Goal: Task Accomplishment & Management: Manage account settings

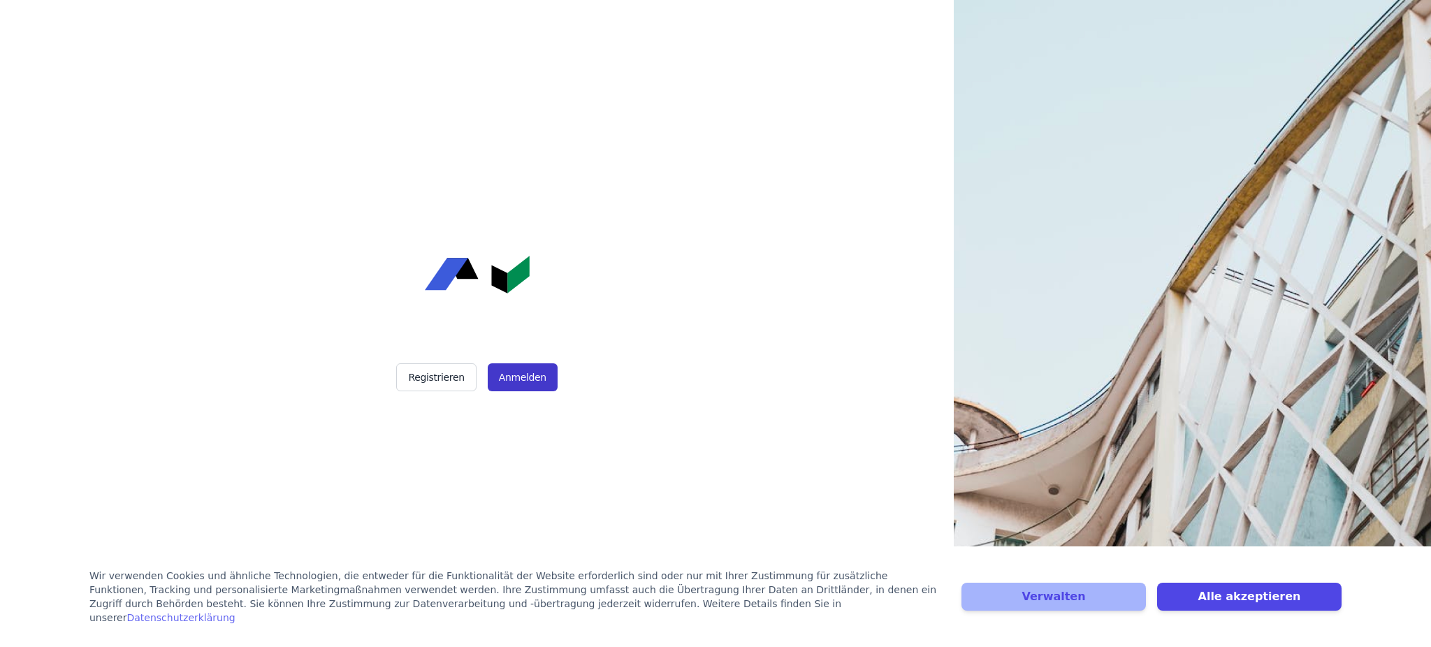
click at [514, 375] on button "Anmelden" at bounding box center [523, 377] width 70 height 28
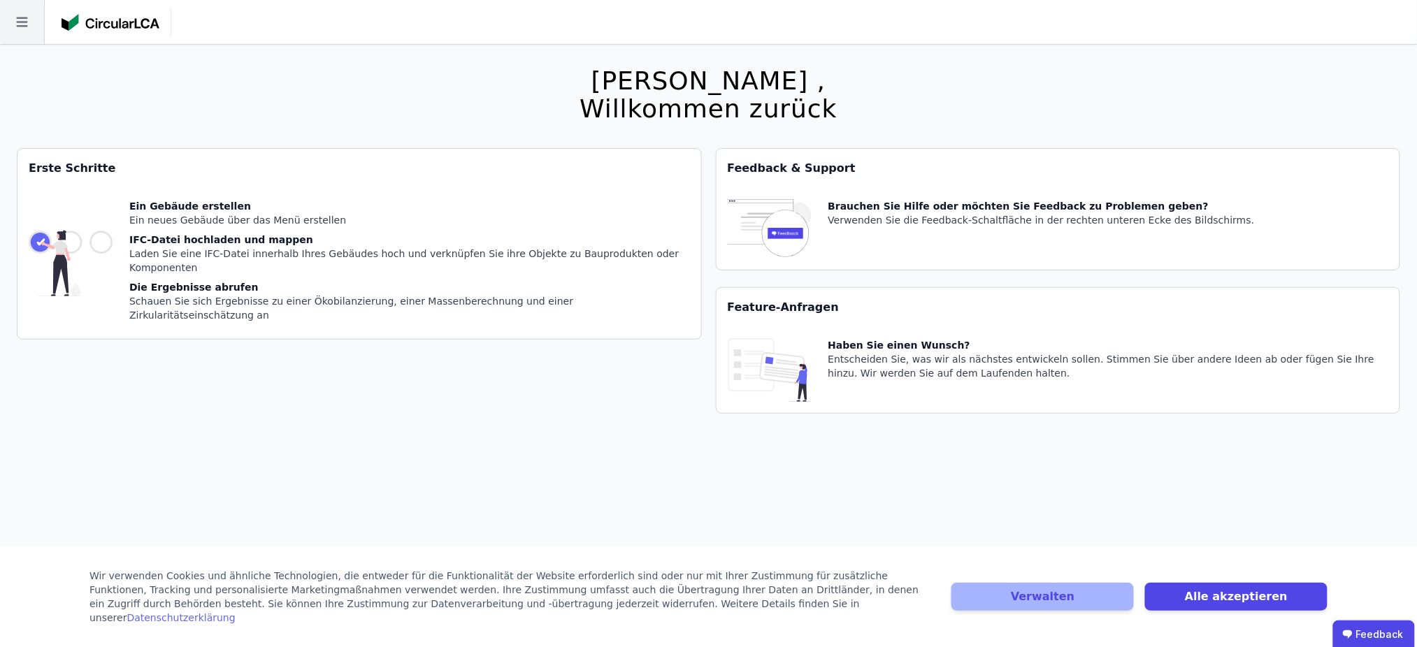
click at [2, 17] on icon at bounding box center [22, 22] width 44 height 44
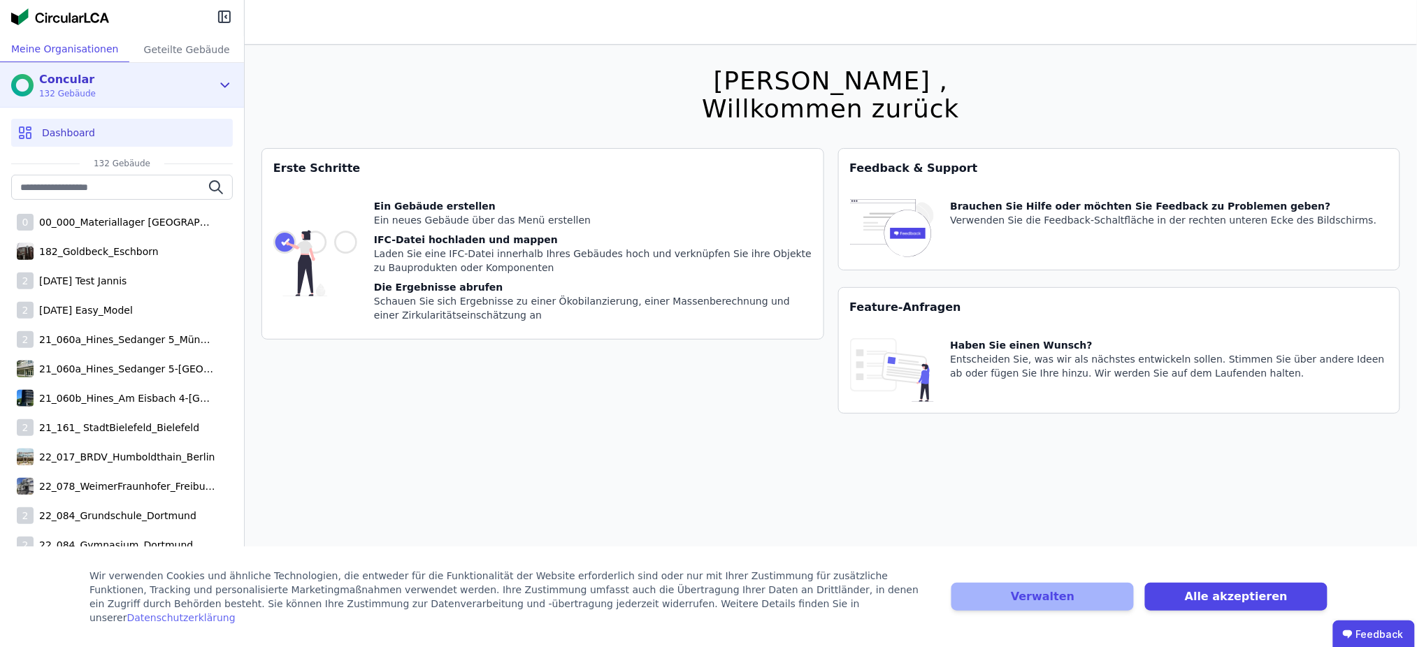
click at [181, 89] on div "Concular 132 Gebäude" at bounding box center [111, 85] width 201 height 28
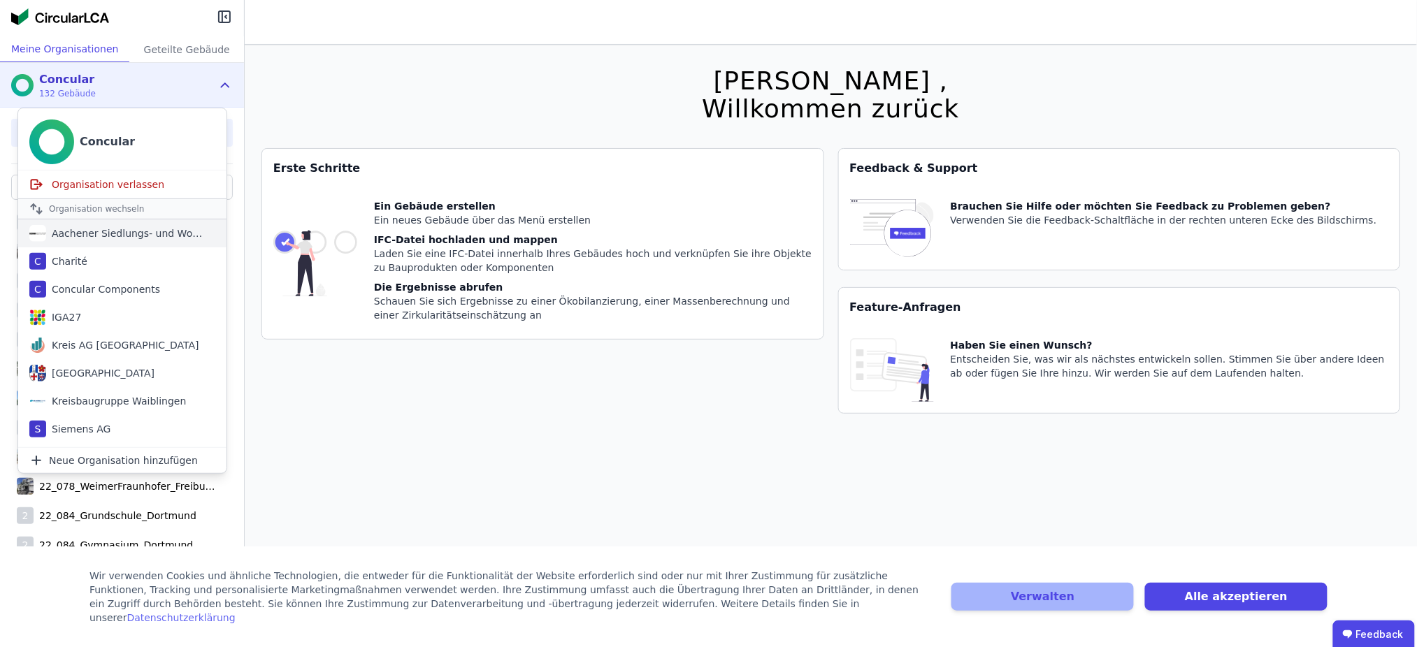
click at [138, 240] on div "Aachener Siedlungs- und Wohnungsgesellschaft mbH" at bounding box center [126, 233] width 161 height 14
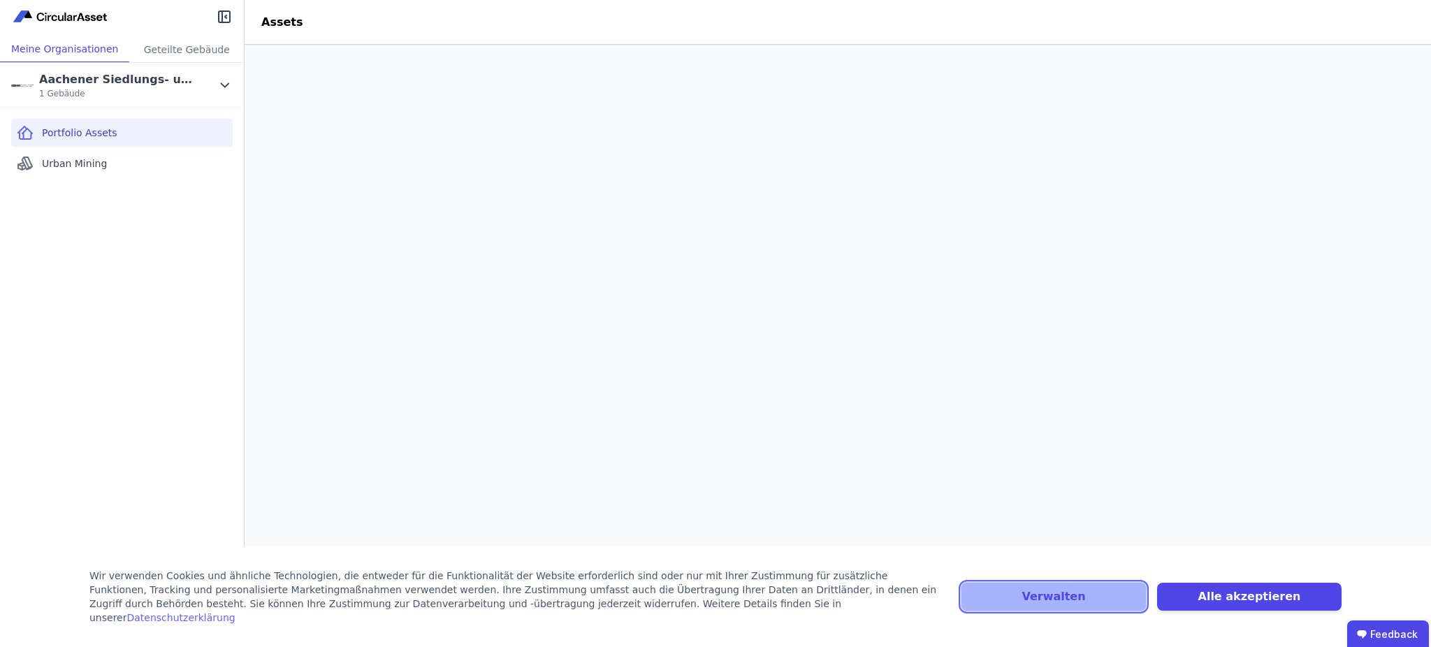
click at [1068, 604] on button "Verwalten" at bounding box center [1054, 597] width 184 height 28
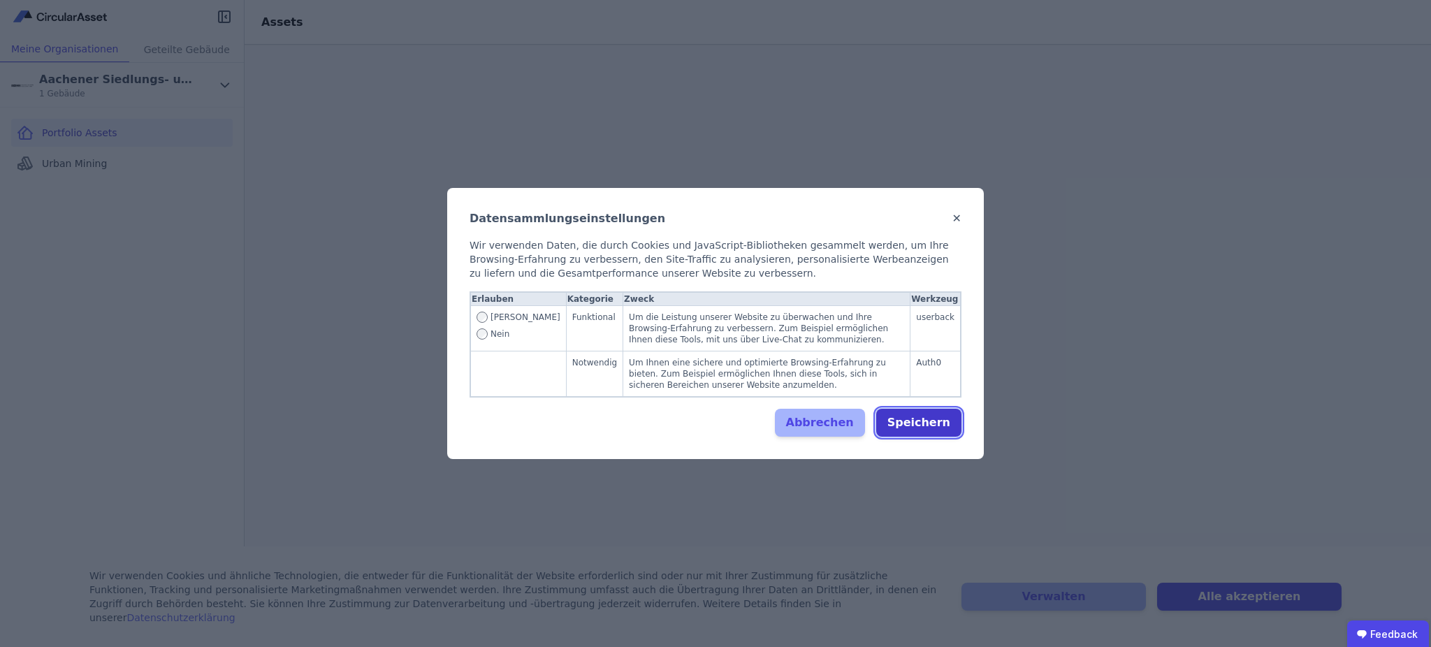
click at [916, 415] on button "Speichern" at bounding box center [918, 423] width 85 height 28
click at [501, 326] on label "Ja" at bounding box center [519, 320] width 84 height 17
click at [923, 421] on button "Speichern" at bounding box center [918, 423] width 85 height 28
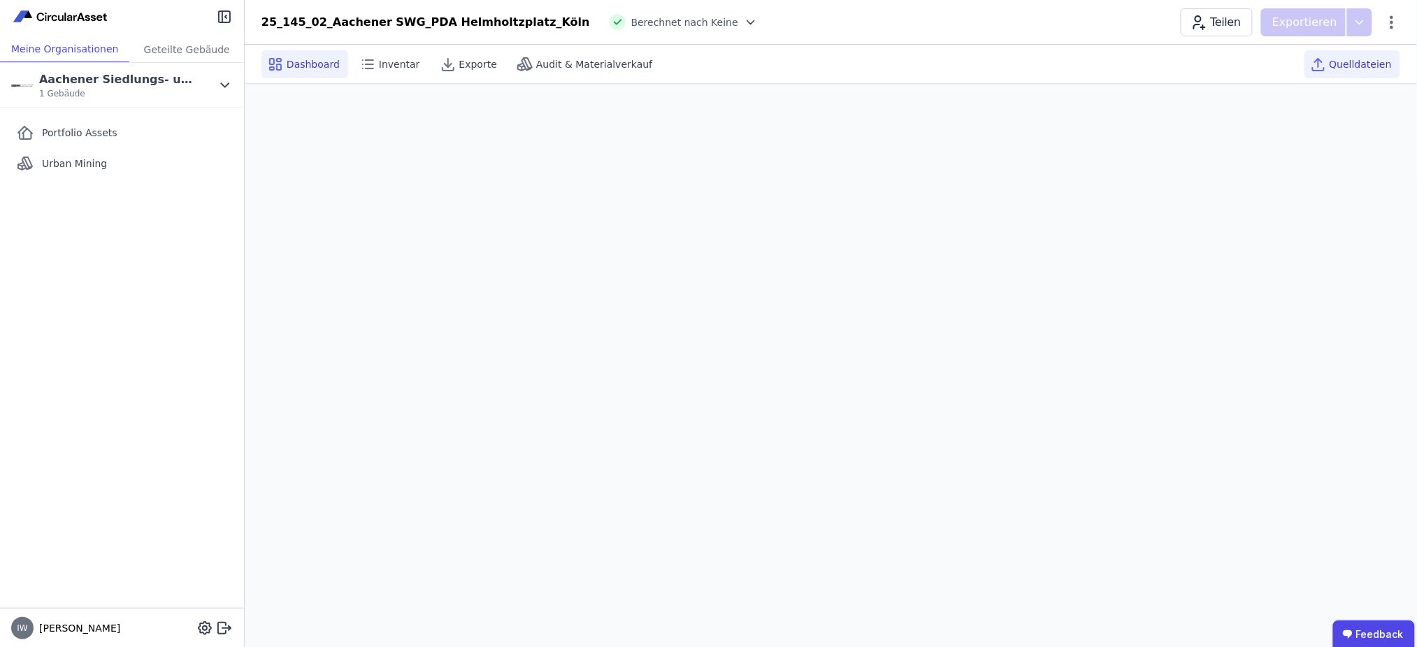
click at [1357, 64] on span "Quelldateien" at bounding box center [1360, 64] width 62 height 14
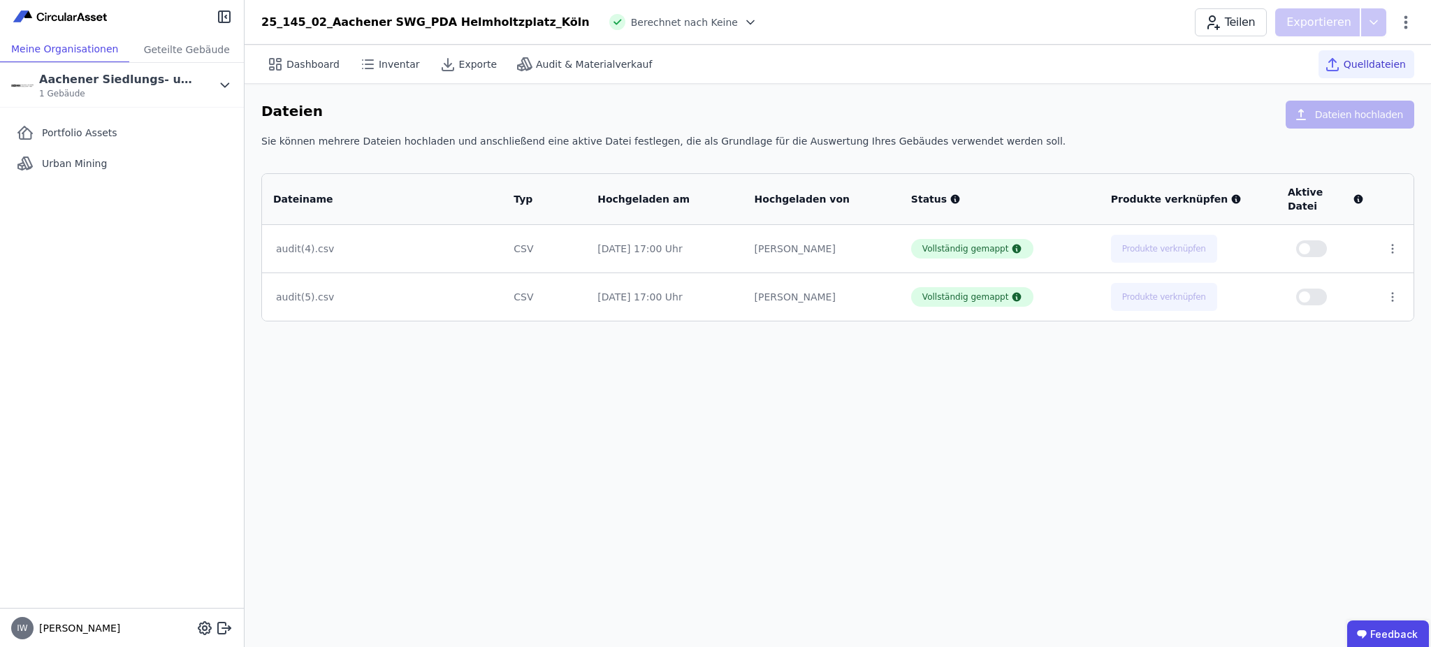
click at [1312, 240] on button "button" at bounding box center [1311, 248] width 31 height 17
click at [954, 243] on div "Vollständig gemappt" at bounding box center [965, 248] width 87 height 11
click at [776, 379] on div "Dashboard Inventar Exporte Audit & Materialverkauf Quelldateien Dateien Dateien…" at bounding box center [838, 346] width 1187 height 602
click at [992, 117] on div "Dateien Dateien hochladen" at bounding box center [837, 118] width 1153 height 34
click at [299, 64] on span "Dashboard" at bounding box center [313, 64] width 53 height 14
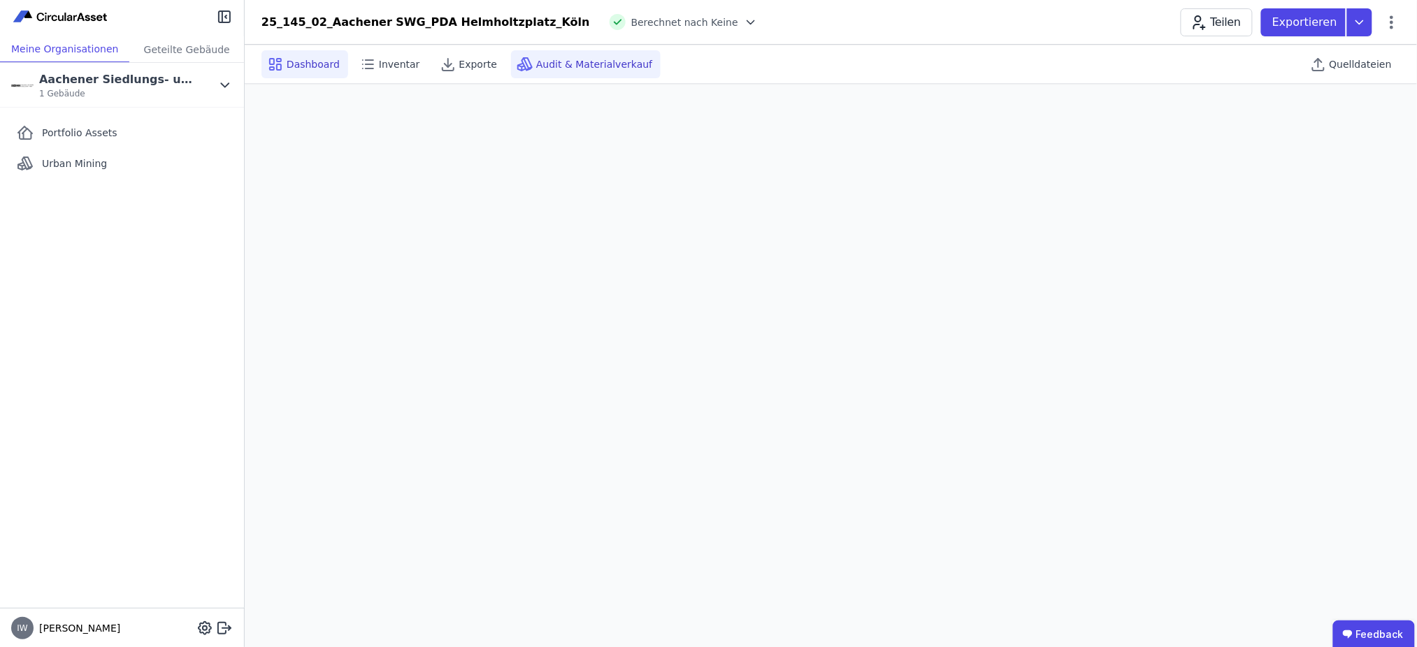
click at [553, 60] on span "Audit & Materialverkauf" at bounding box center [594, 64] width 116 height 14
click at [1365, 61] on span "Quelldateien" at bounding box center [1360, 64] width 62 height 14
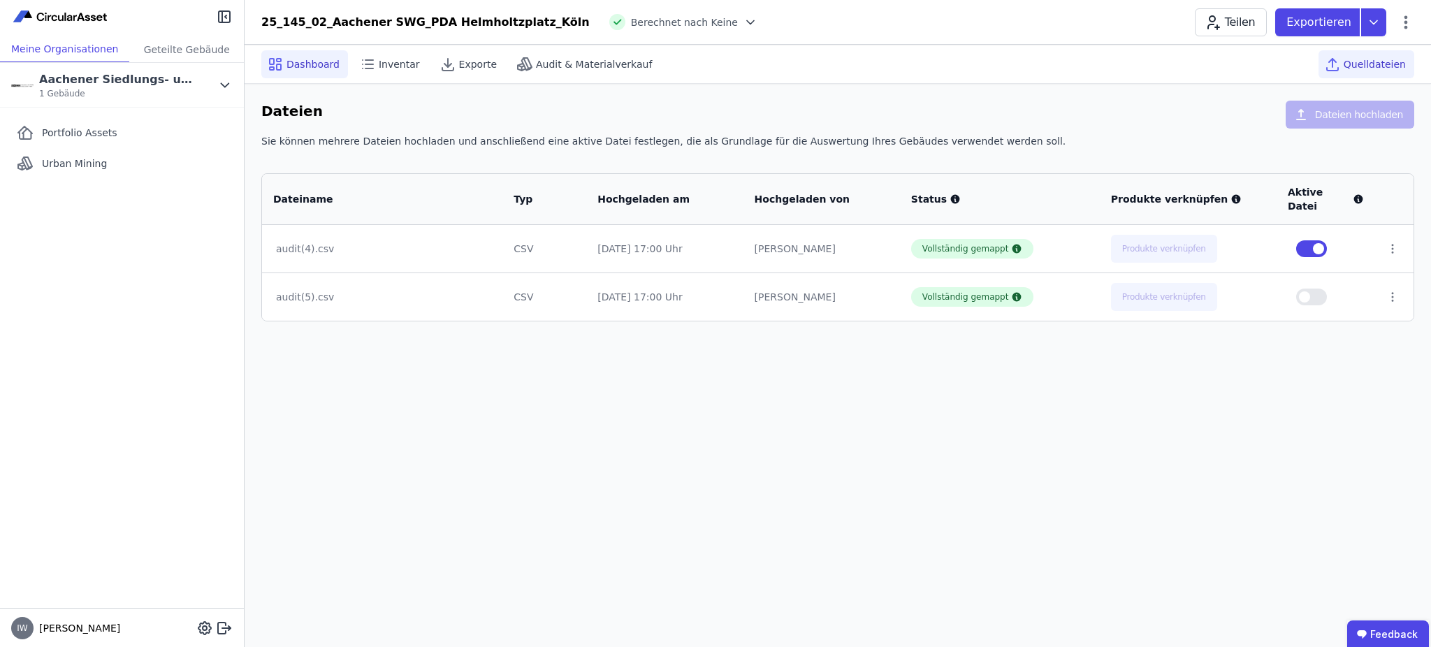
drag, startPoint x: 316, startPoint y: 71, endPoint x: 398, endPoint y: 71, distance: 82.5
click at [316, 71] on span "Dashboard" at bounding box center [313, 64] width 53 height 14
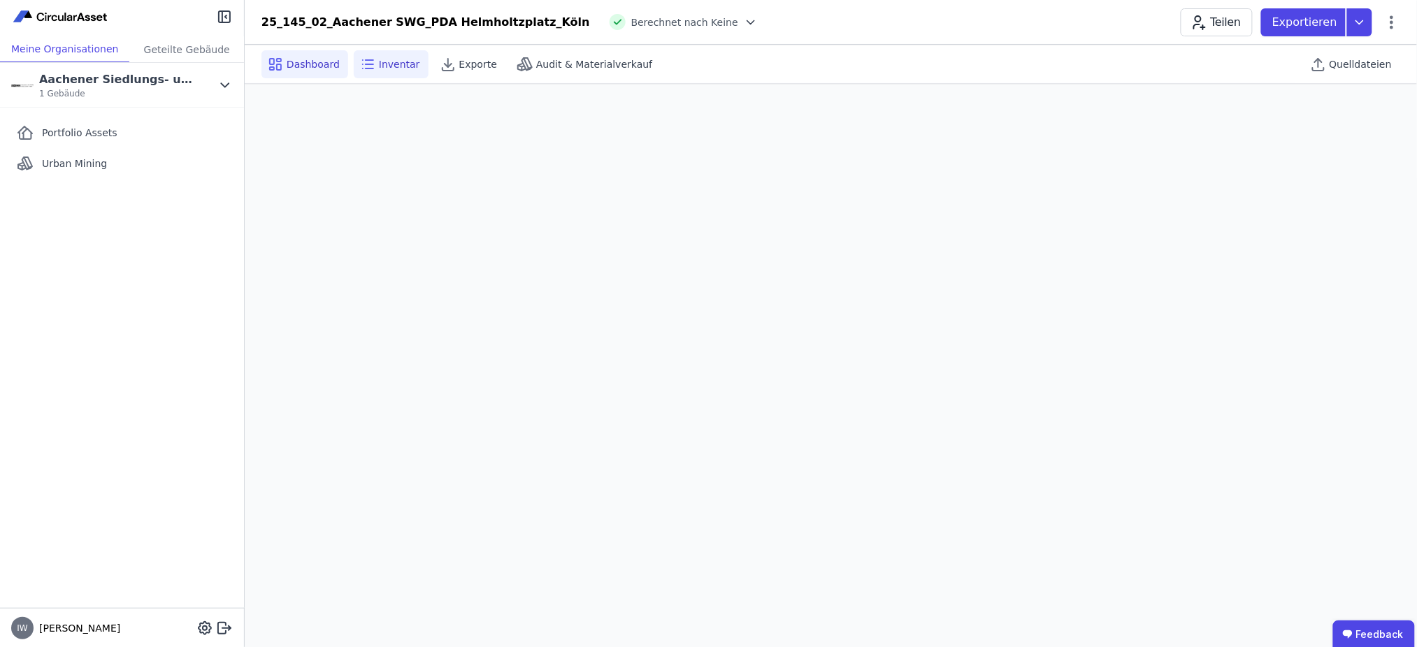
click at [366, 63] on icon at bounding box center [367, 64] width 17 height 17
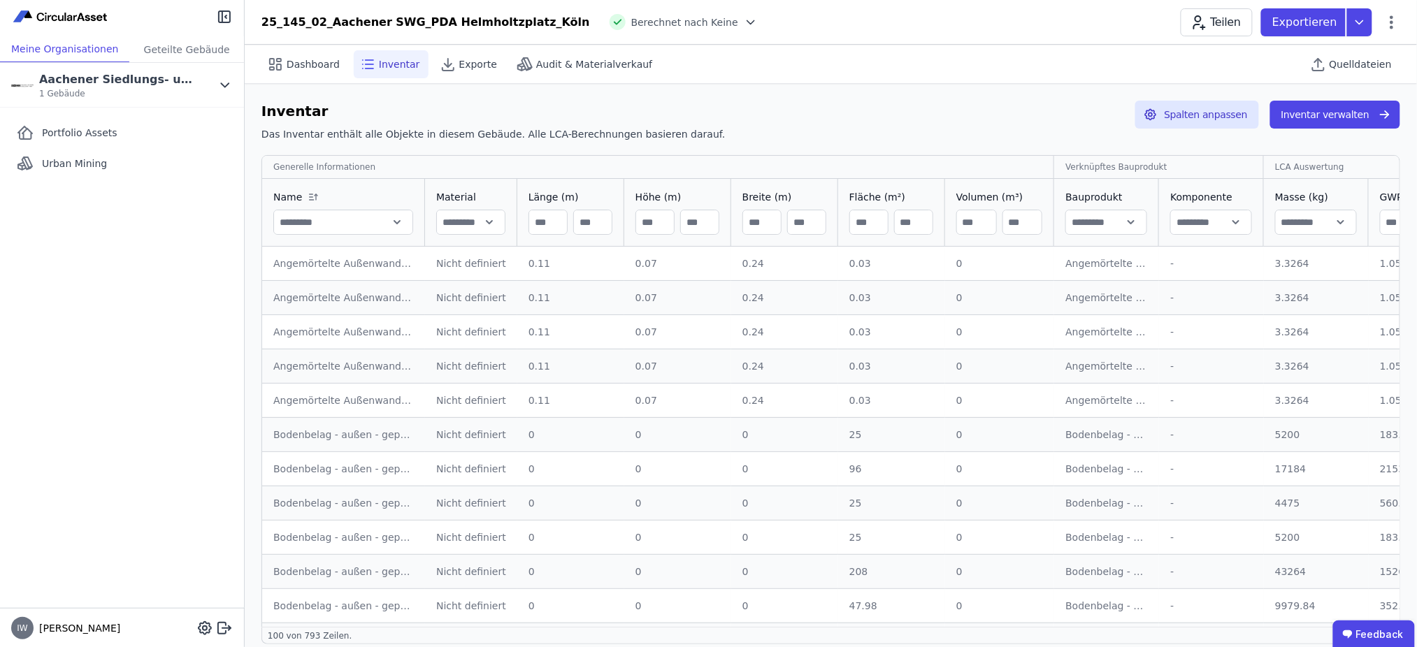
click at [540, 222] on input "number" at bounding box center [548, 222] width 38 height 25
click at [585, 221] on input "number" at bounding box center [593, 222] width 38 height 25
click at [1314, 120] on button "Inventar verwalten" at bounding box center [1335, 115] width 130 height 28
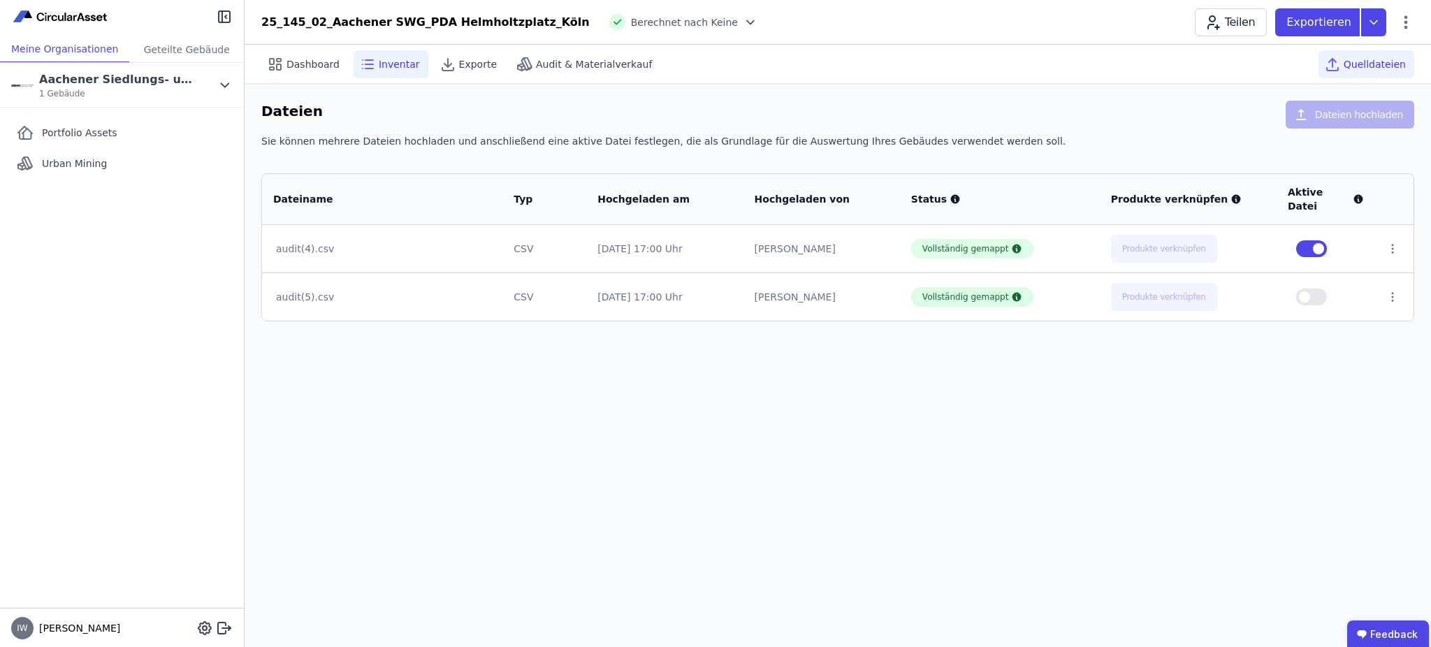
click at [386, 77] on div "Inventar" at bounding box center [391, 64] width 75 height 28
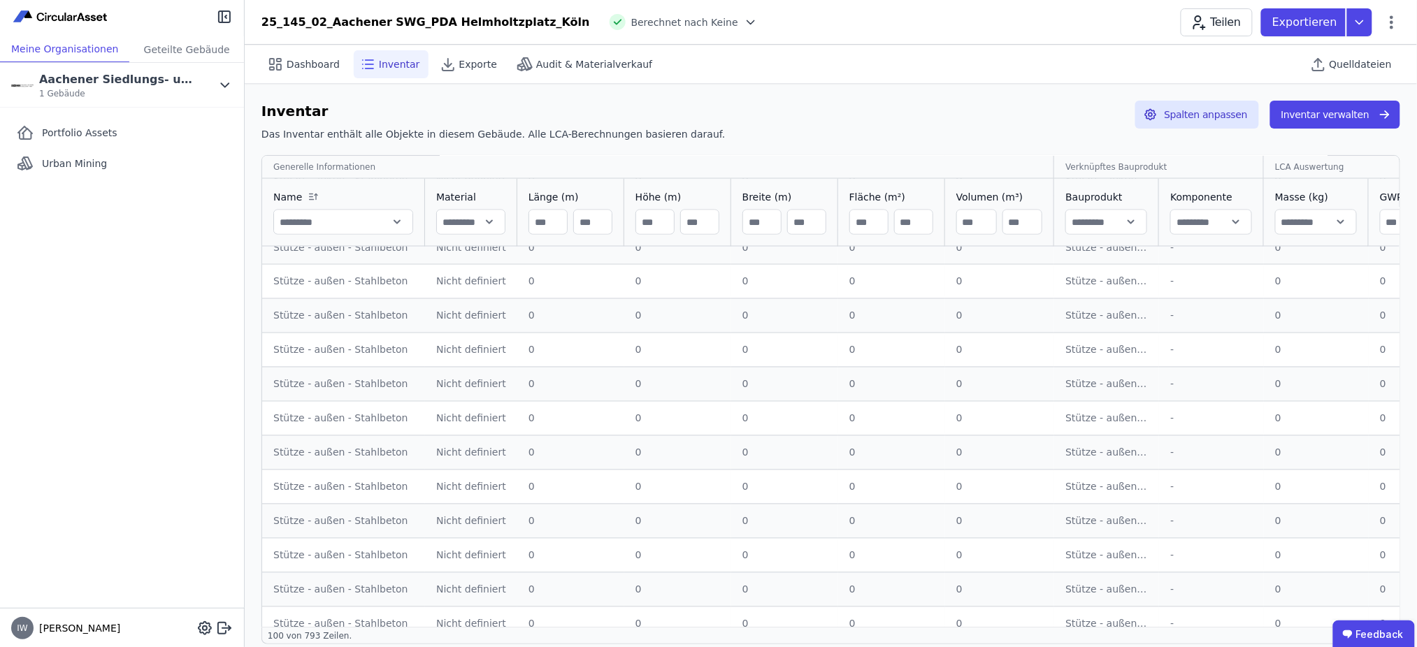
scroll to position [2795, 0]
click at [310, 61] on span "Dashboard" at bounding box center [313, 64] width 53 height 14
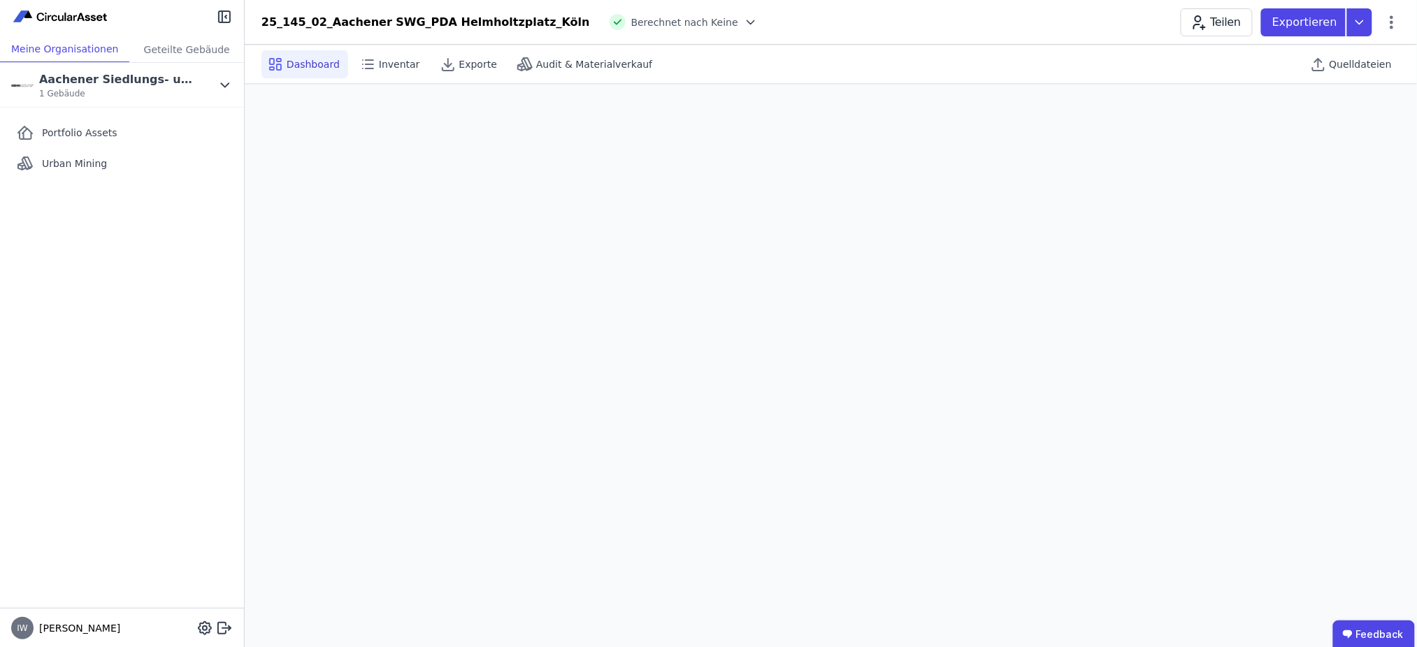
click at [744, 26] on icon at bounding box center [751, 22] width 14 height 14
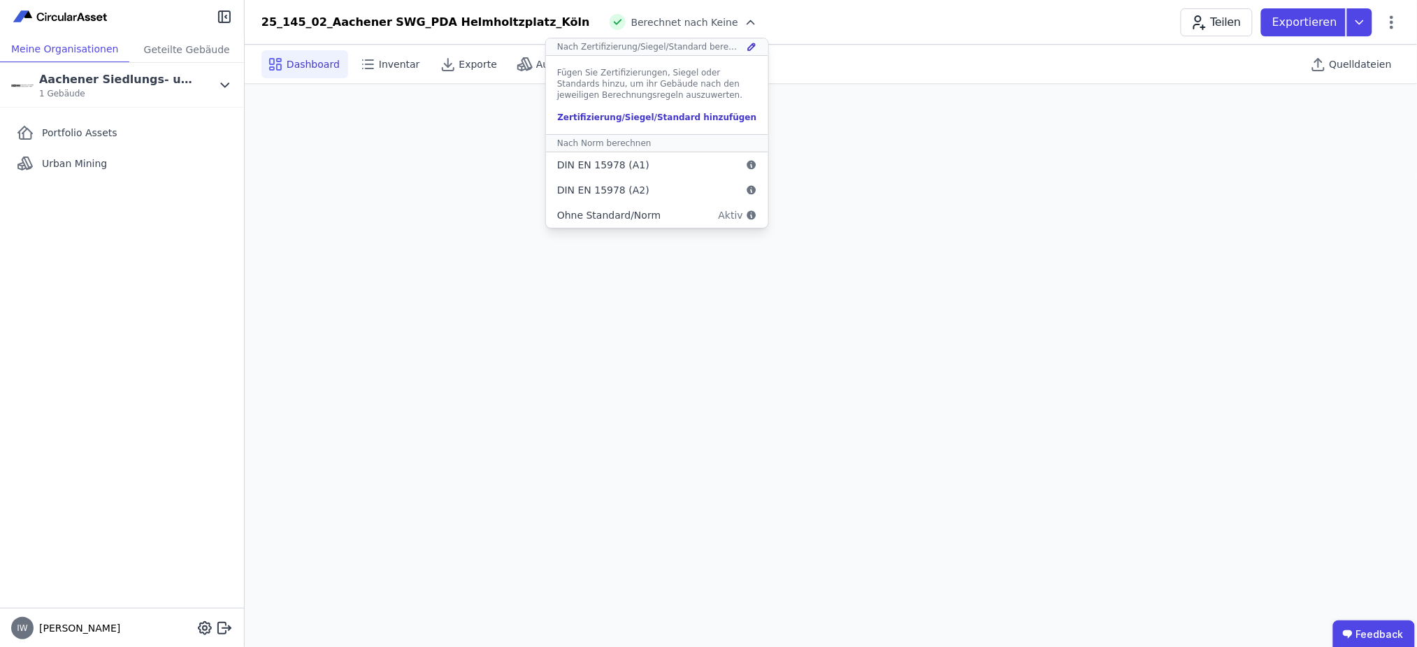
click at [734, 30] on div "25_145_02_Aachener SWG_PDA Helmholtzplatz_Köln Berechnet nach Keine Nach Zertif…" at bounding box center [831, 22] width 1172 height 28
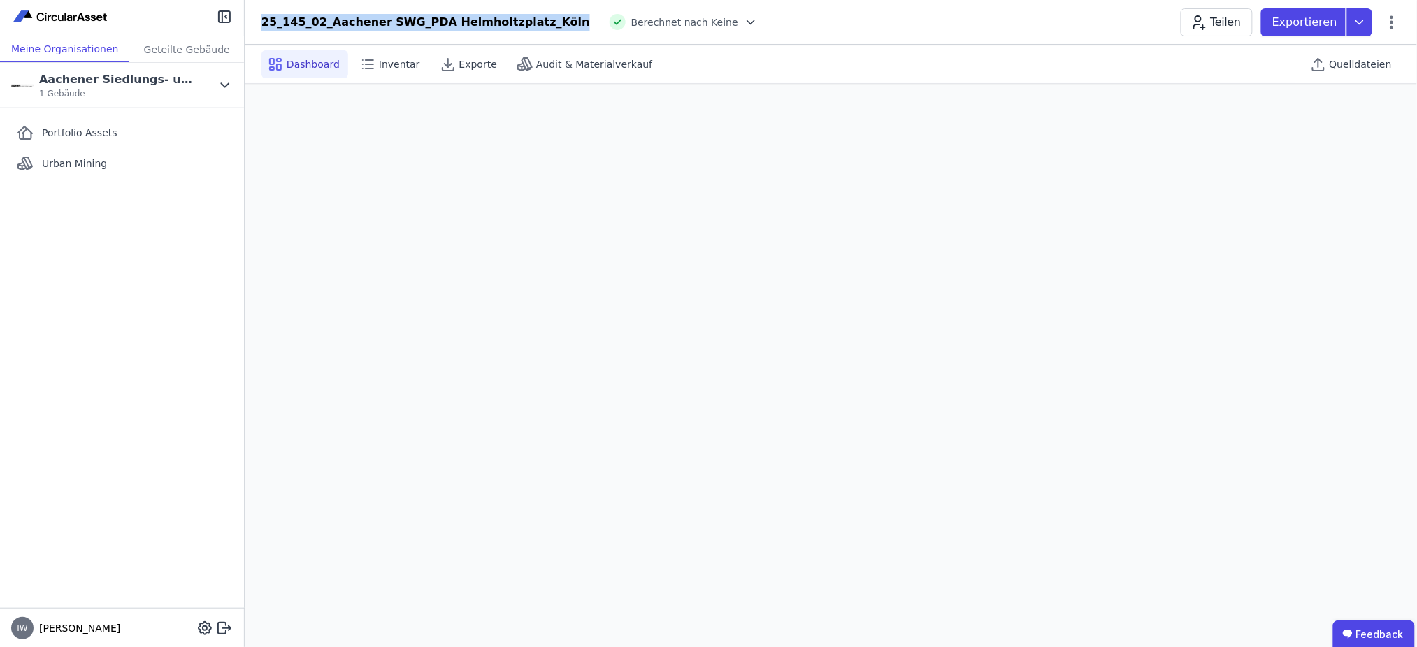
drag, startPoint x: 530, startPoint y: 28, endPoint x: 263, endPoint y: 27, distance: 267.0
click at [263, 27] on div "25_145_02_Aachener SWG_PDA Helmholtzplatz_Köln Berechnet nach Keine" at bounding box center [509, 22] width 496 height 17
copy div "25_145_02_Aachener SWG_PDA Helmholtzplatz_Köln"
click at [1368, 64] on span "Quelldateien" at bounding box center [1360, 64] width 62 height 14
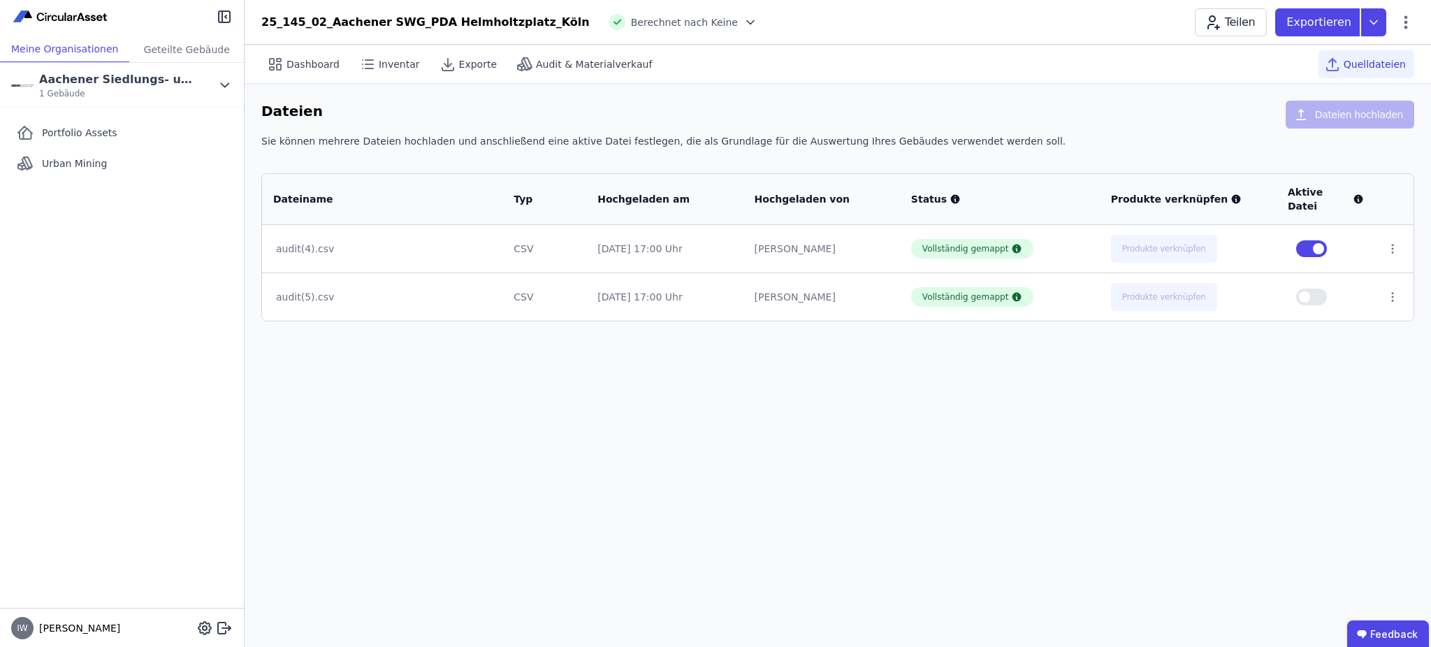
click at [1305, 291] on span "button" at bounding box center [1304, 296] width 11 height 11
click at [323, 67] on span "Dashboard" at bounding box center [313, 64] width 53 height 14
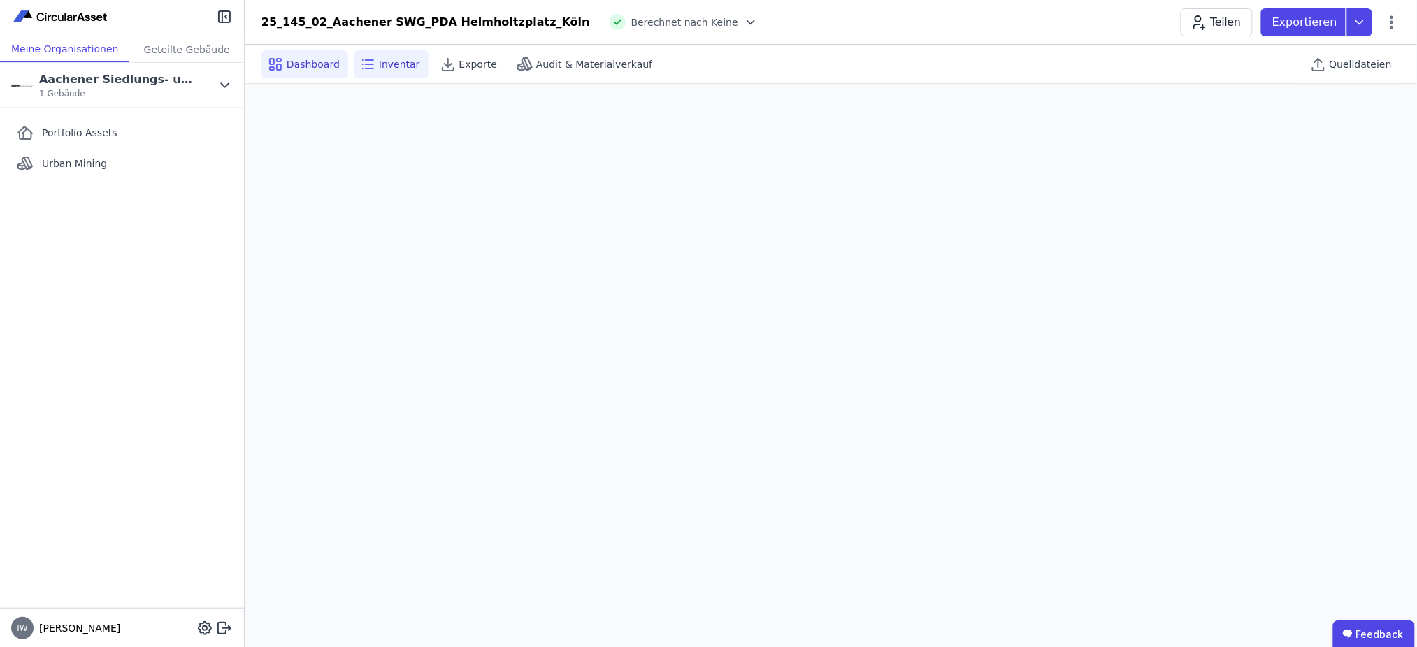
click at [379, 57] on span "Inventar" at bounding box center [399, 64] width 41 height 14
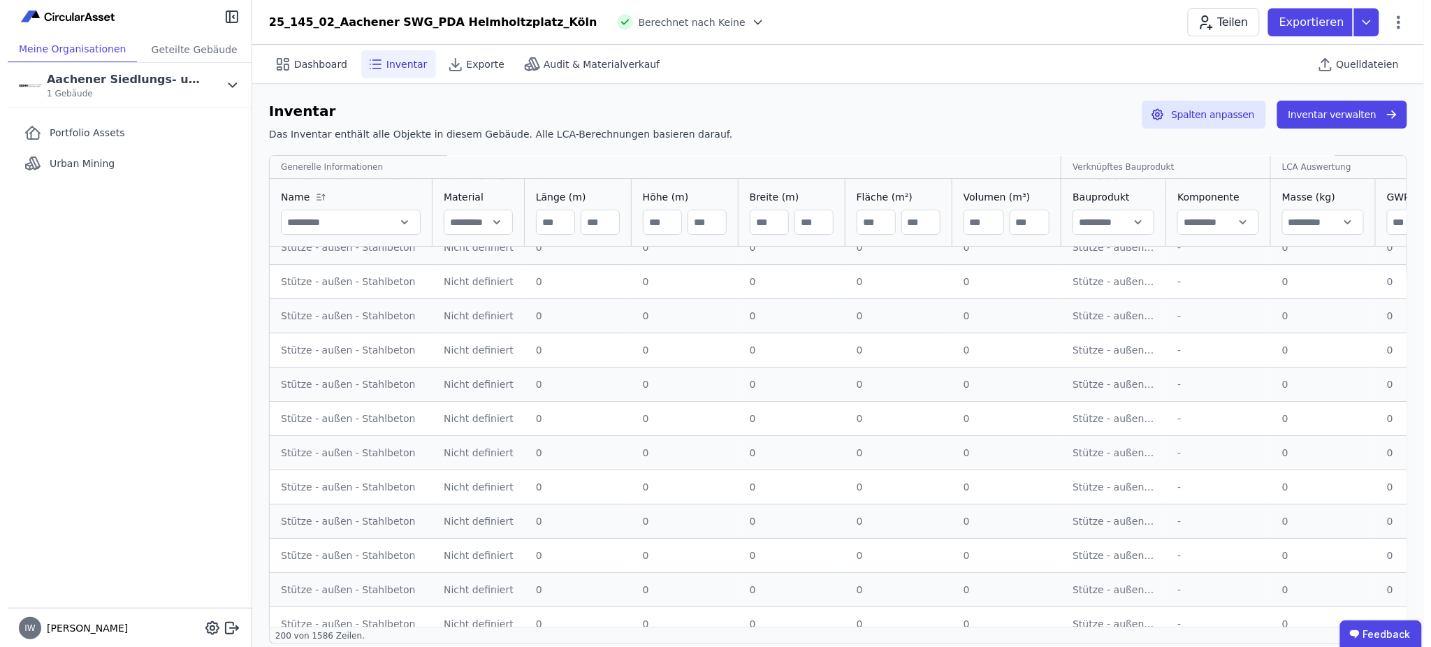
scroll to position [4077, 0]
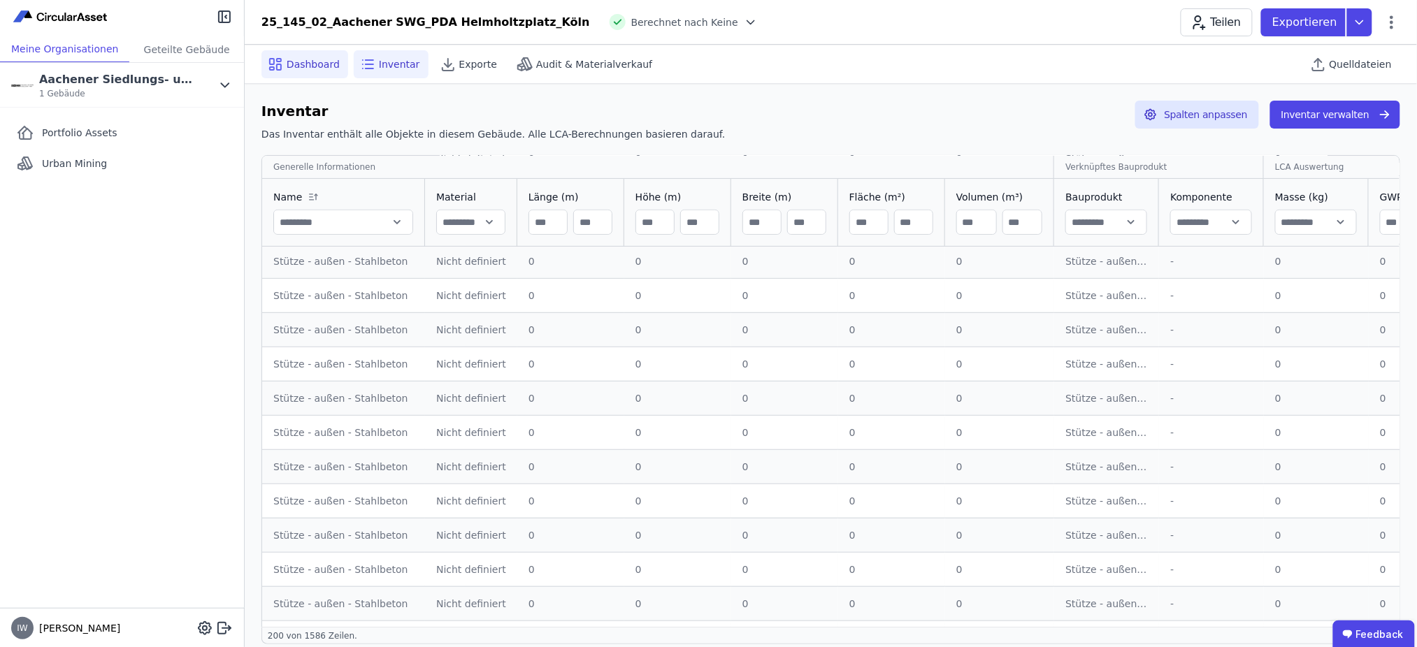
click at [275, 63] on icon at bounding box center [275, 64] width 17 height 17
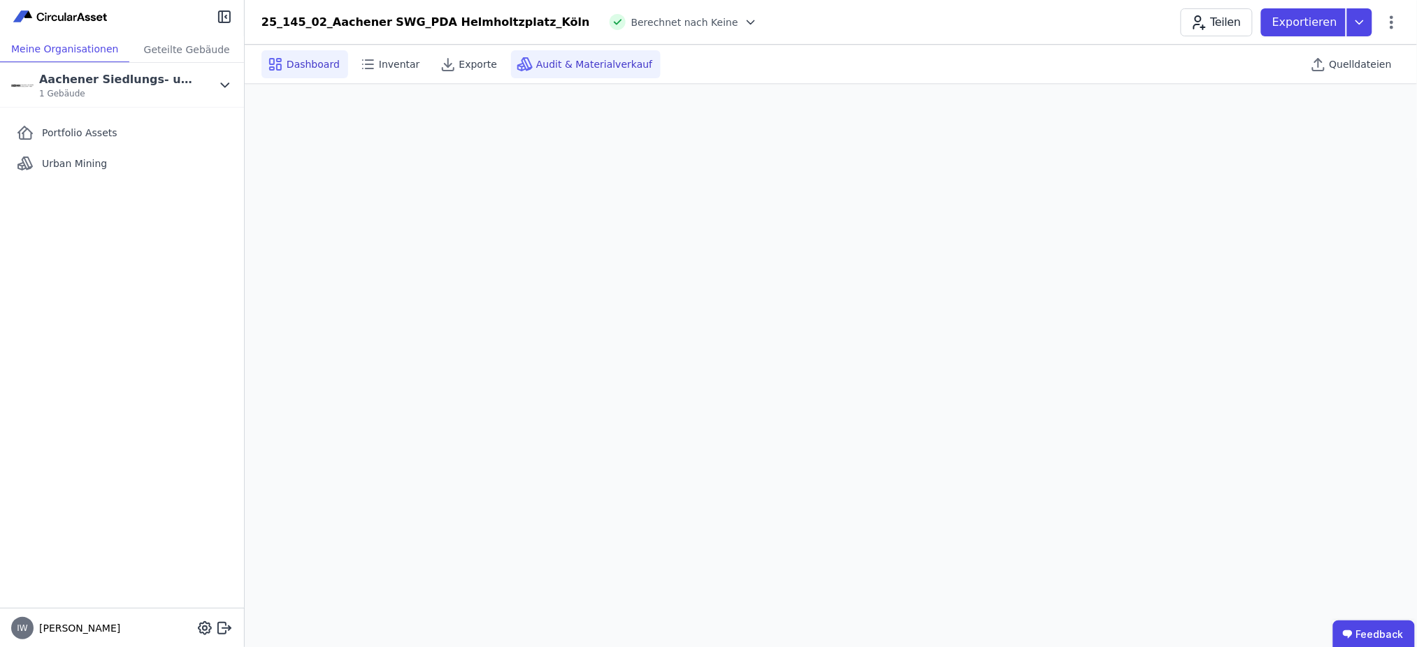
click at [575, 66] on span "Audit & Materialverkauf" at bounding box center [594, 64] width 116 height 14
click at [1363, 67] on span "Quelldateien" at bounding box center [1360, 64] width 62 height 14
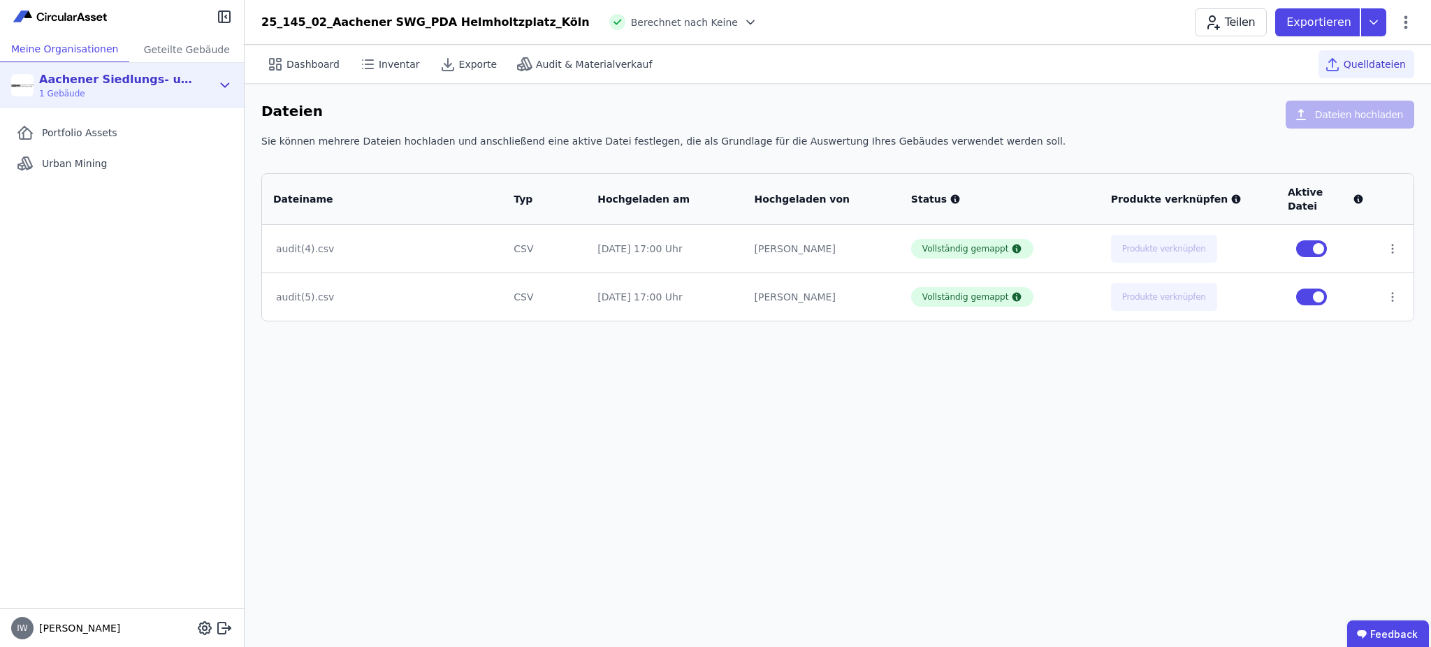
click at [217, 84] on icon at bounding box center [224, 85] width 15 height 17
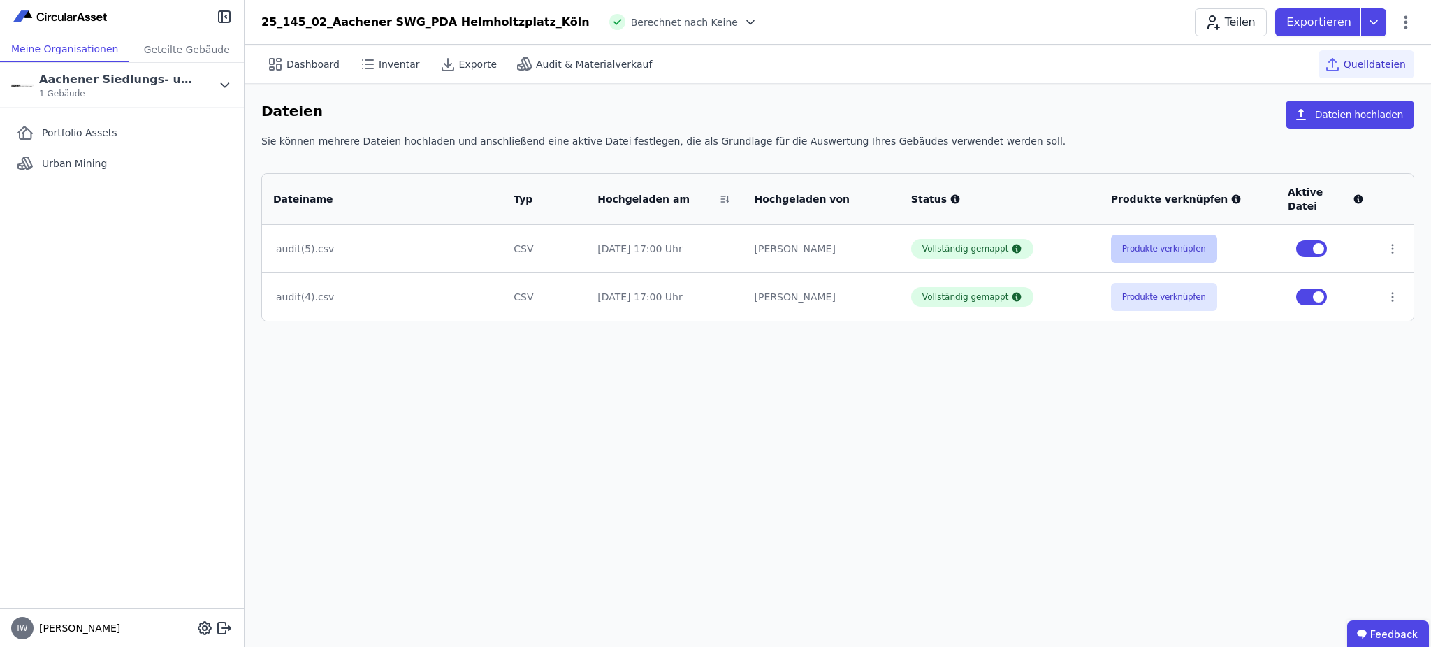
click at [1157, 240] on button "Produkte verknüpfen" at bounding box center [1164, 249] width 106 height 28
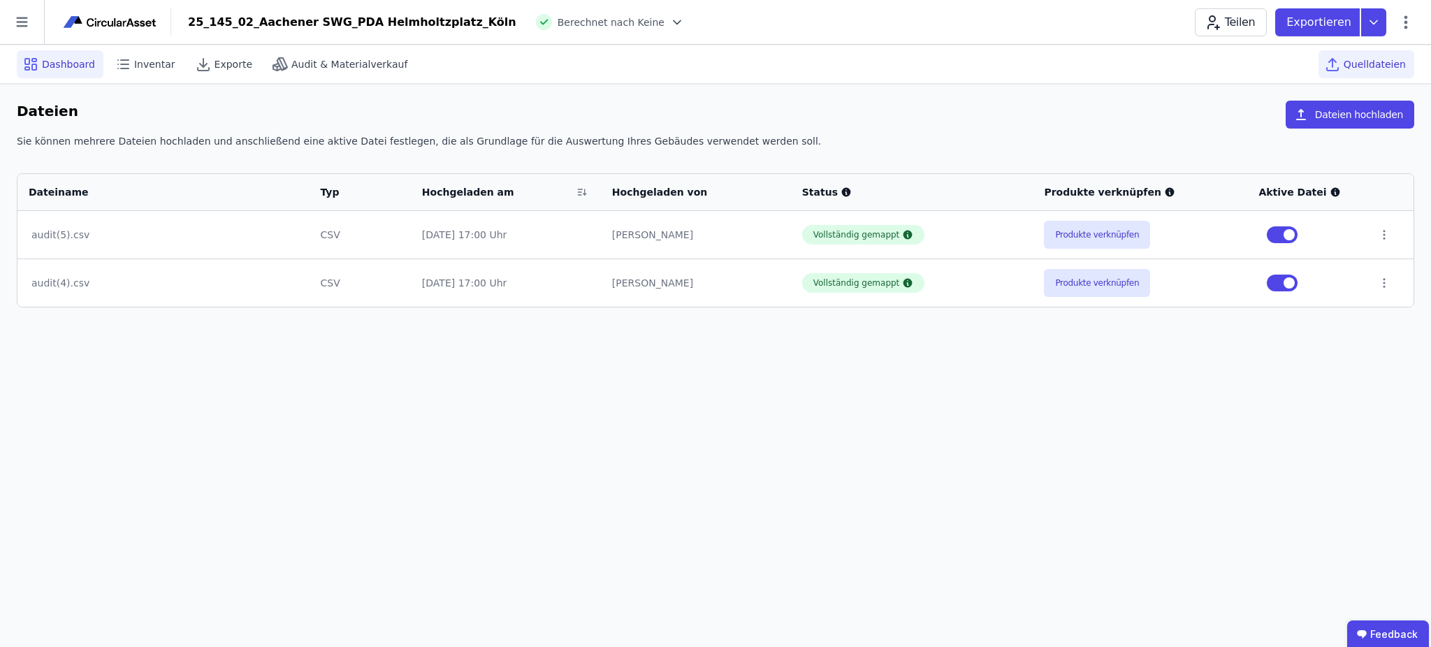
click at [62, 70] on span "Dashboard" at bounding box center [68, 64] width 53 height 14
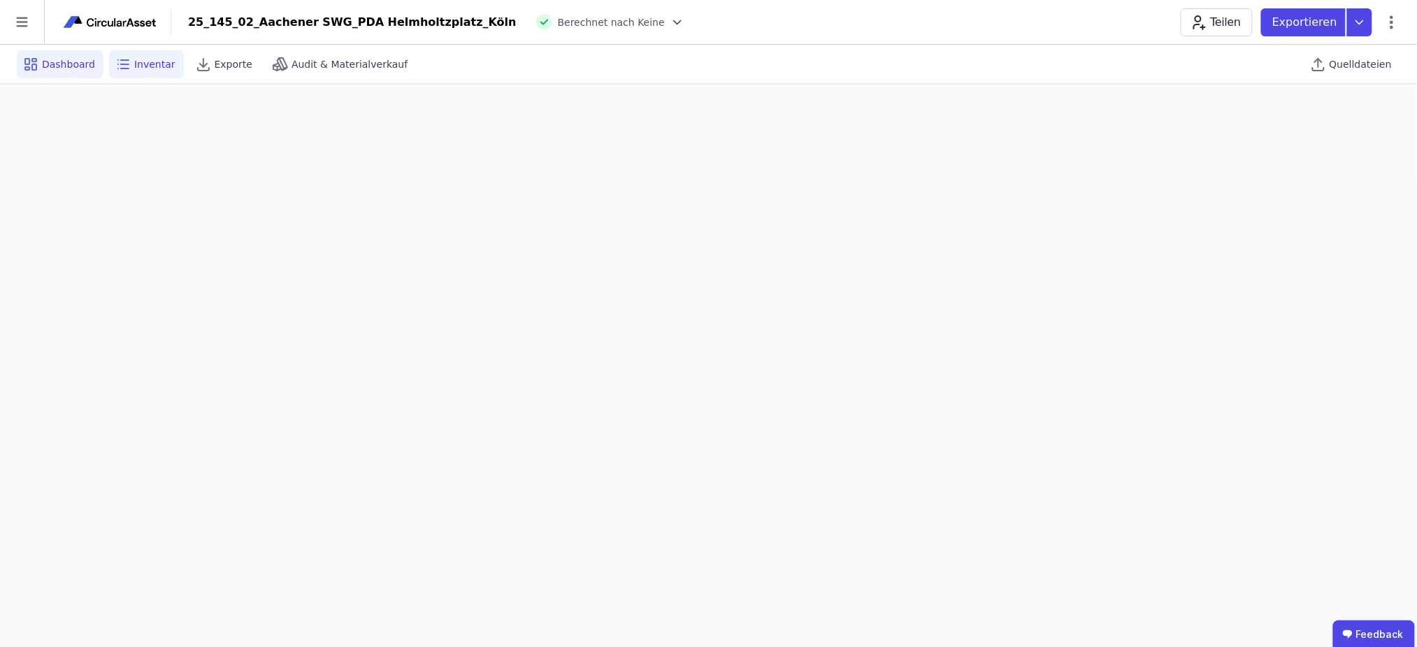
click at [141, 68] on span "Inventar" at bounding box center [154, 64] width 41 height 14
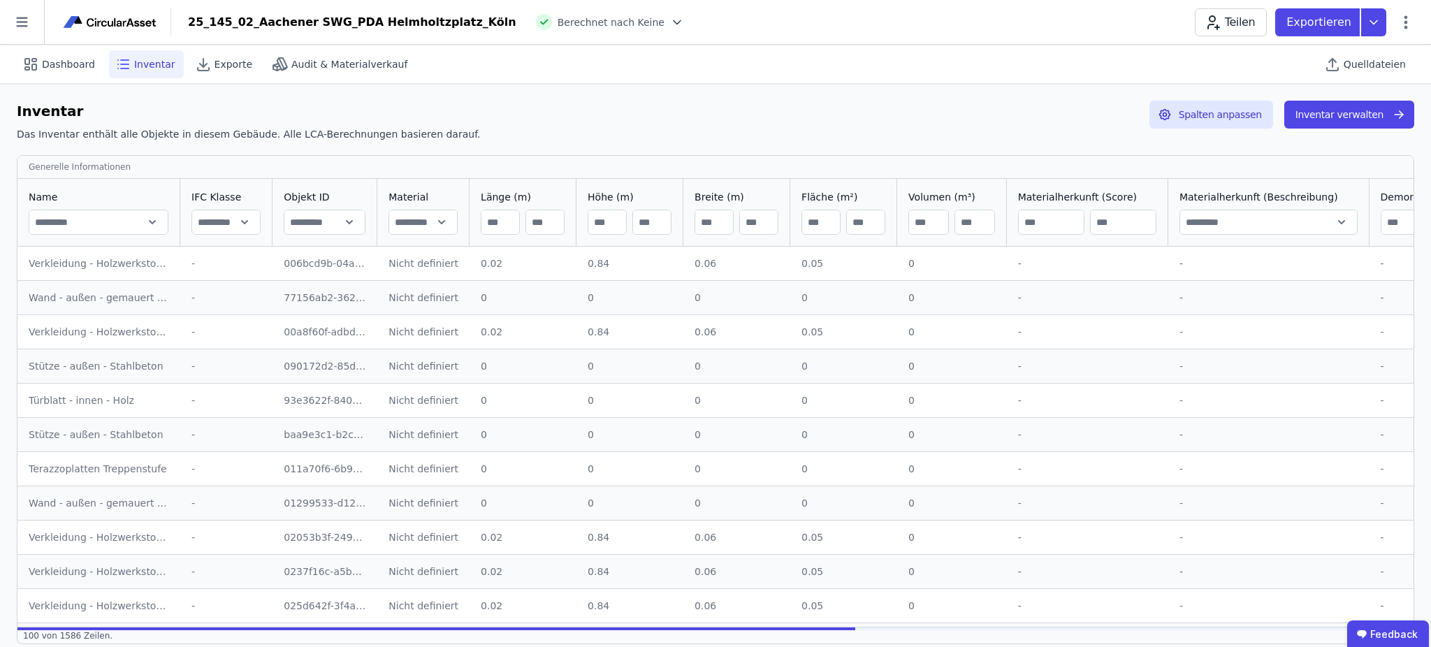
click at [75, 21] on img at bounding box center [110, 22] width 98 height 17
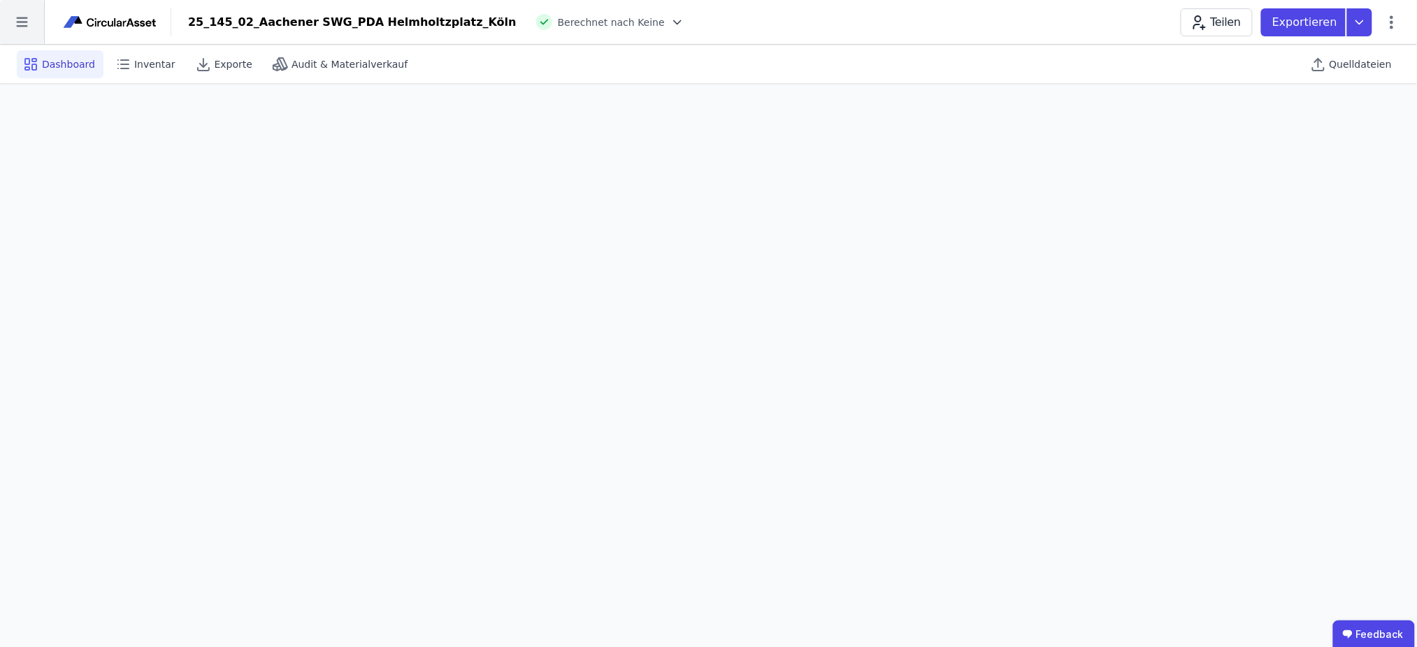
click at [20, 11] on icon at bounding box center [22, 22] width 44 height 44
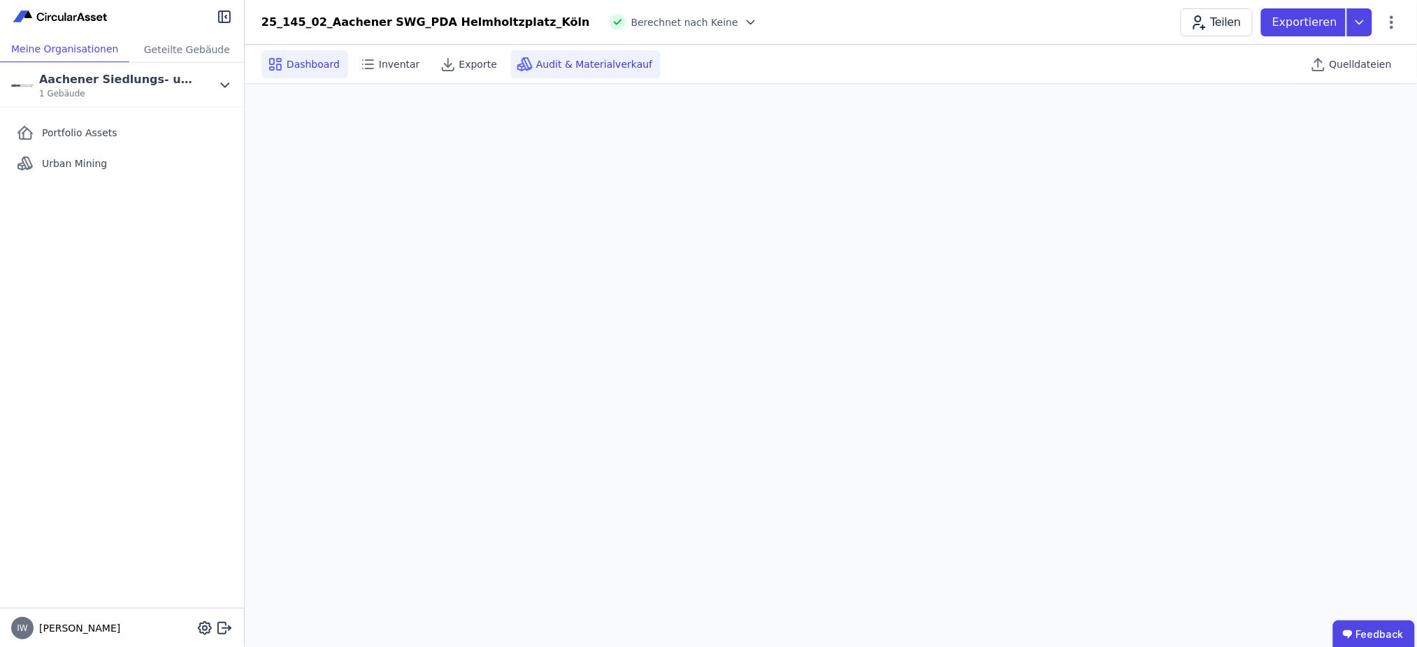
click at [547, 66] on span "Audit & Materialverkauf" at bounding box center [594, 64] width 116 height 14
click at [1376, 62] on span "Quelldateien" at bounding box center [1360, 64] width 62 height 14
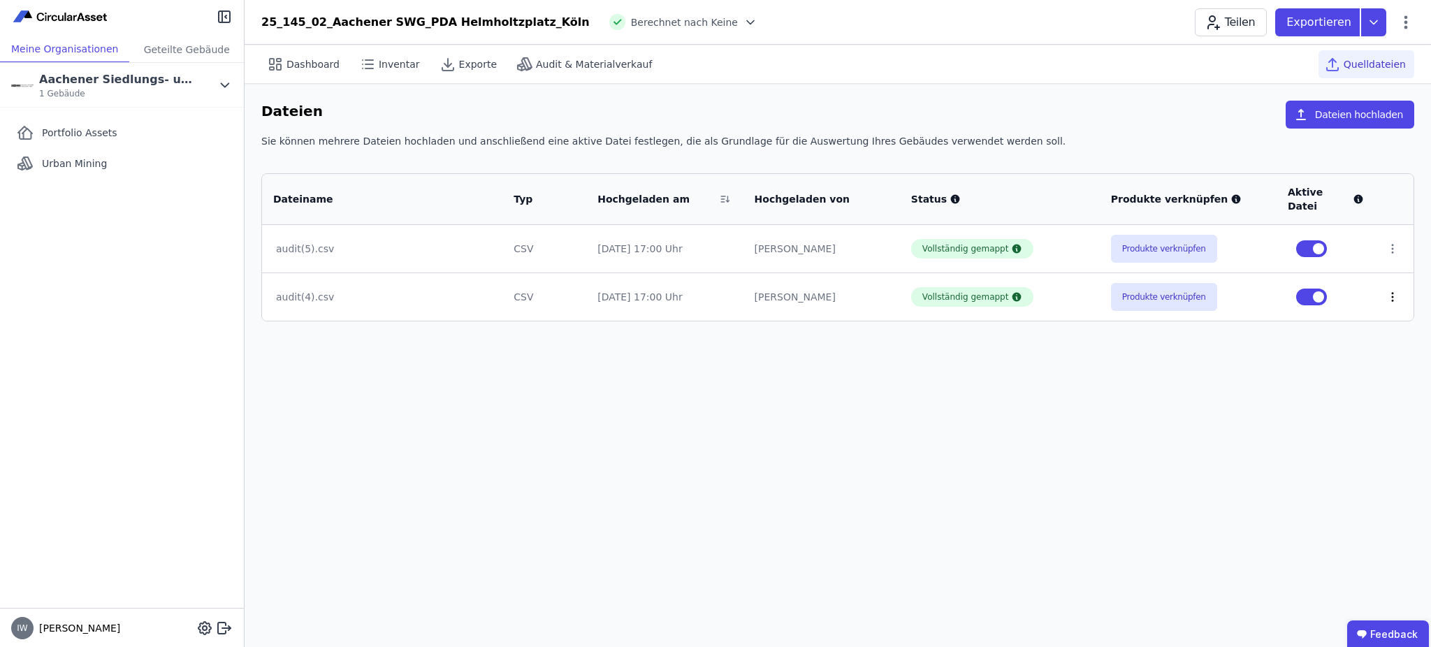
click at [1387, 291] on icon at bounding box center [1393, 297] width 13 height 13
click at [1303, 283] on div "Löschen" at bounding box center [1320, 294] width 140 height 22
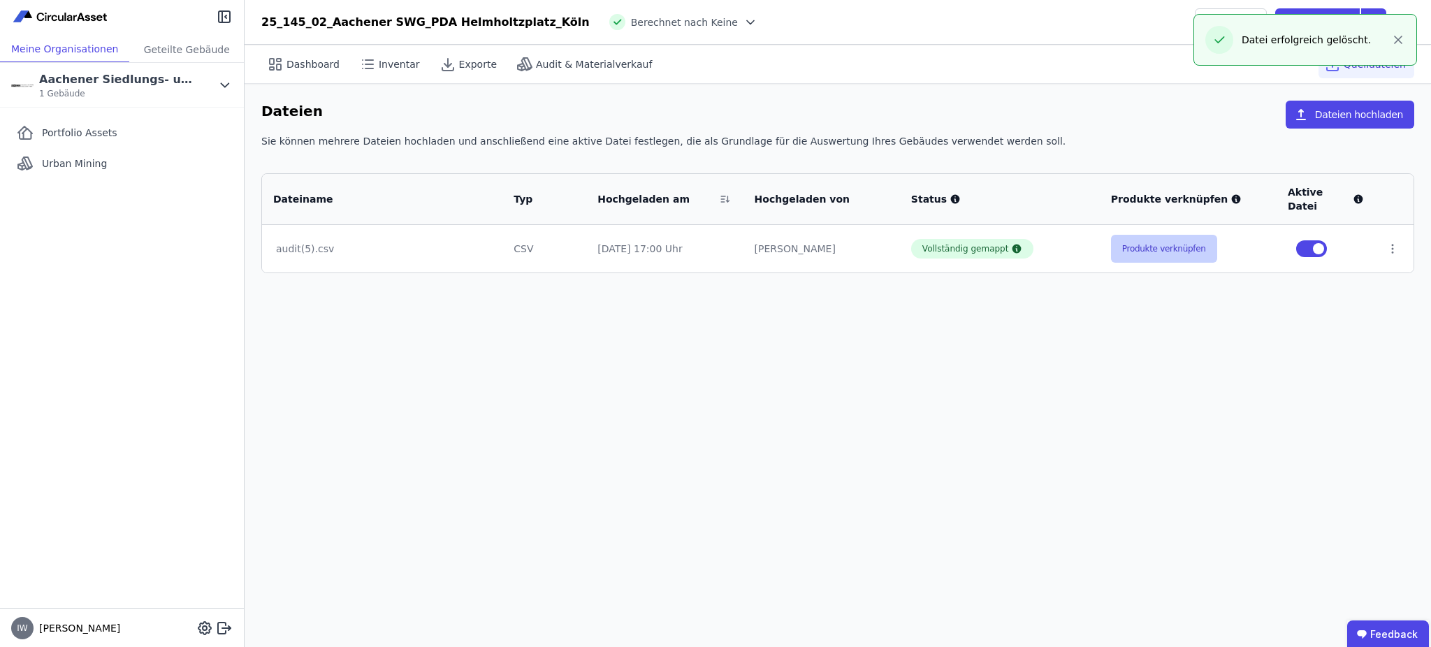
click at [1141, 235] on button "Produkte verknüpfen" at bounding box center [1164, 249] width 106 height 28
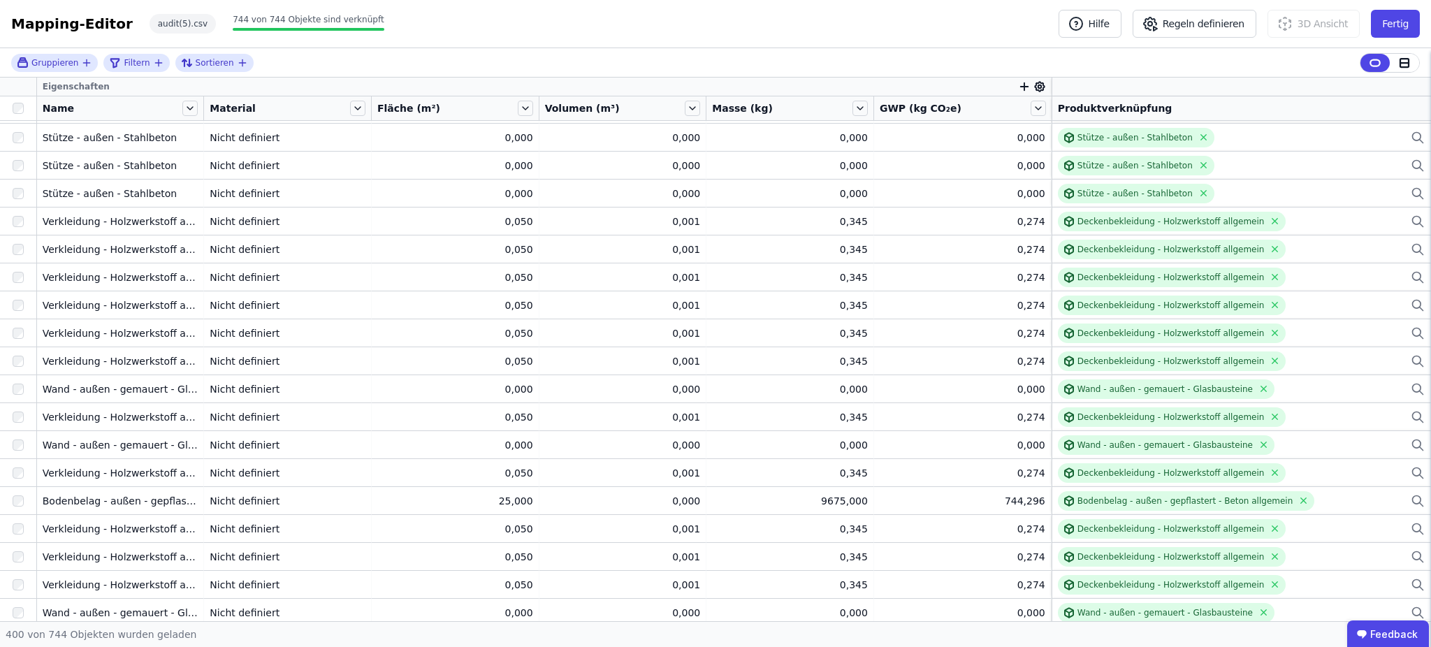
scroll to position [10681, 0]
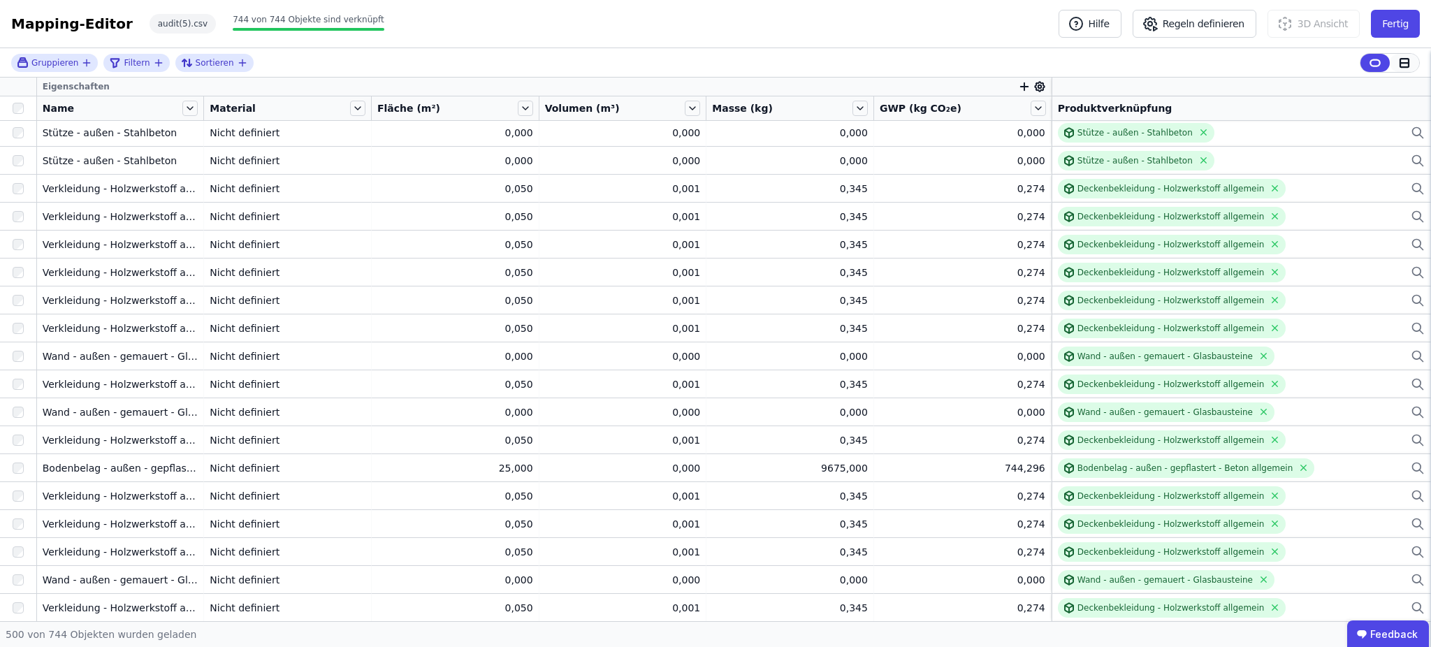
click at [1401, 57] on icon at bounding box center [1404, 63] width 13 height 13
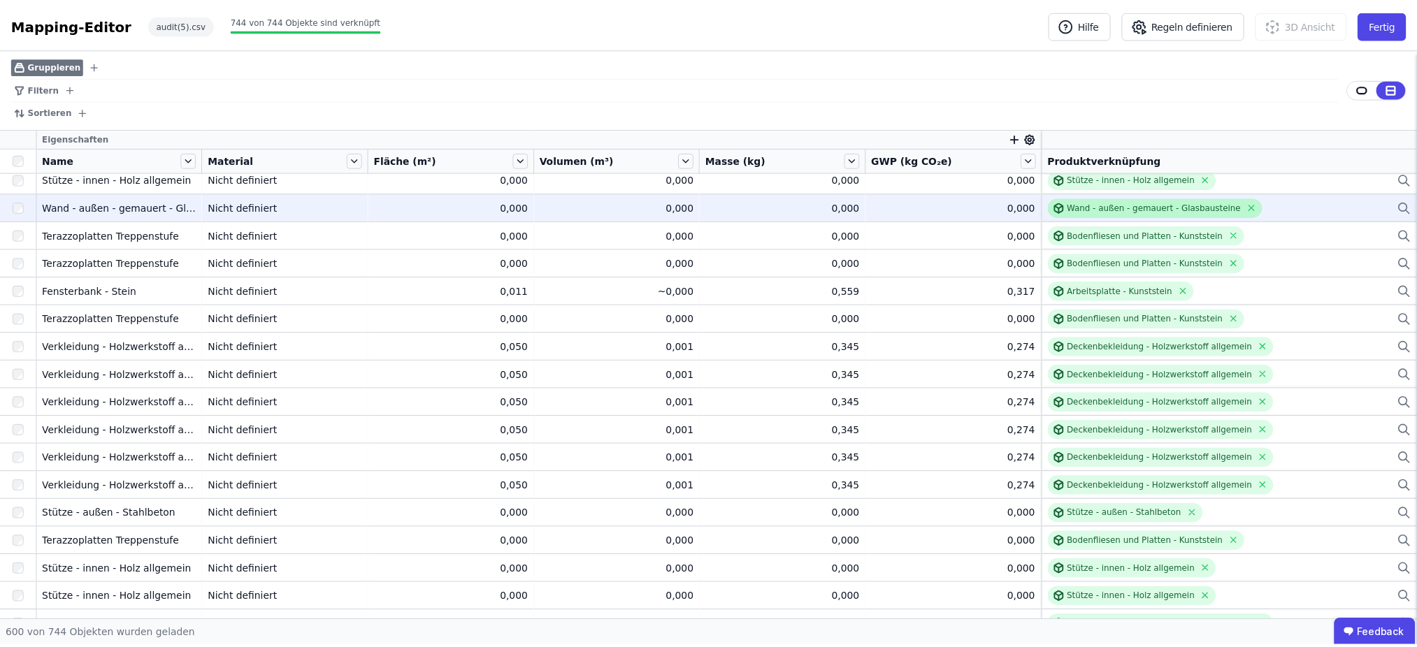
scroll to position [8402, 0]
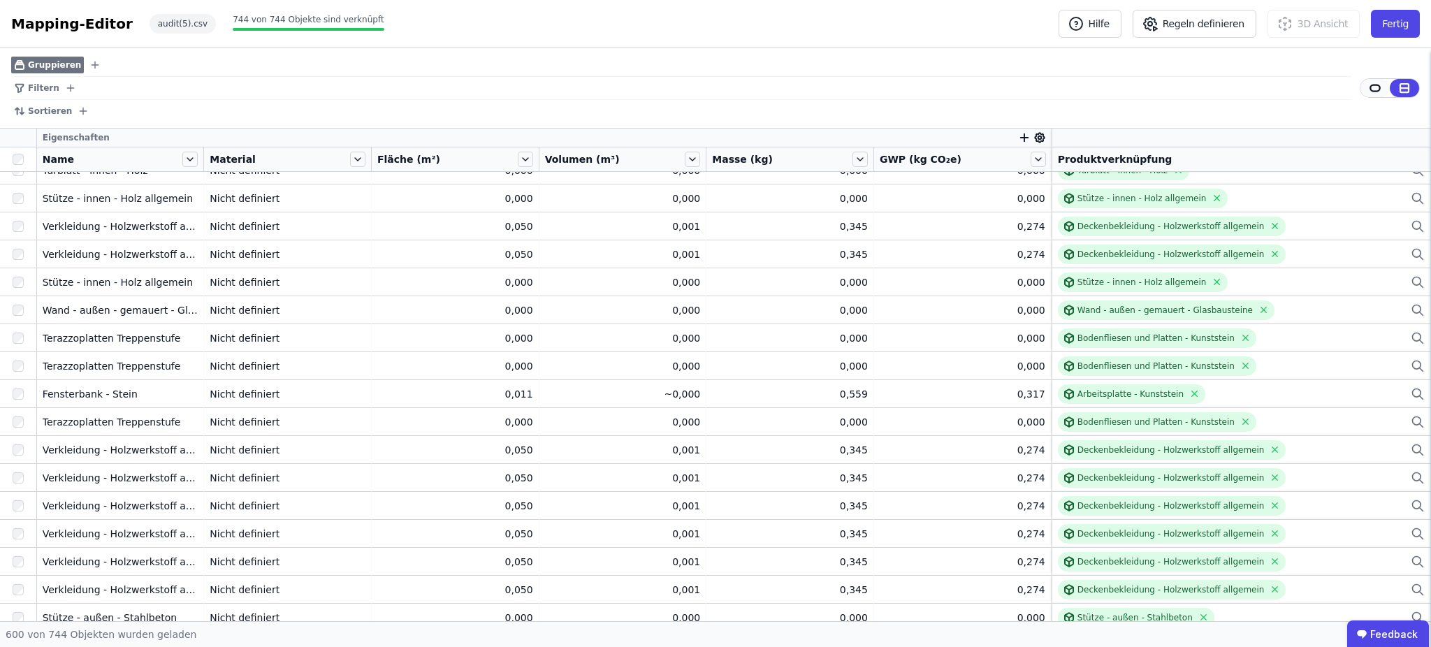
click at [1376, 87] on icon at bounding box center [1375, 88] width 13 height 13
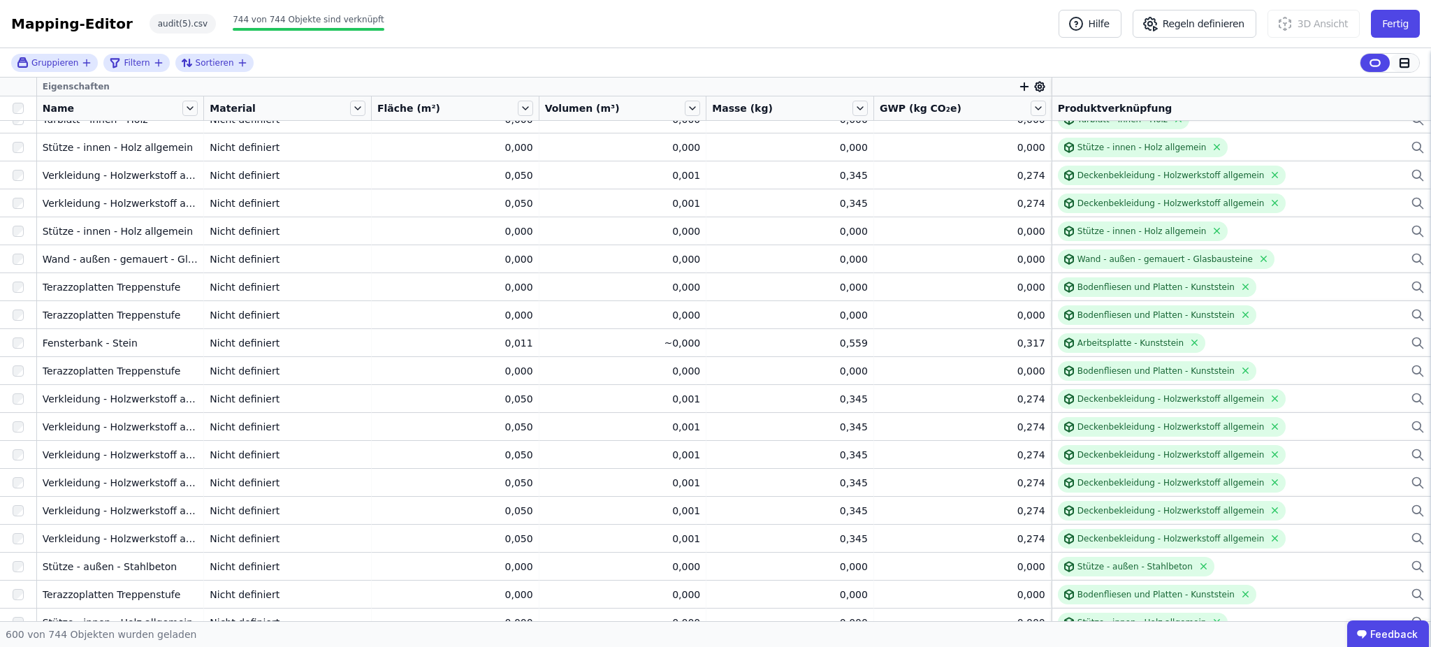
click at [1407, 65] on icon at bounding box center [1404, 63] width 13 height 13
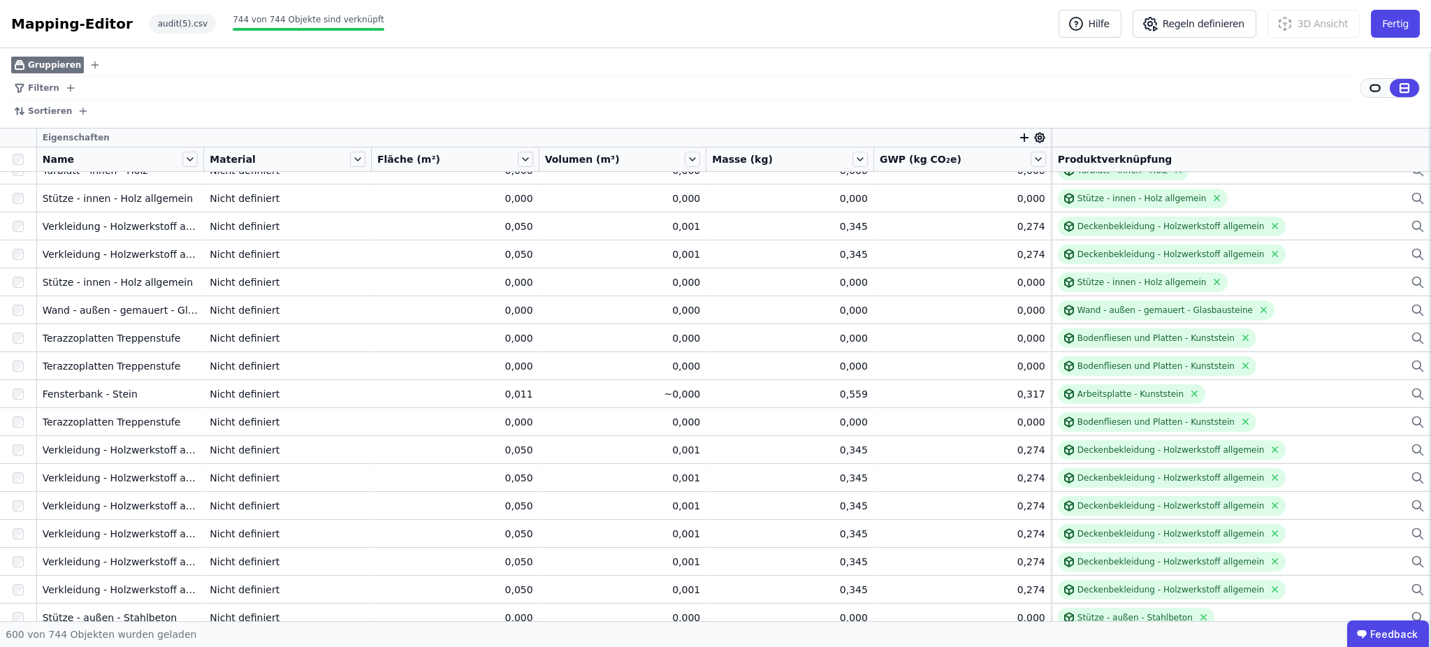
click at [1378, 89] on icon at bounding box center [1375, 88] width 13 height 13
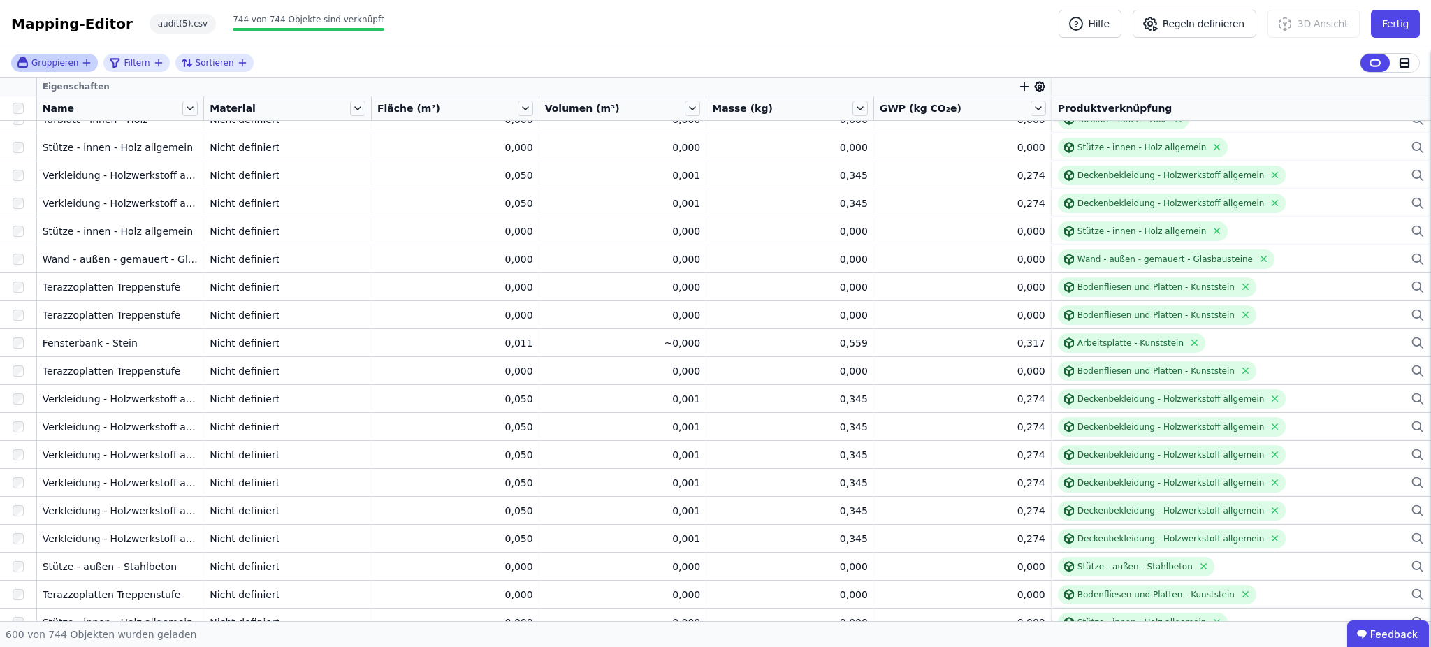
click at [87, 61] on icon "button" at bounding box center [86, 62] width 11 height 11
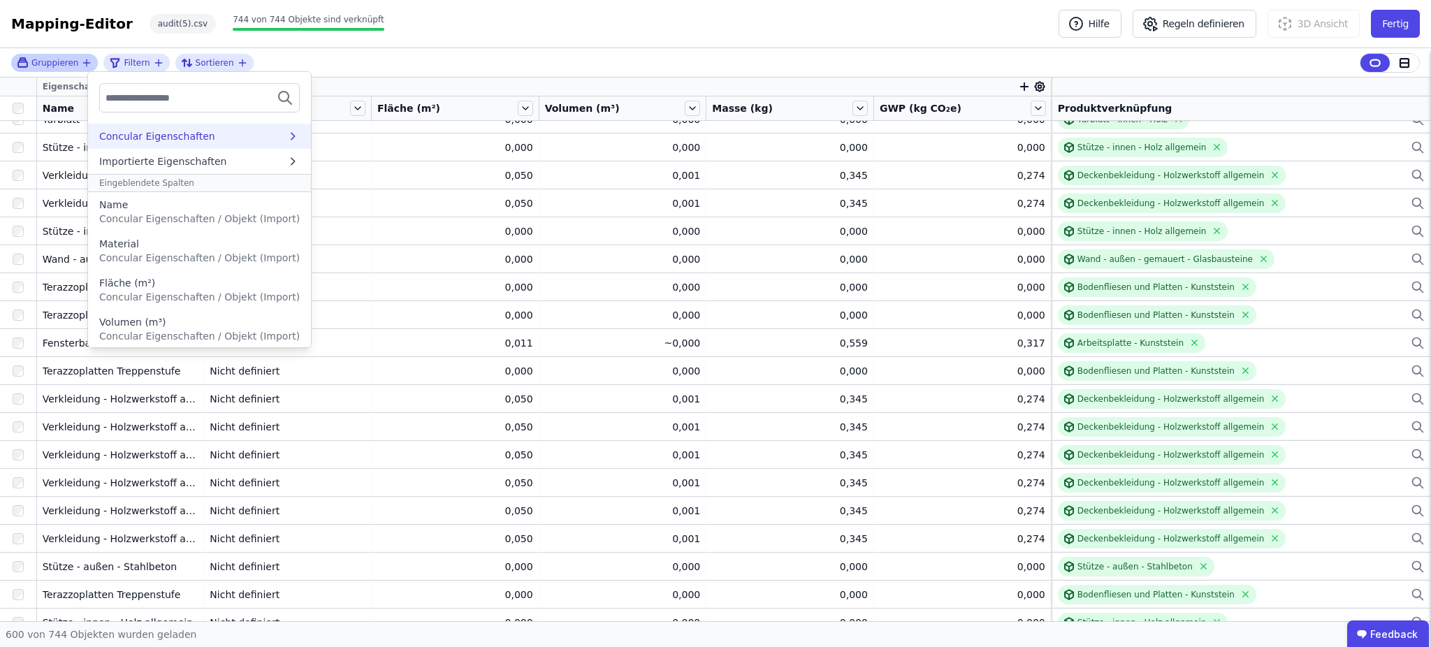
click at [178, 136] on div "Concular Eigenschaften" at bounding box center [157, 136] width 116 height 14
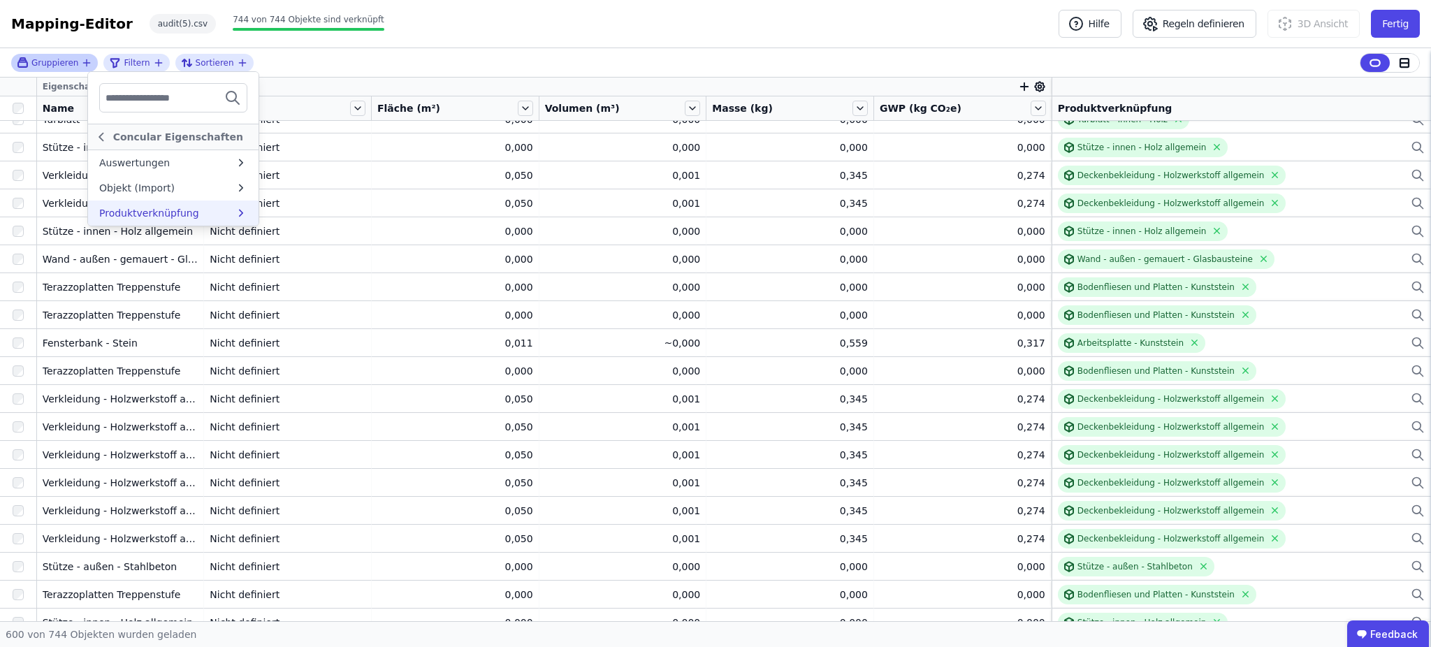
drag, startPoint x: 187, startPoint y: 191, endPoint x: 178, endPoint y: 208, distance: 19.4
click at [178, 208] on ul "Concular Eigenschaften Auswertungen Objekt (Import) Produktverknüpfung" at bounding box center [173, 149] width 171 height 154
click at [184, 189] on div "Objekt (Import)" at bounding box center [167, 188] width 136 height 14
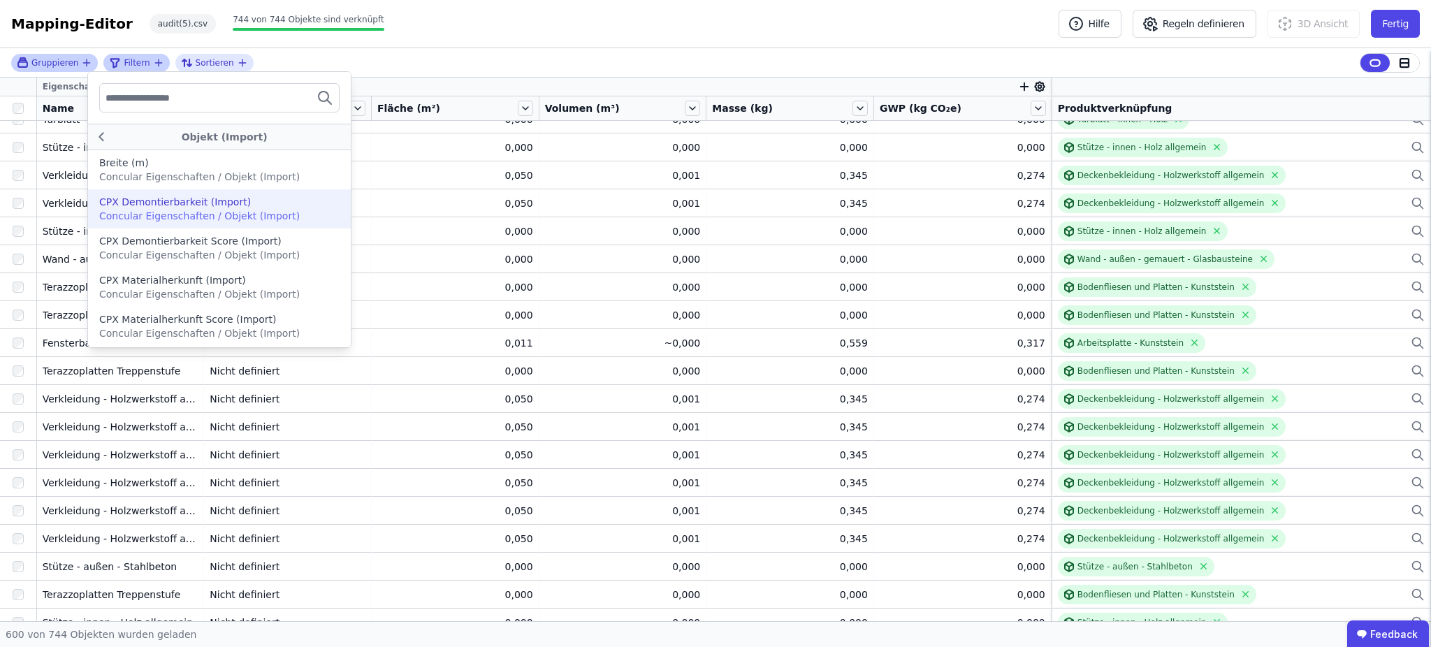
click at [138, 62] on span "Filtern" at bounding box center [137, 62] width 26 height 11
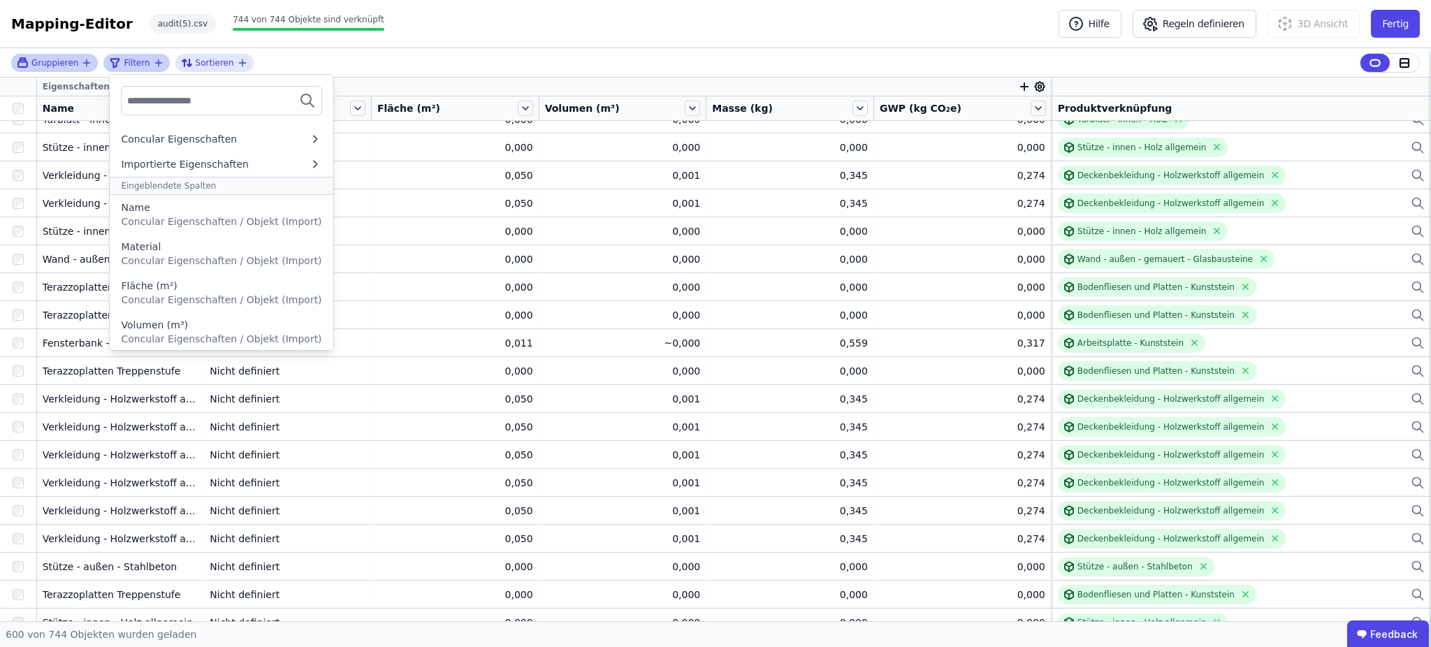
click at [145, 60] on div "Filtern" at bounding box center [130, 63] width 43 height 17
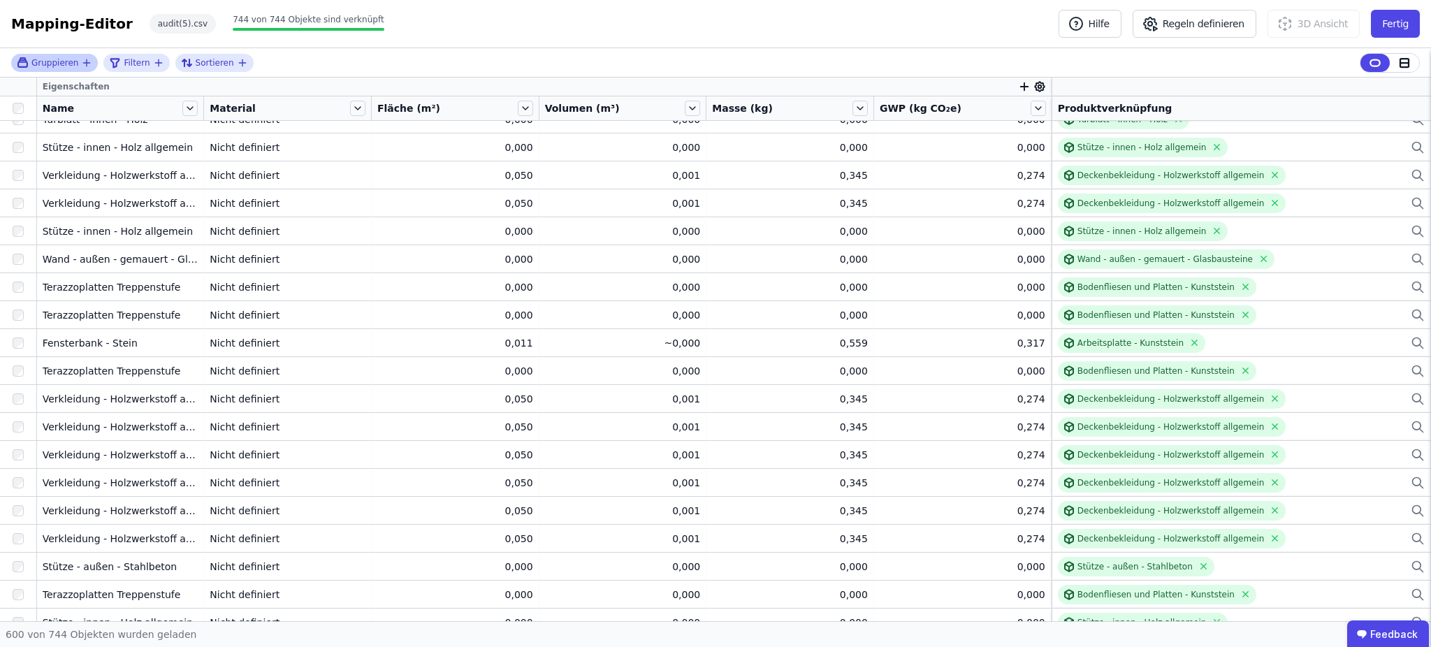
click at [64, 66] on span "Gruppieren" at bounding box center [54, 62] width 47 height 11
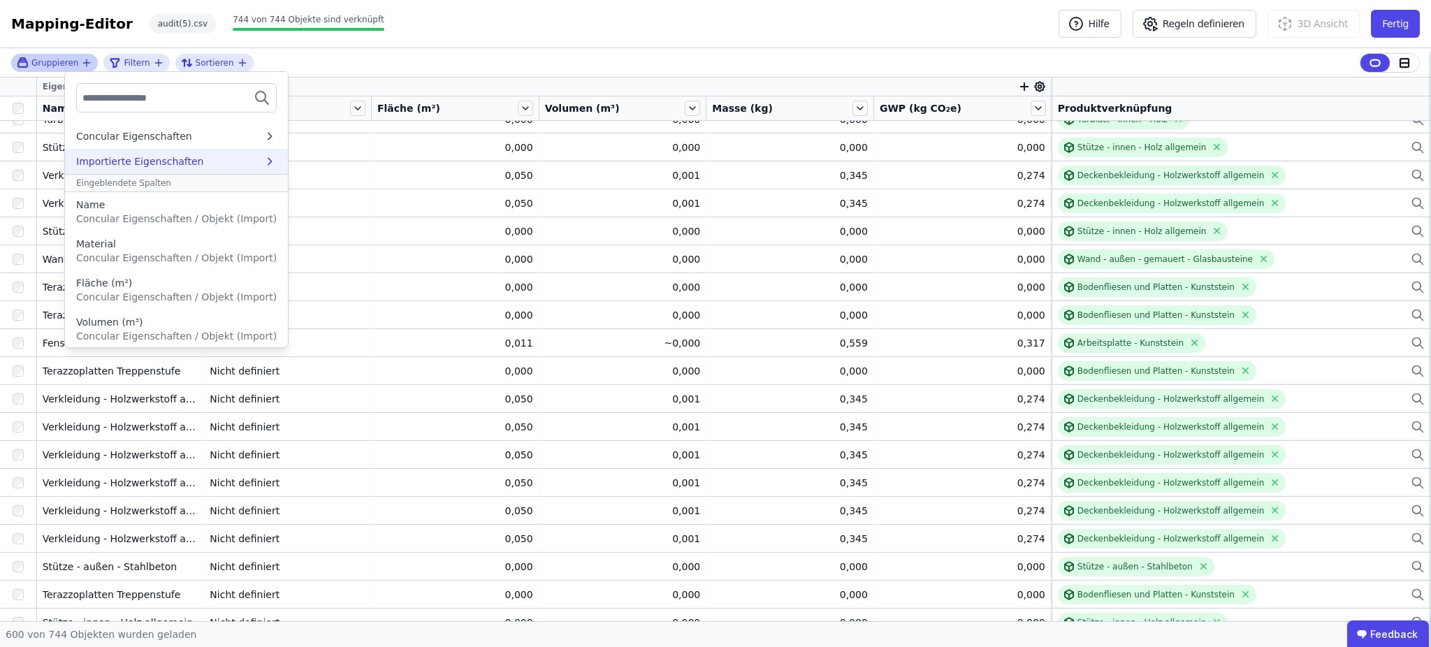
click at [115, 161] on div "Importierte Eigenschaften" at bounding box center [140, 161] width 128 height 14
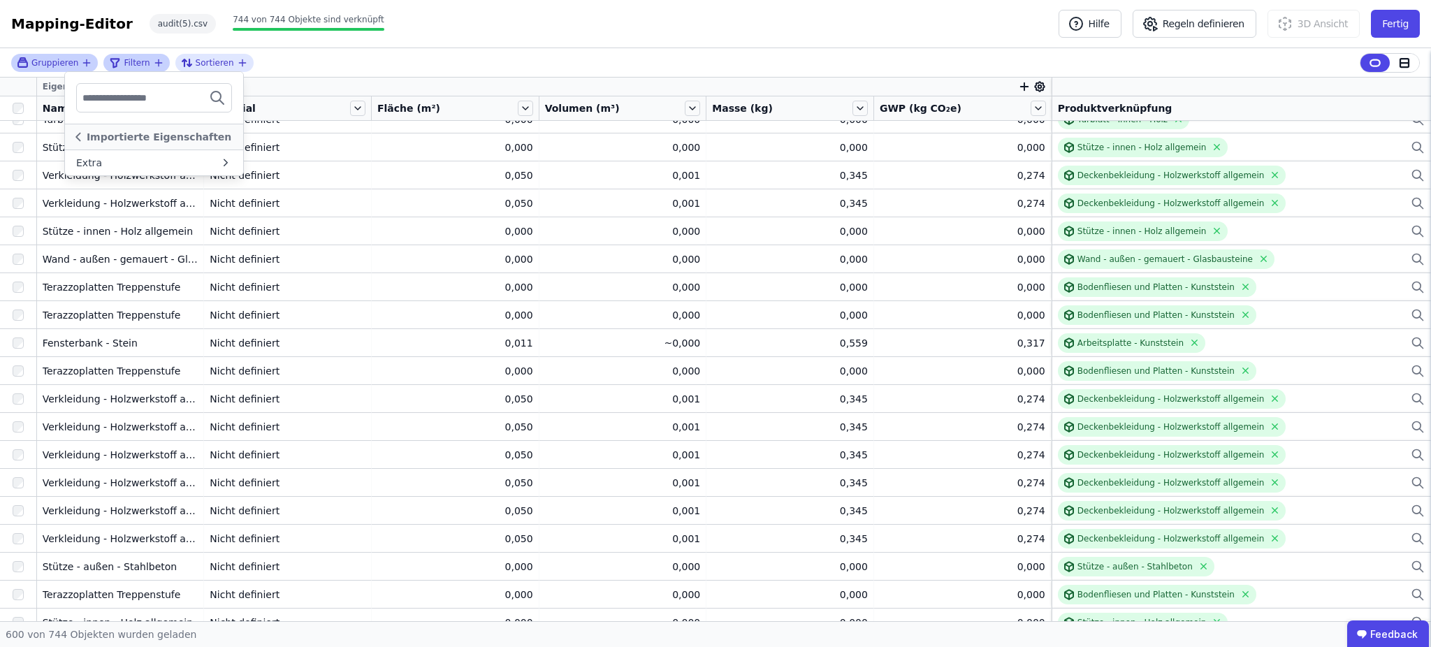
click at [138, 68] on div "Filtern" at bounding box center [130, 63] width 43 height 17
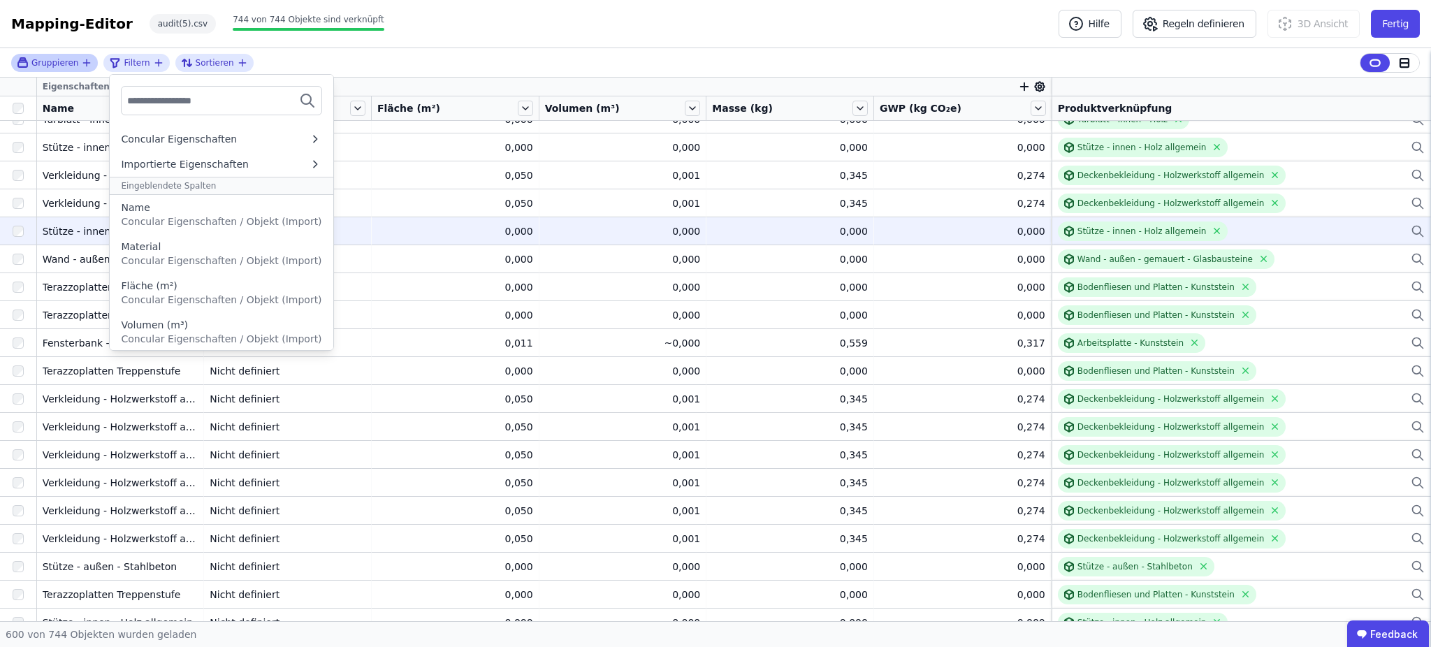
click at [518, 57] on div "Gruppieren Filtern Concular Eigenschaften Importierte Eigenschaften Eingeblende…" at bounding box center [715, 62] width 1431 height 29
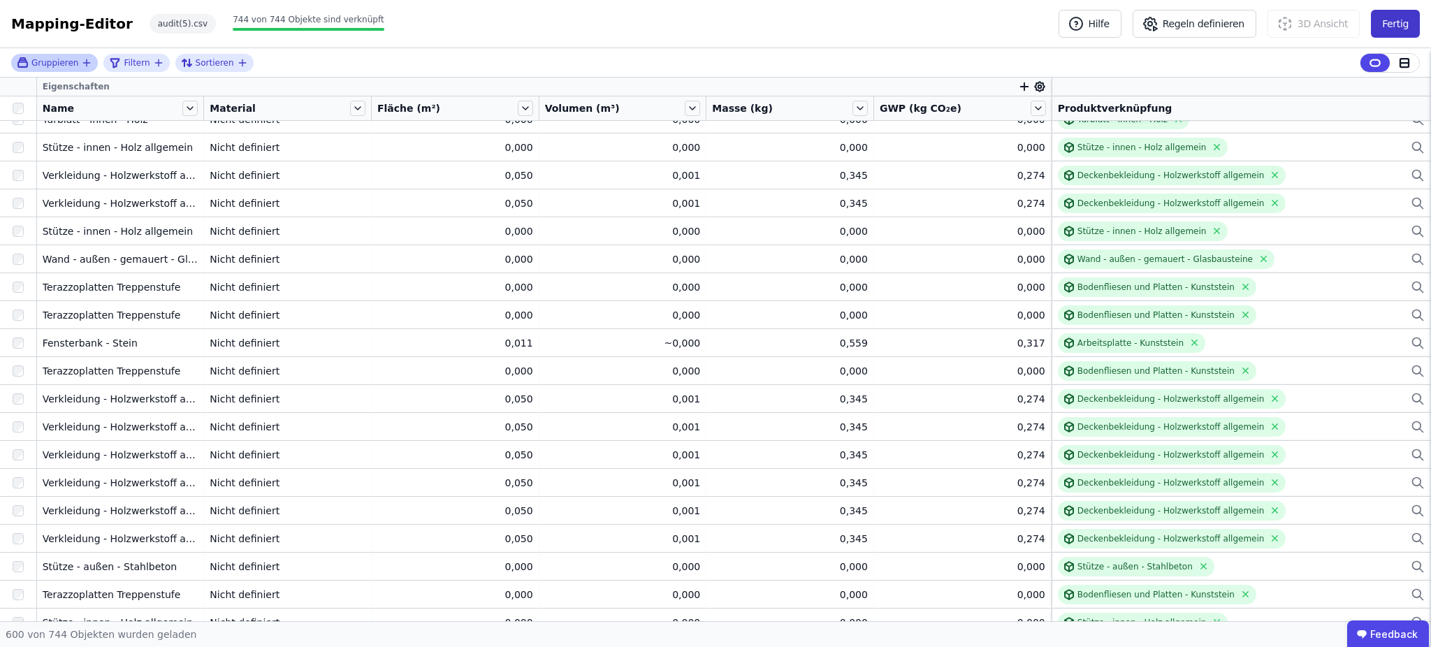
click at [1385, 18] on button "Fertig" at bounding box center [1395, 24] width 49 height 28
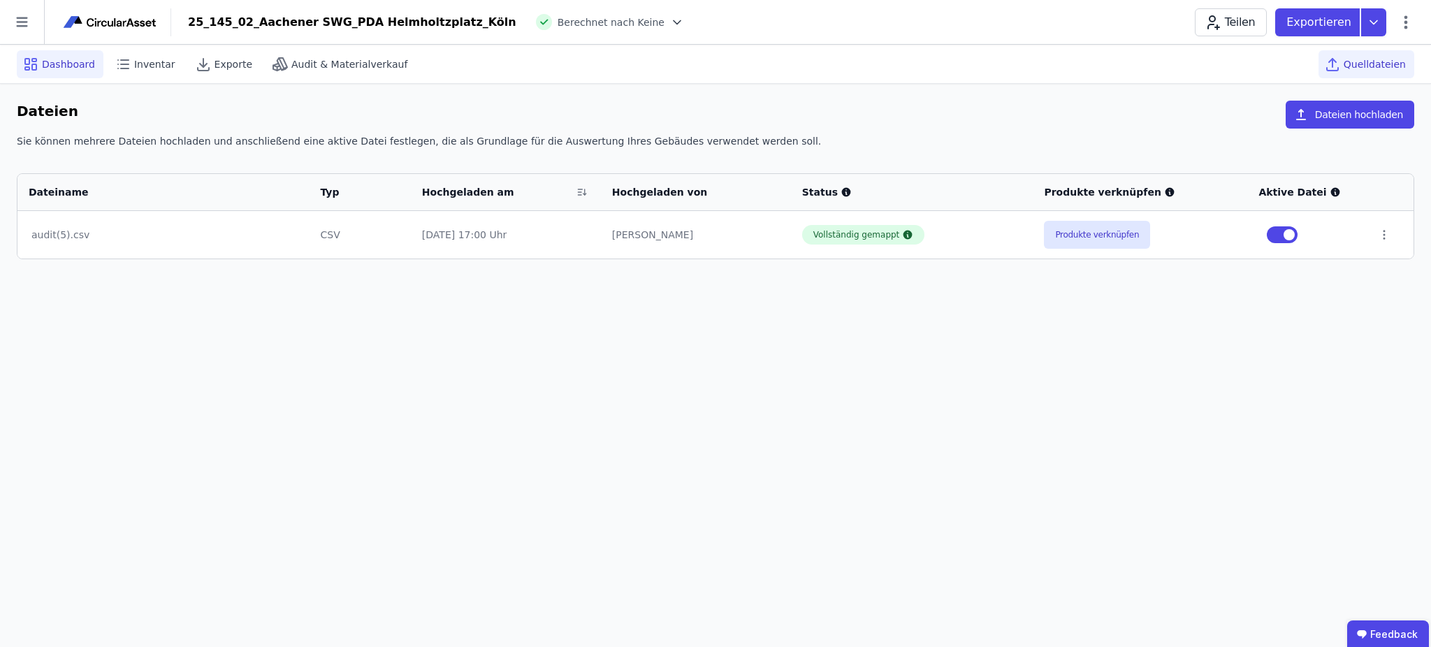
click at [55, 63] on span "Dashboard" at bounding box center [68, 64] width 53 height 14
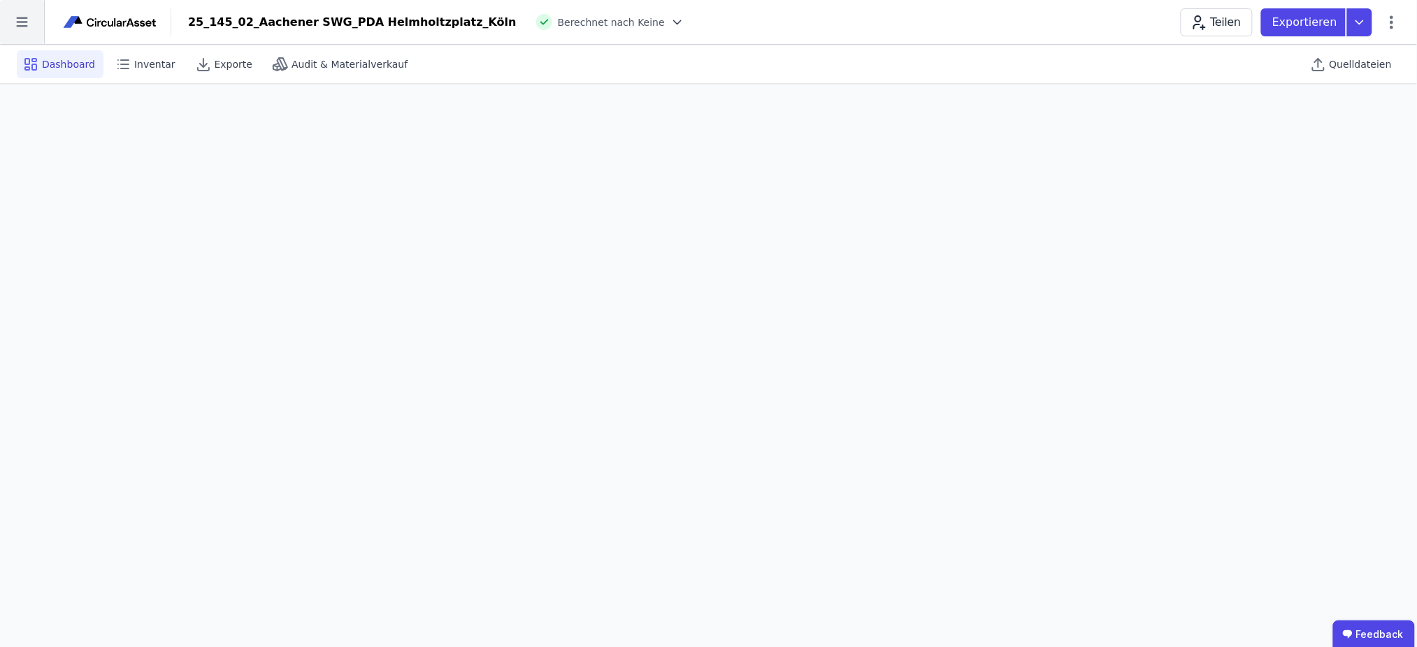
click at [15, 20] on icon at bounding box center [22, 22] width 44 height 44
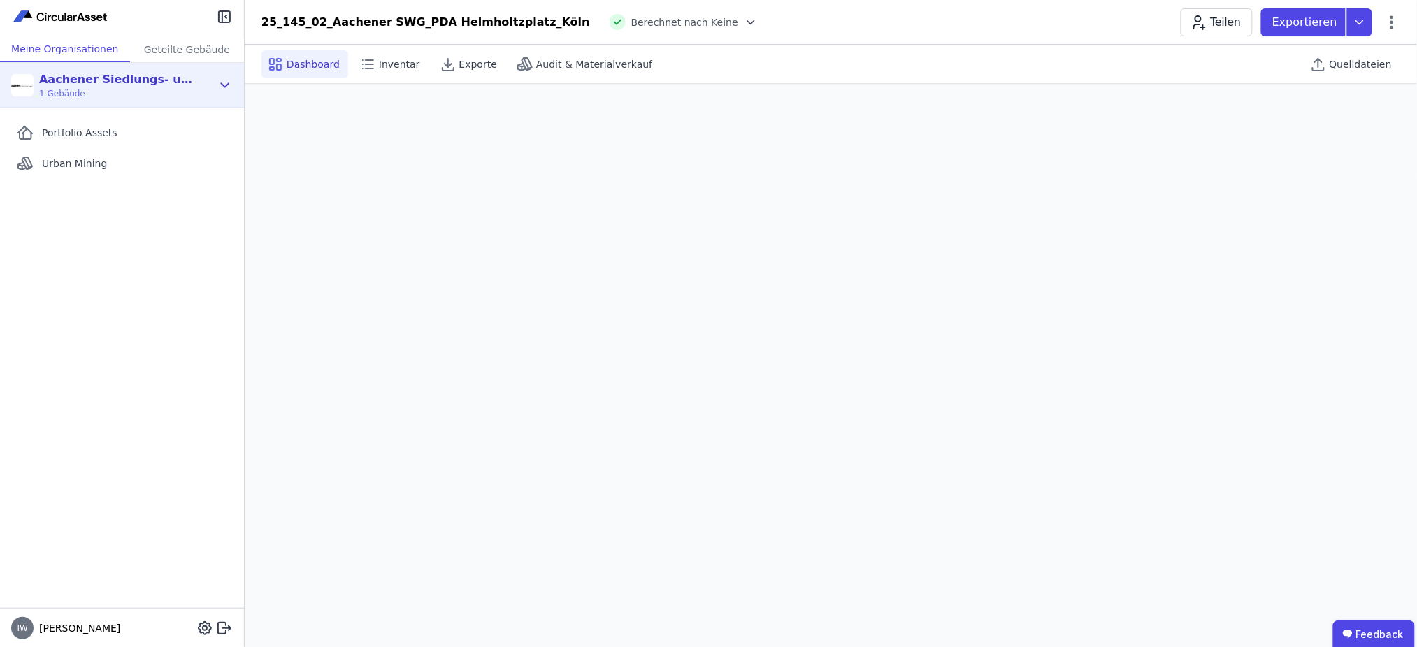
click at [224, 78] on icon at bounding box center [224, 85] width 15 height 17
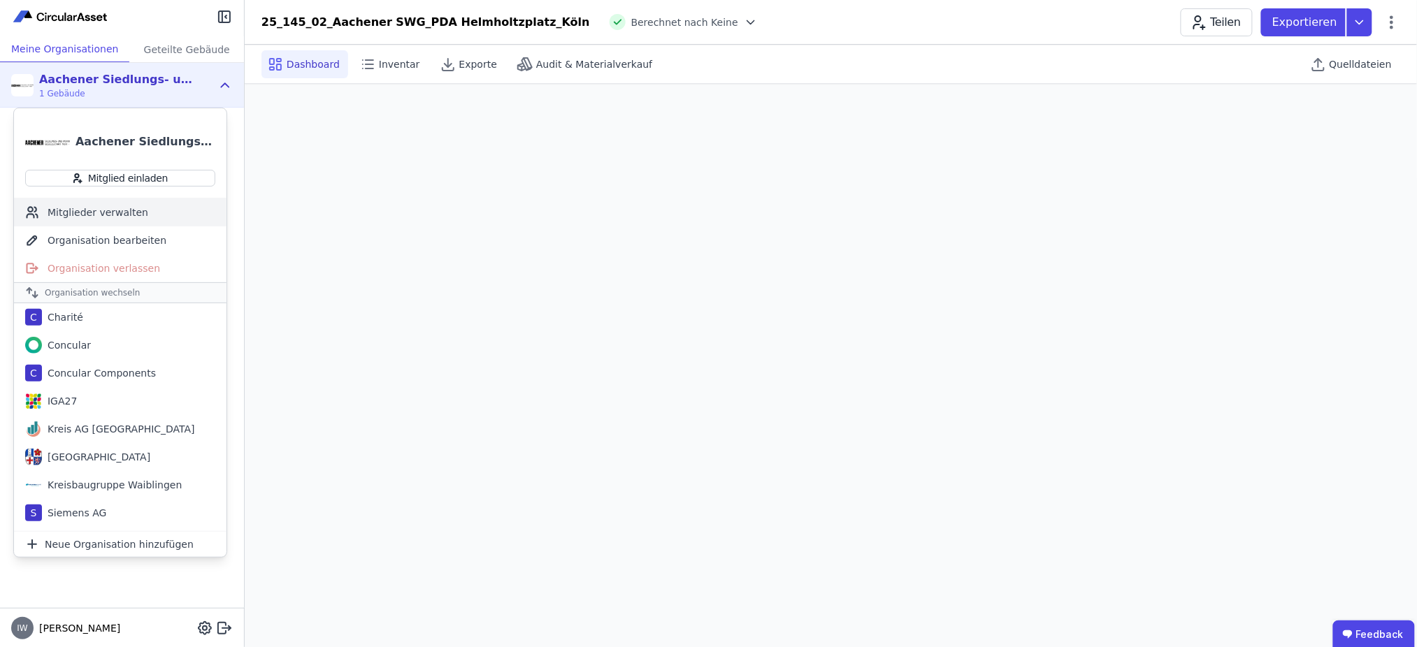
click at [119, 206] on div "Mitglieder verwalten" at bounding box center [120, 212] width 212 height 28
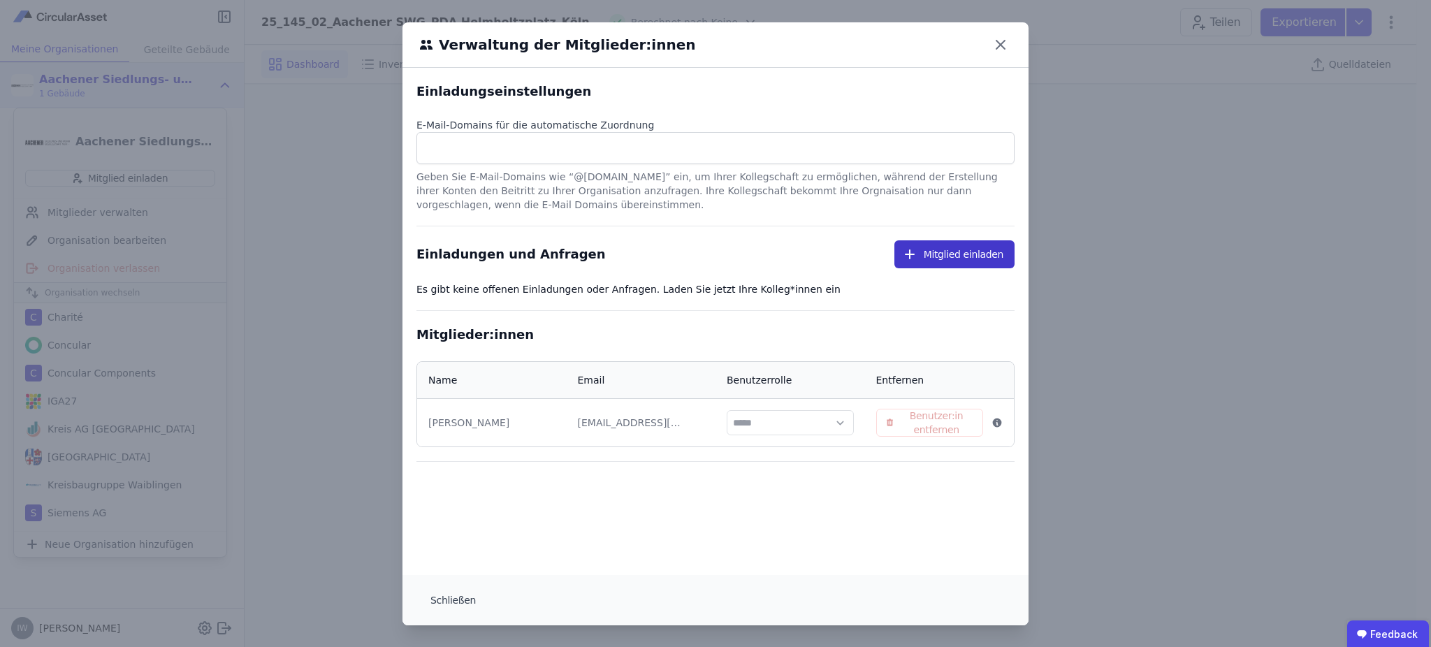
click at [930, 256] on button "Mitglied einladen" at bounding box center [955, 254] width 120 height 28
select select "*"
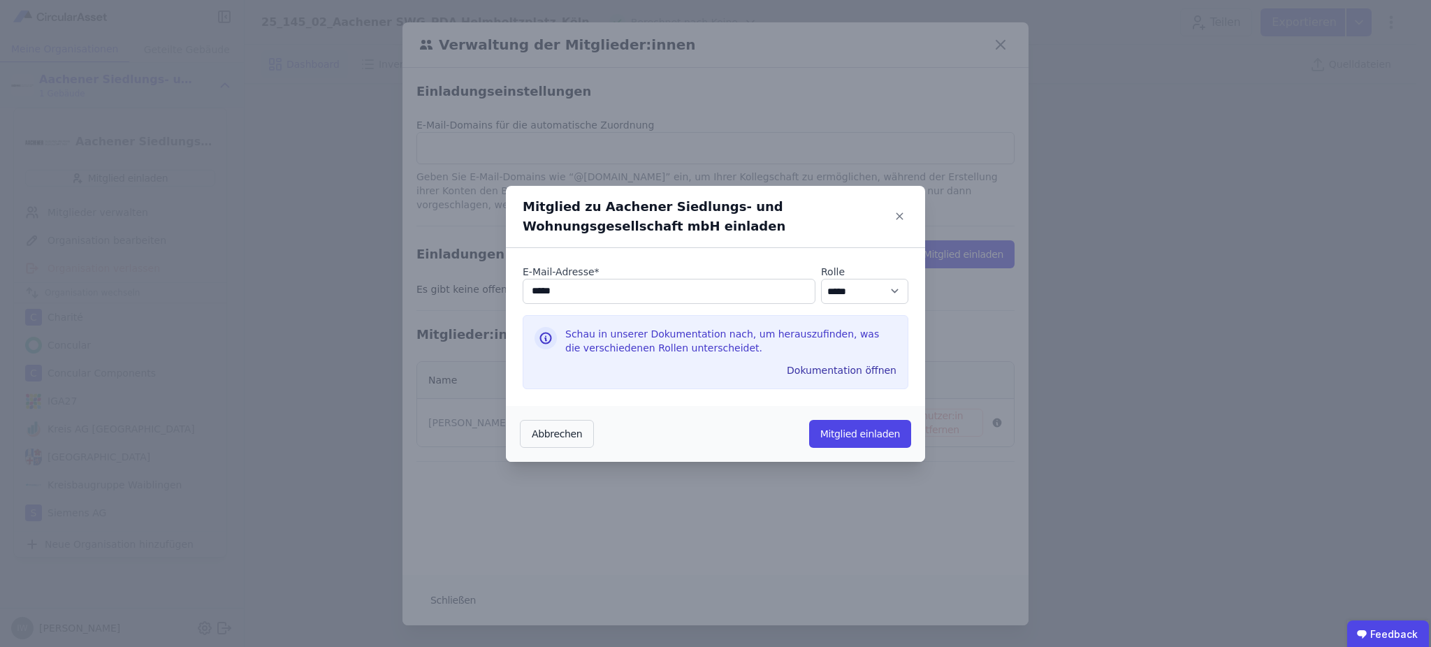
type input "**********"
click at [857, 286] on select "********* ***** ****" at bounding box center [864, 291] width 87 height 25
select select "*"
click at [821, 279] on select "********* ***** ****" at bounding box center [864, 291] width 87 height 25
click at [853, 428] on button "Mitglied einladen" at bounding box center [860, 434] width 102 height 28
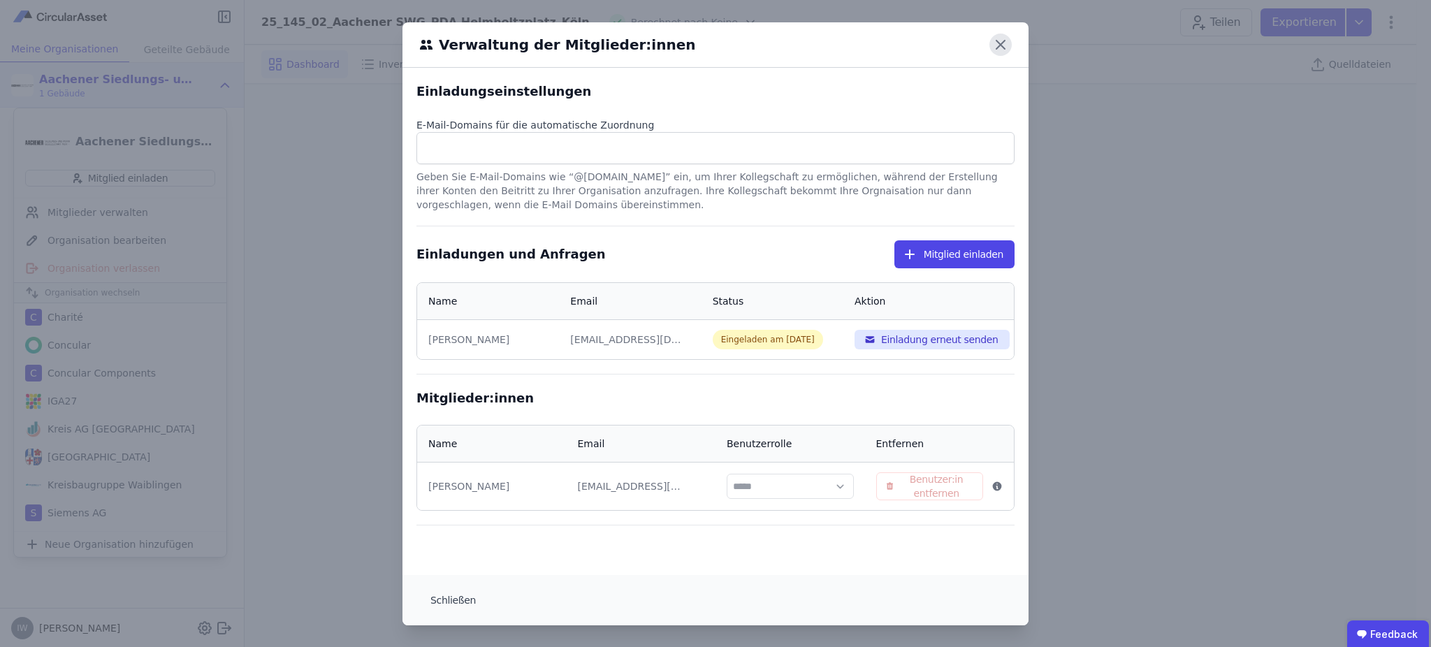
click at [992, 46] on icon at bounding box center [1001, 45] width 22 height 22
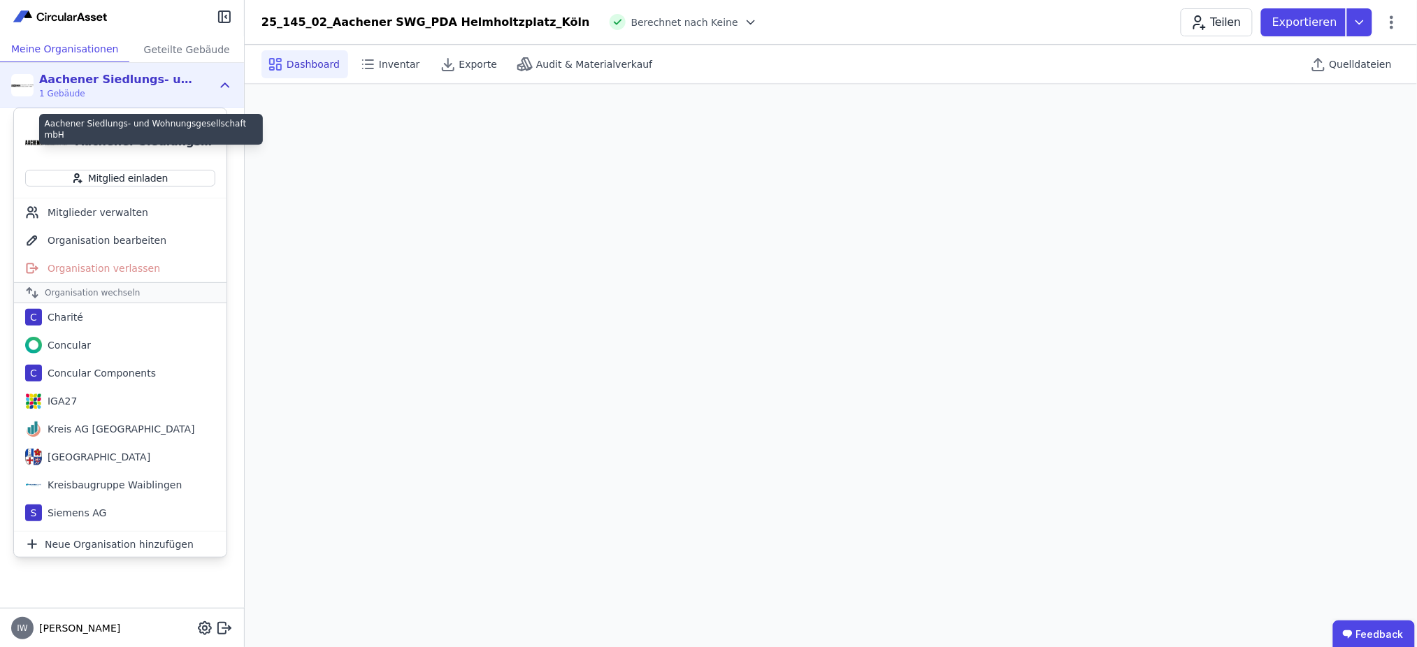
click at [142, 137] on div "Aachener Siedlungs- und Wohnungsgesellschaft mbH" at bounding box center [145, 141] width 140 height 17
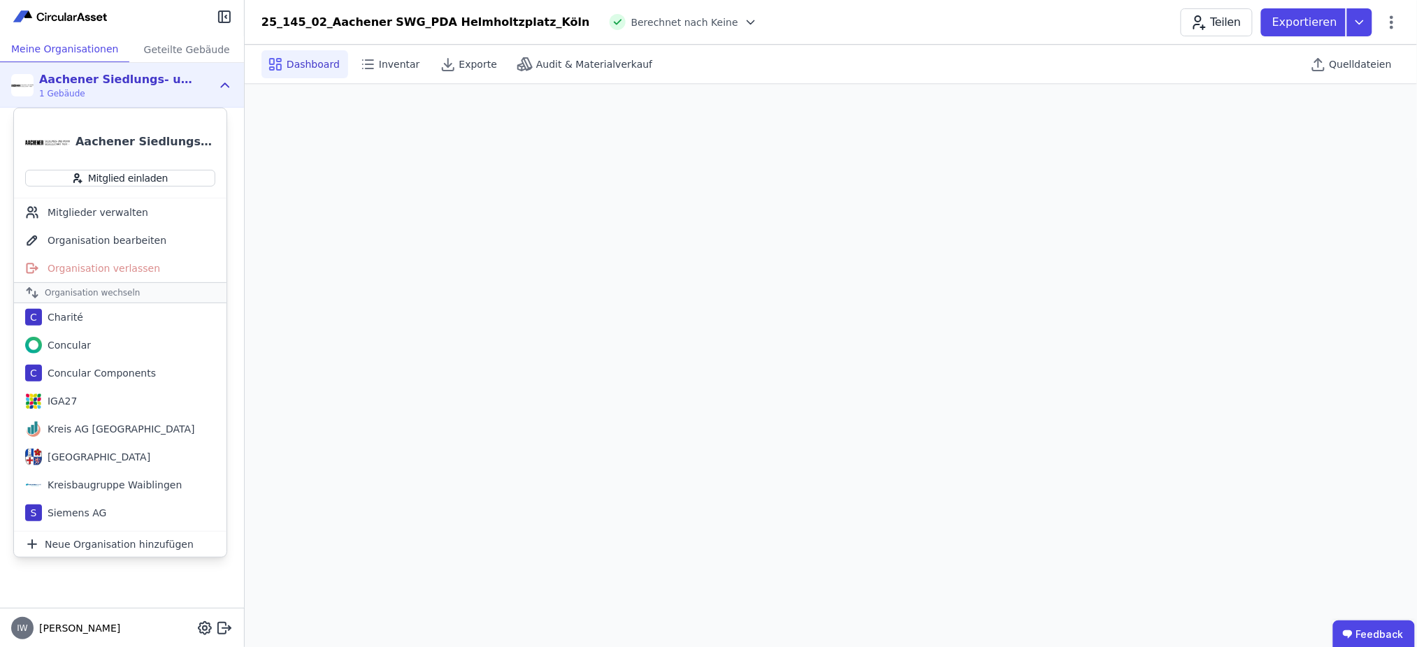
click at [631, 20] on span "Berechnet nach Keine" at bounding box center [684, 22] width 107 height 14
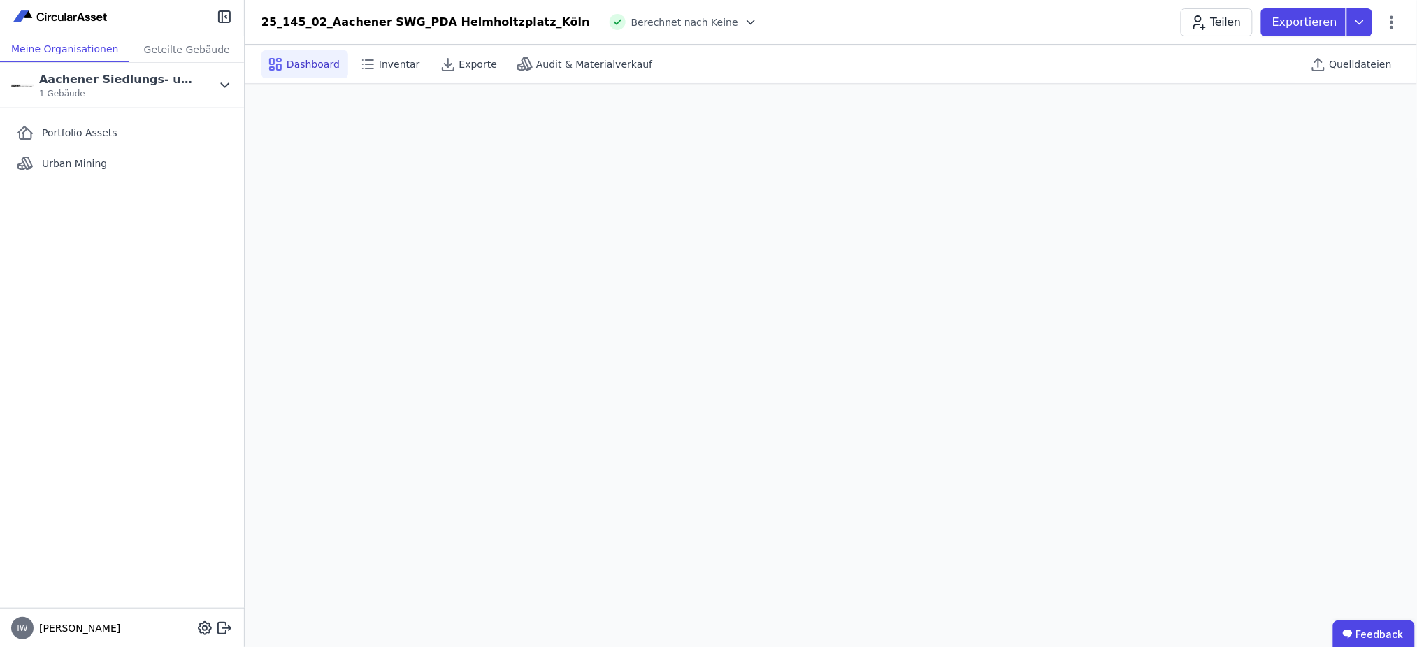
click at [744, 20] on icon at bounding box center [751, 22] width 14 height 14
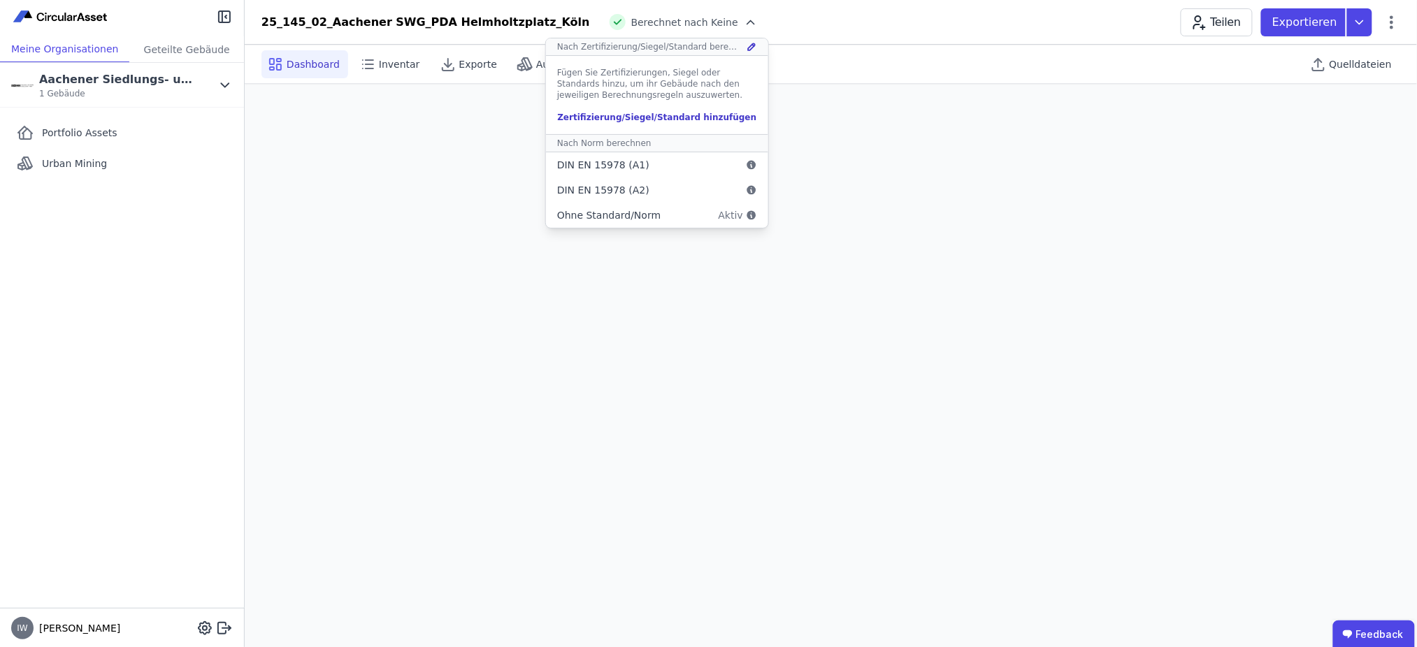
click at [584, 115] on div "Zertifizierung/Siegel/Standard hinzufügen" at bounding box center [657, 117] width 200 height 11
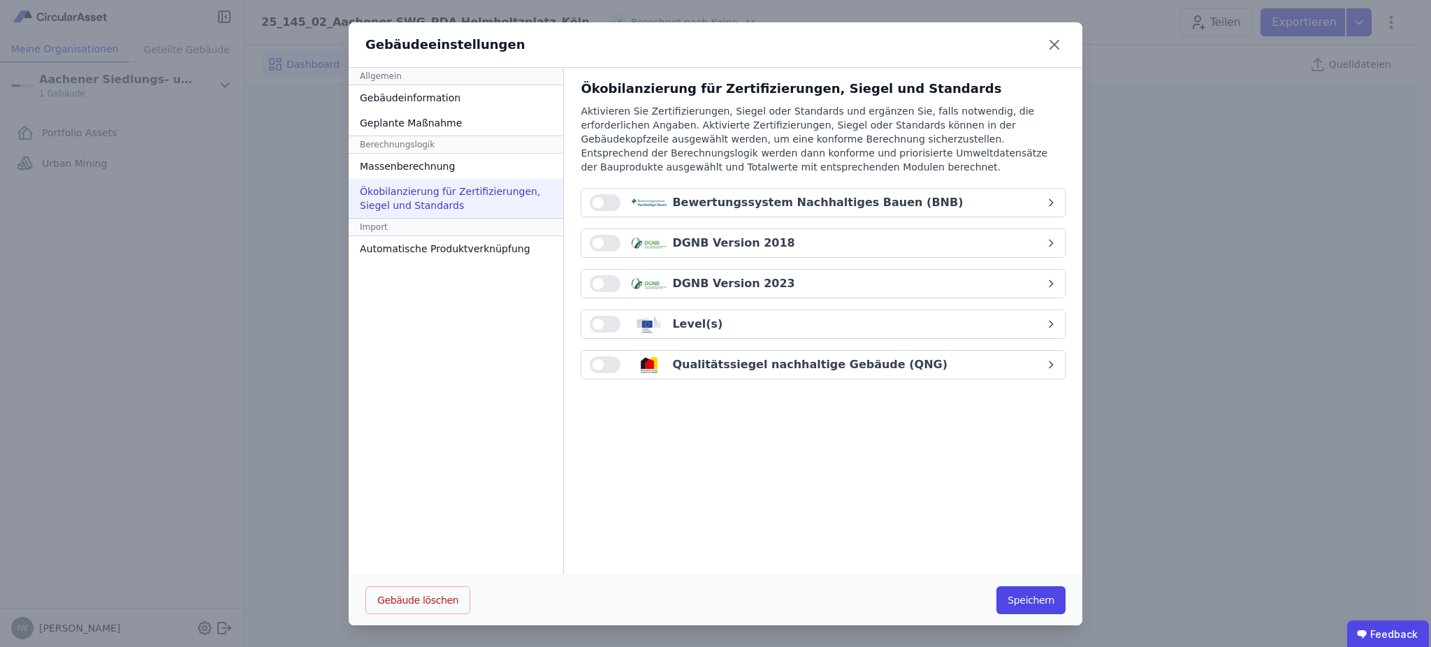
click at [593, 280] on span "button" at bounding box center [598, 283] width 11 height 11
click at [1027, 597] on button "Speichern" at bounding box center [1031, 600] width 69 height 28
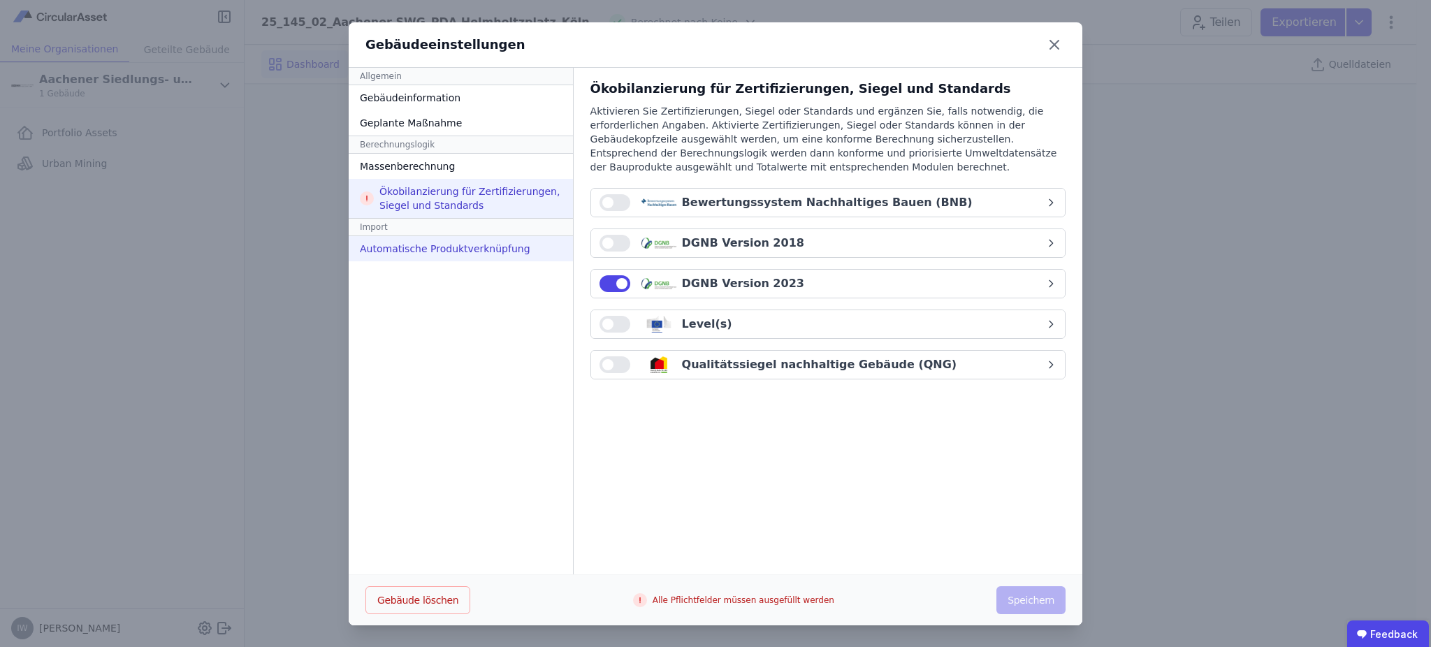
click at [452, 245] on div "Automatische Produktverknüpfung" at bounding box center [461, 248] width 224 height 25
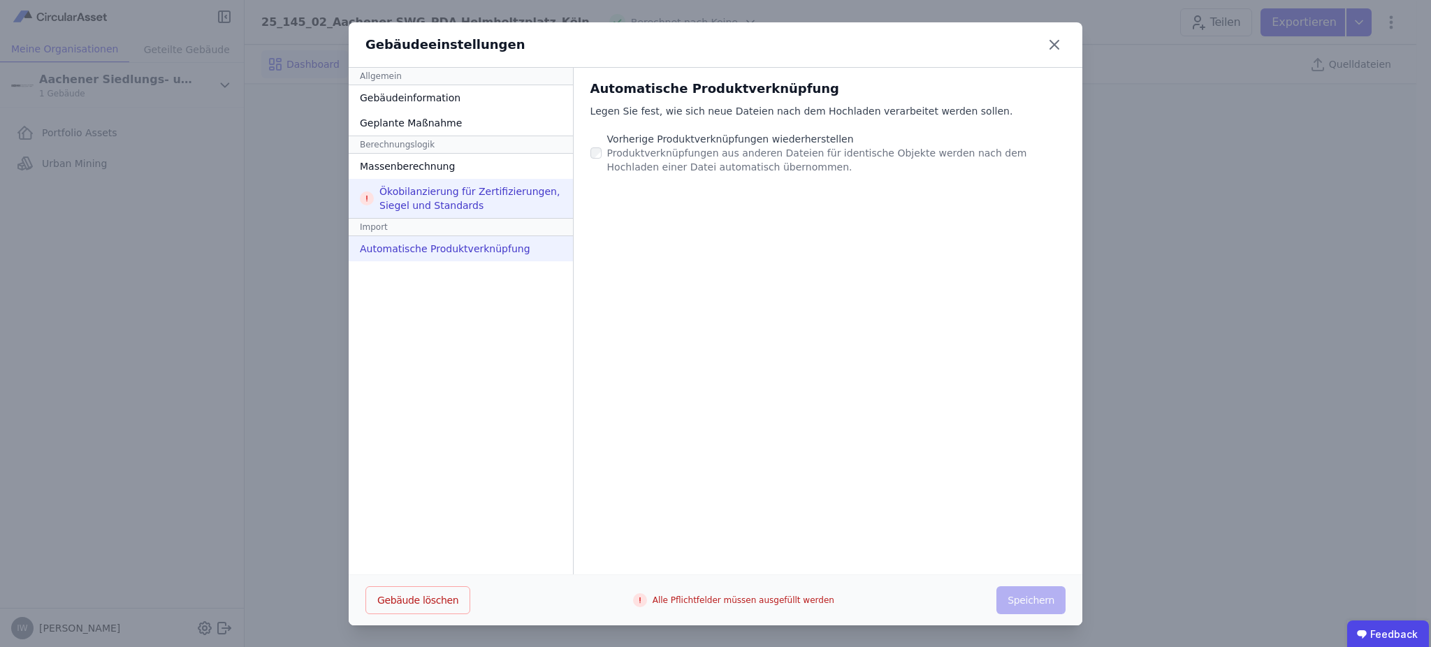
click at [466, 214] on div "Ökobilanzierung für Zertifizierungen, Siegel und Standards" at bounding box center [461, 198] width 224 height 39
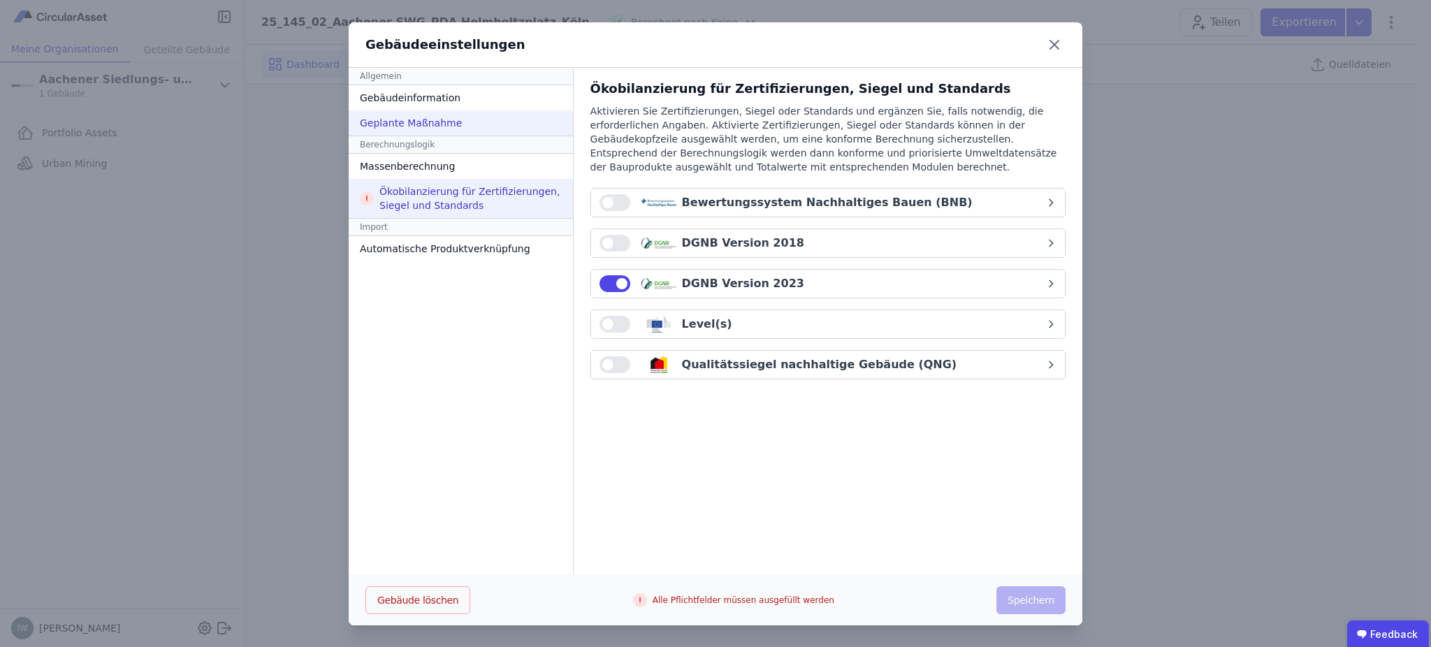
click at [475, 124] on div "Geplante Maßnahme" at bounding box center [461, 122] width 224 height 25
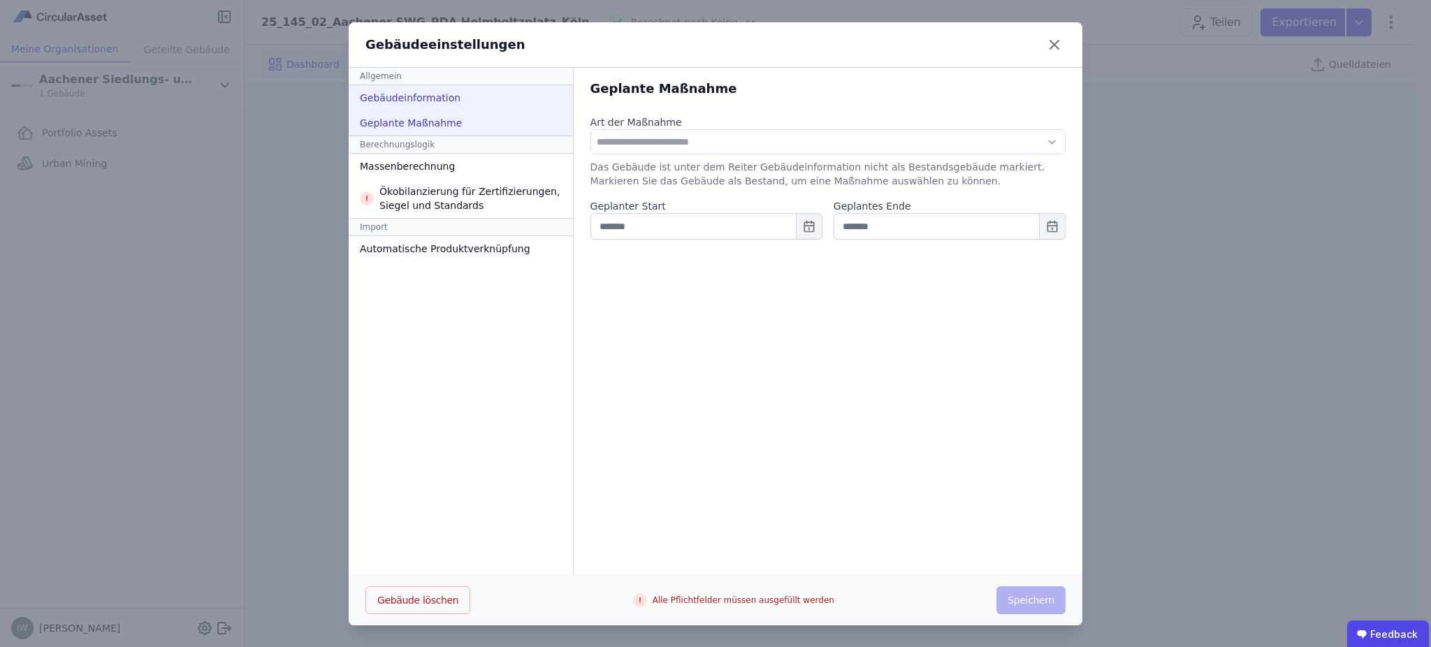
click at [463, 87] on div "Gebäudeinformation" at bounding box center [461, 97] width 224 height 25
select select "**********"
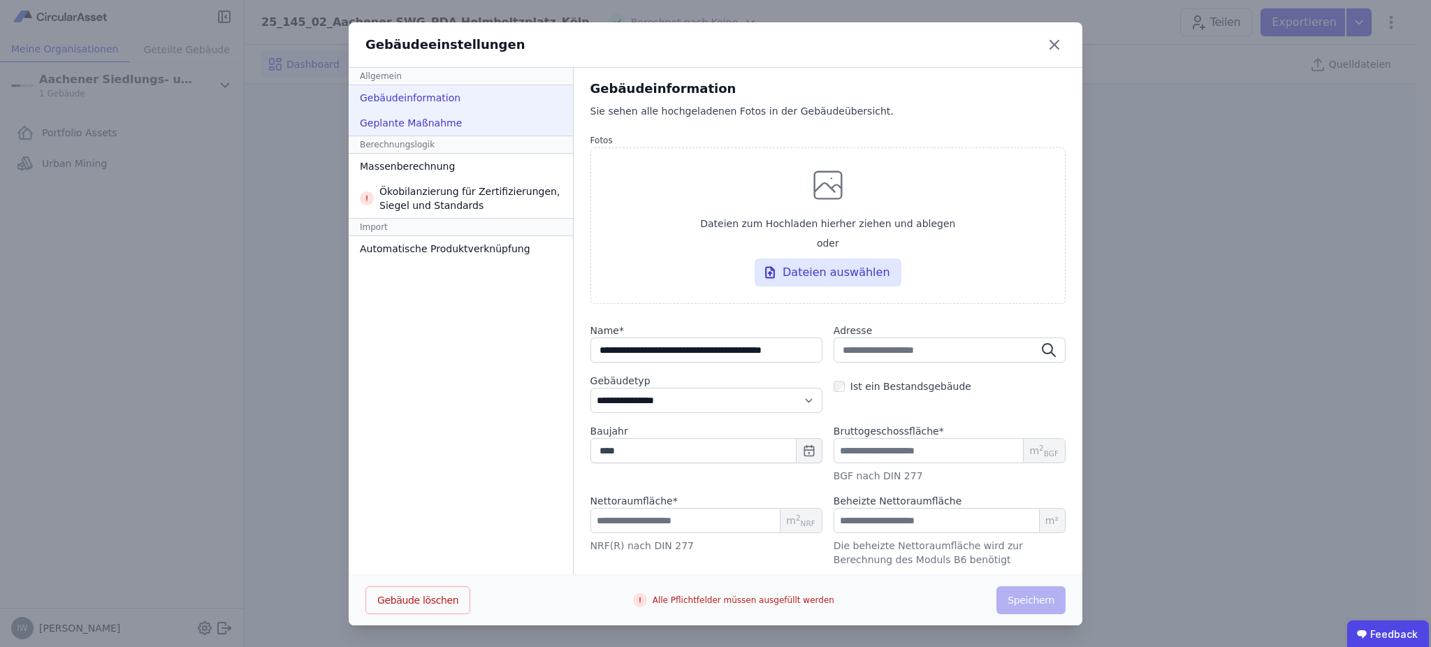
click at [446, 115] on div "Geplante Maßnahme" at bounding box center [461, 122] width 224 height 25
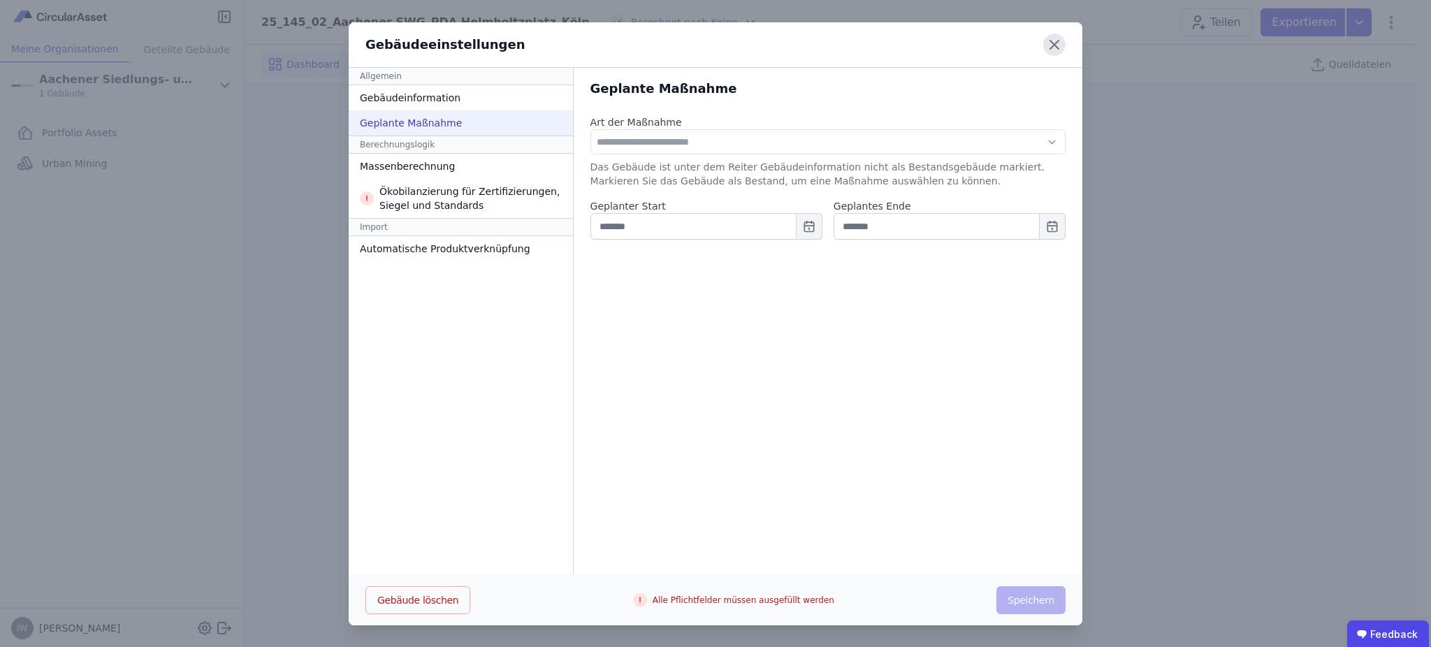
click at [1048, 41] on icon at bounding box center [1054, 45] width 22 height 22
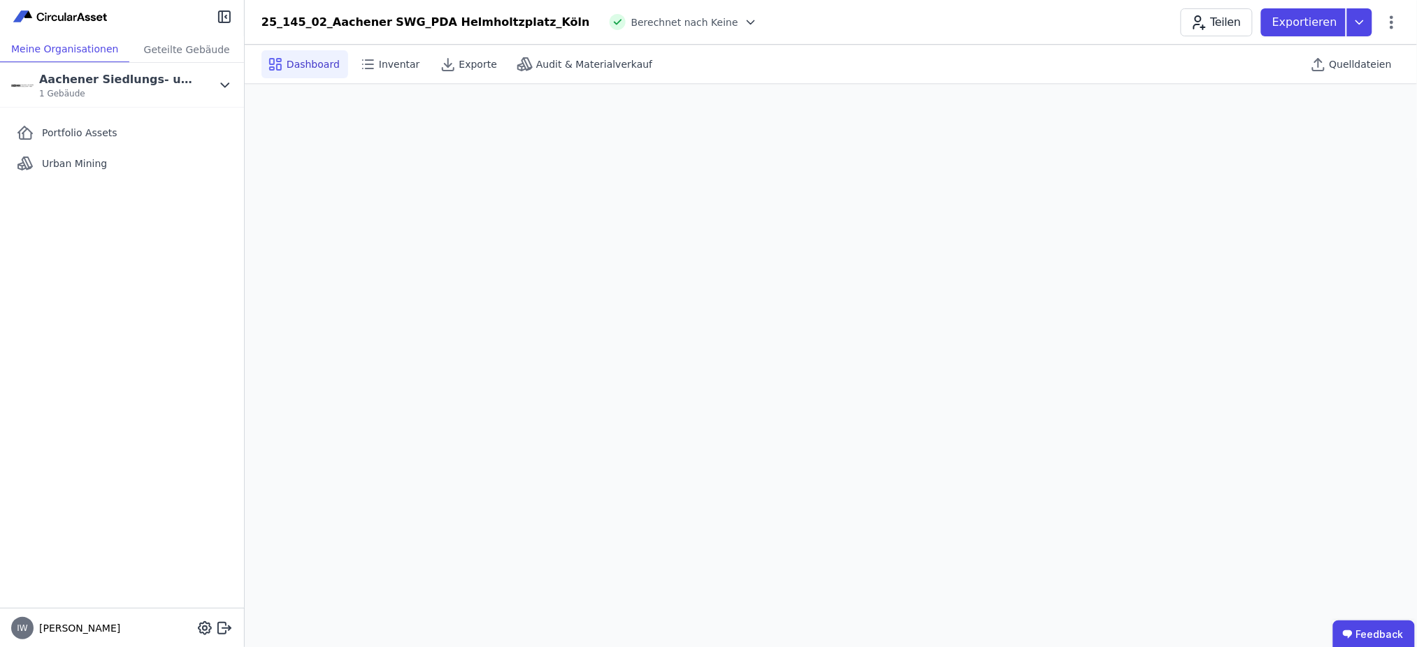
click at [744, 17] on icon at bounding box center [751, 22] width 14 height 14
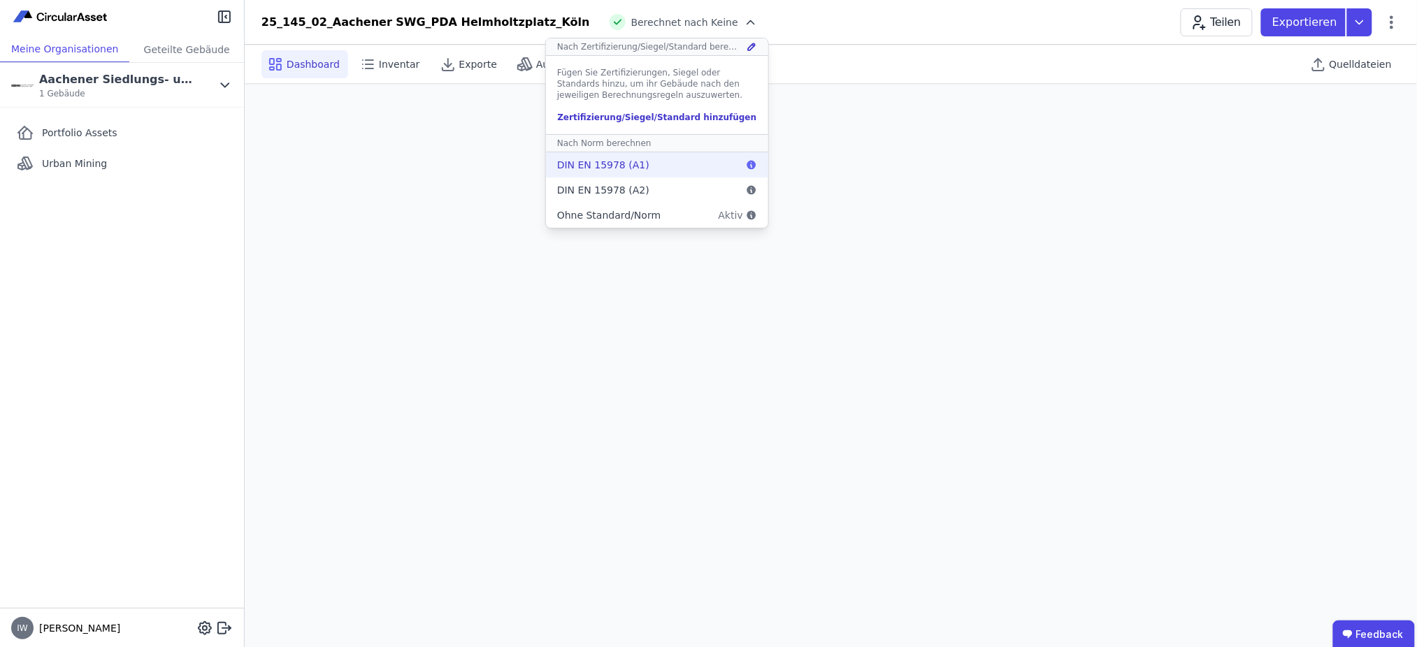
click at [570, 164] on div "DIN EN 15978 (A1)" at bounding box center [657, 164] width 222 height 25
click at [598, 189] on div "DIN EN 15978 (A2)" at bounding box center [657, 190] width 222 height 25
click at [744, 22] on icon at bounding box center [751, 22] width 14 height 14
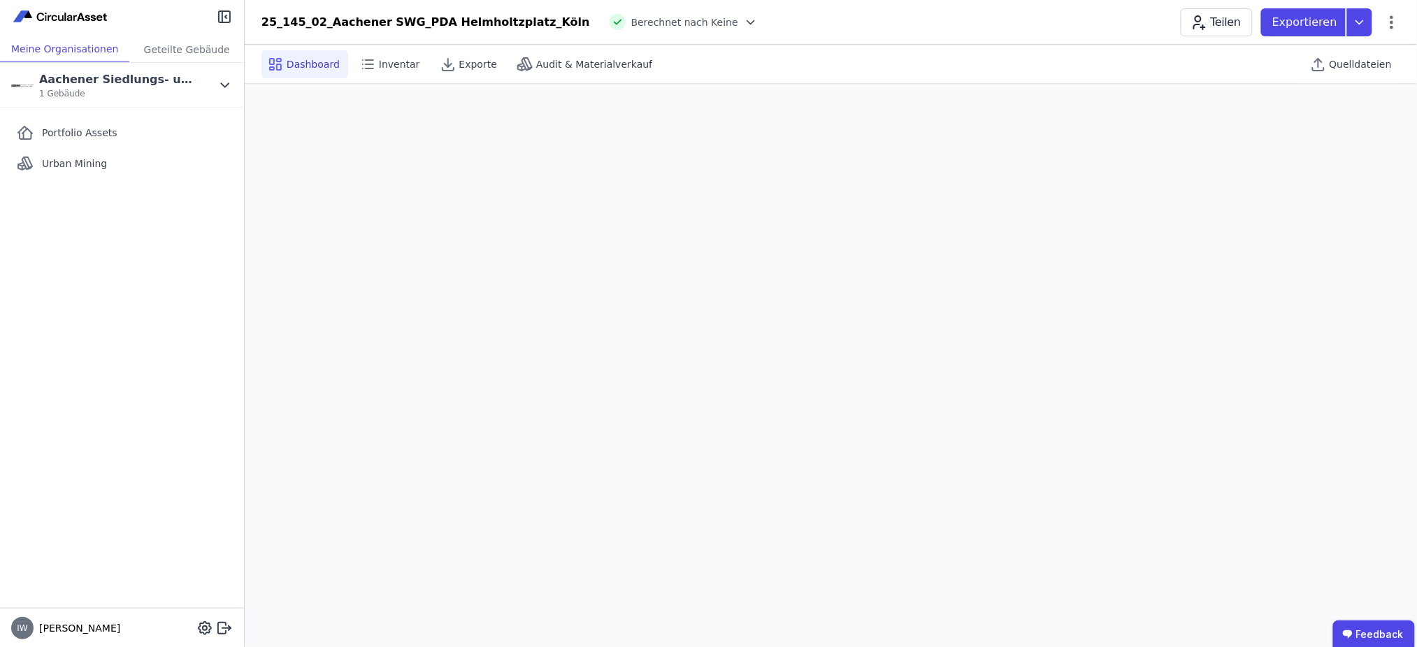
click at [744, 22] on icon at bounding box center [751, 22] width 14 height 14
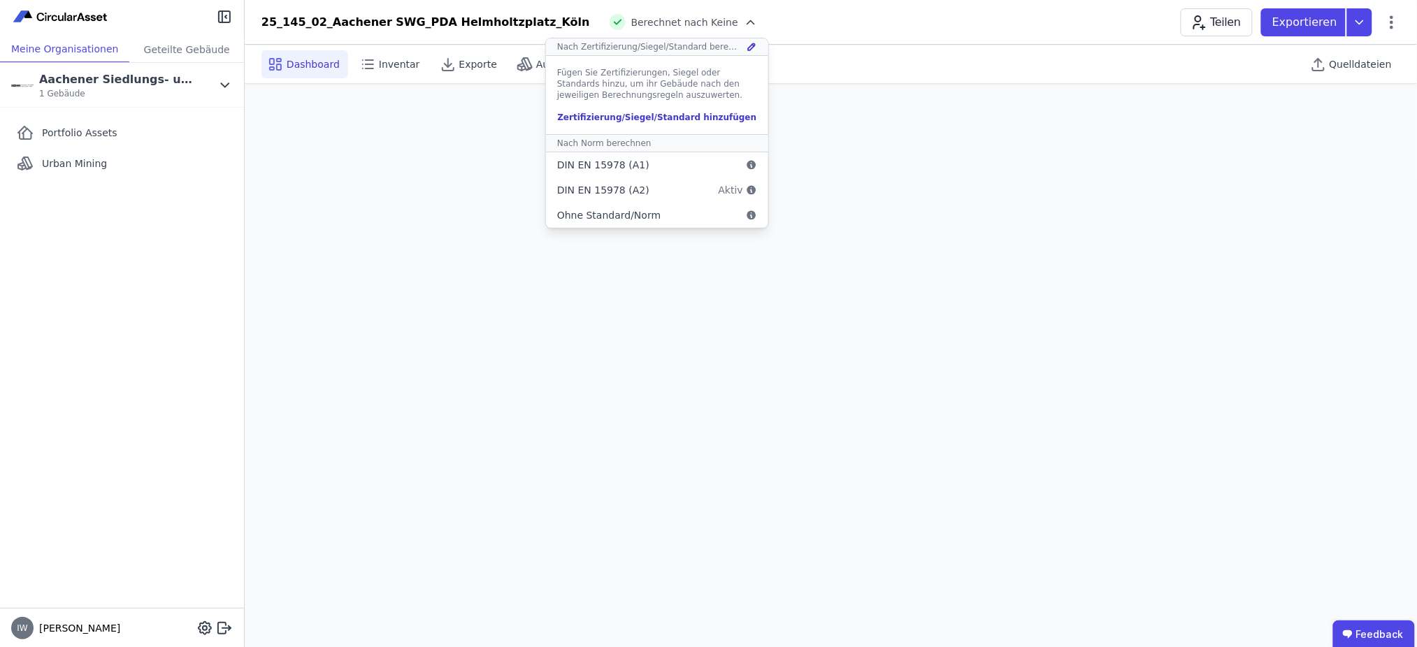
click at [607, 116] on div "Zertifizierung/Siegel/Standard hinzufügen" at bounding box center [657, 117] width 200 height 11
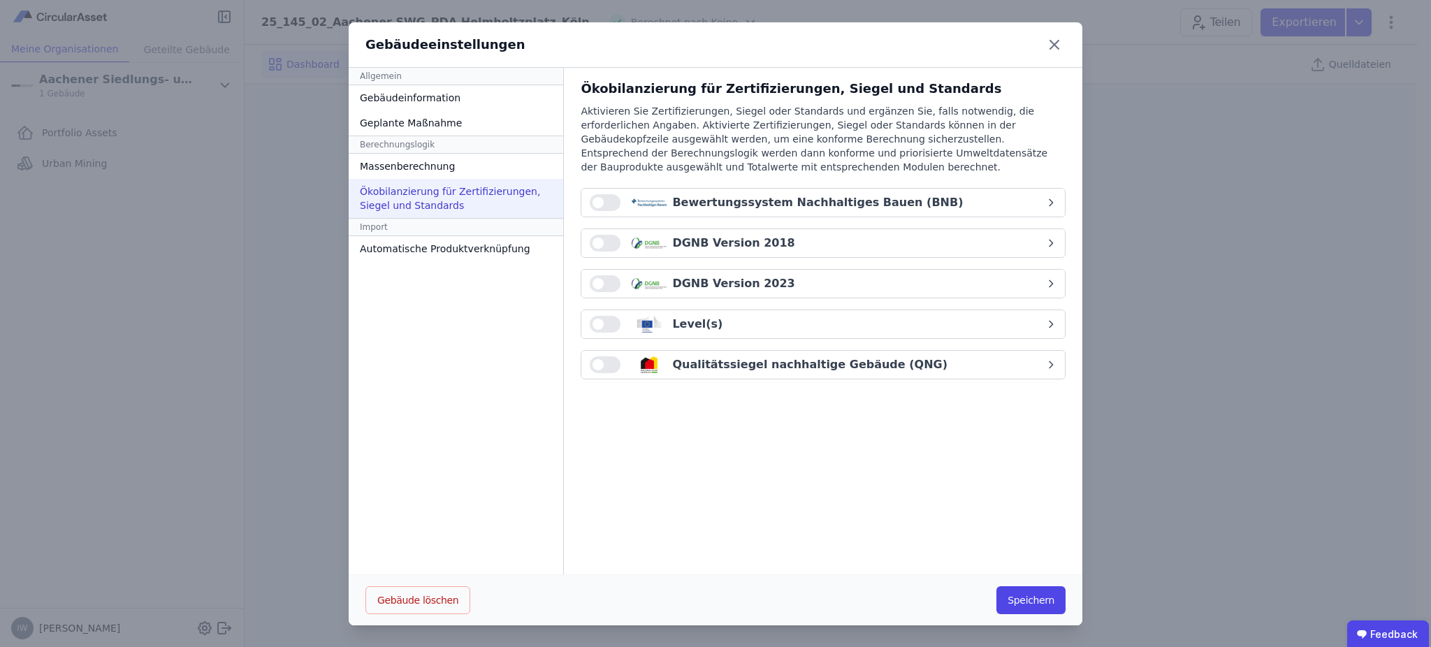
click at [585, 272] on button "DGNB Version 2023" at bounding box center [823, 284] width 484 height 28
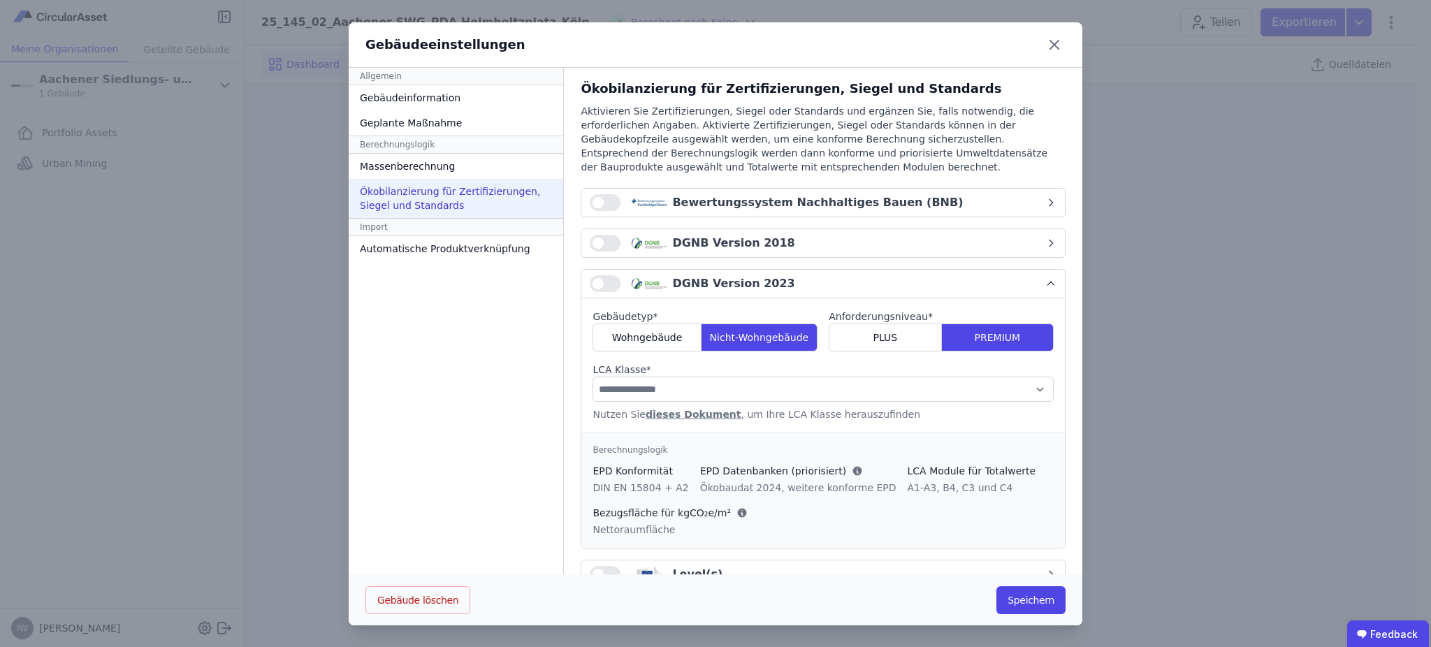
click at [595, 280] on button "button" at bounding box center [605, 283] width 31 height 17
click at [727, 391] on select "**********" at bounding box center [823, 389] width 461 height 25
select select "*"
click at [593, 377] on select "**********" at bounding box center [823, 389] width 461 height 25
click at [676, 418] on link "dieses Dokument" at bounding box center [694, 414] width 96 height 11
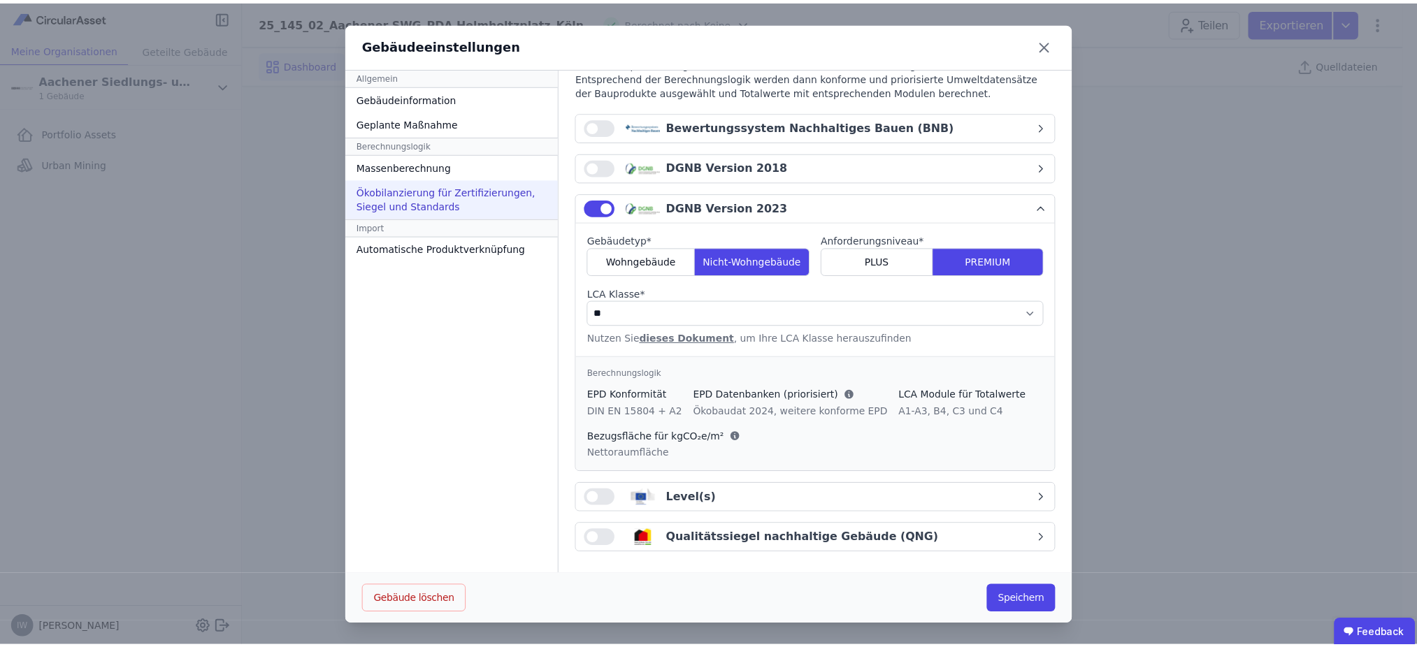
scroll to position [1, 0]
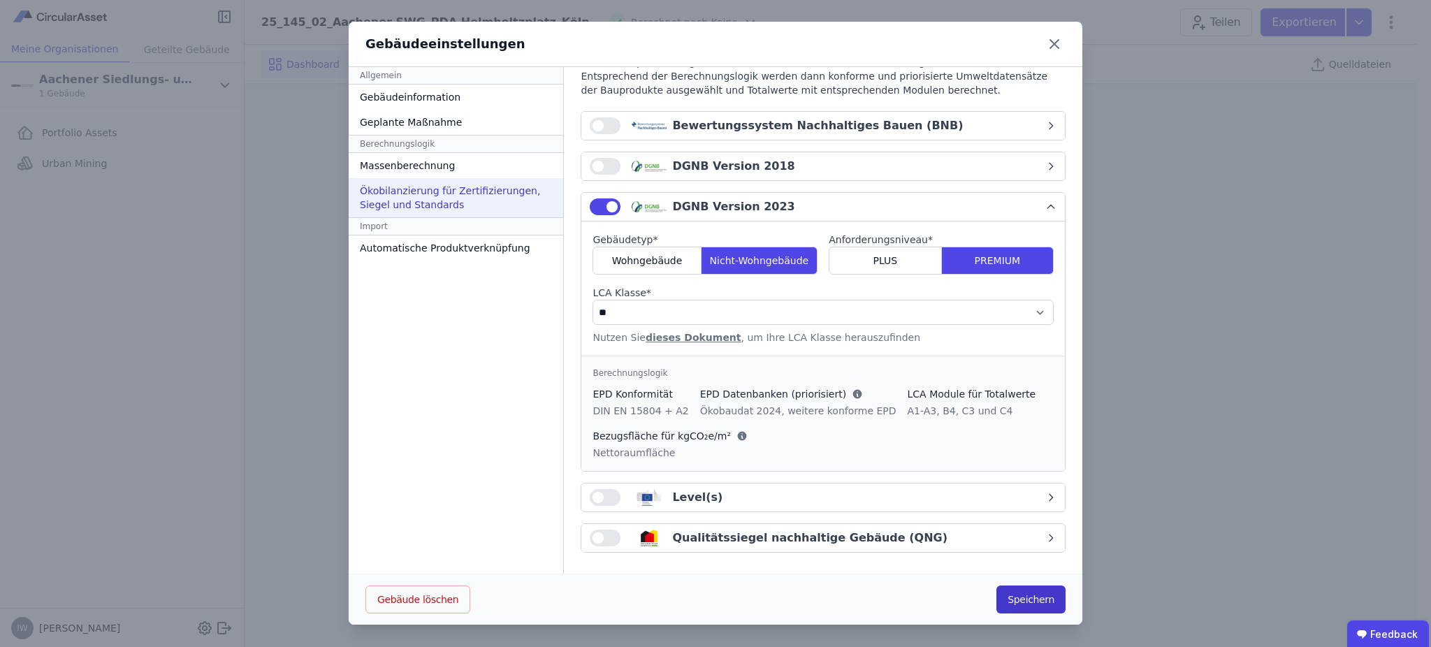
click at [1041, 609] on button "Speichern" at bounding box center [1031, 600] width 69 height 28
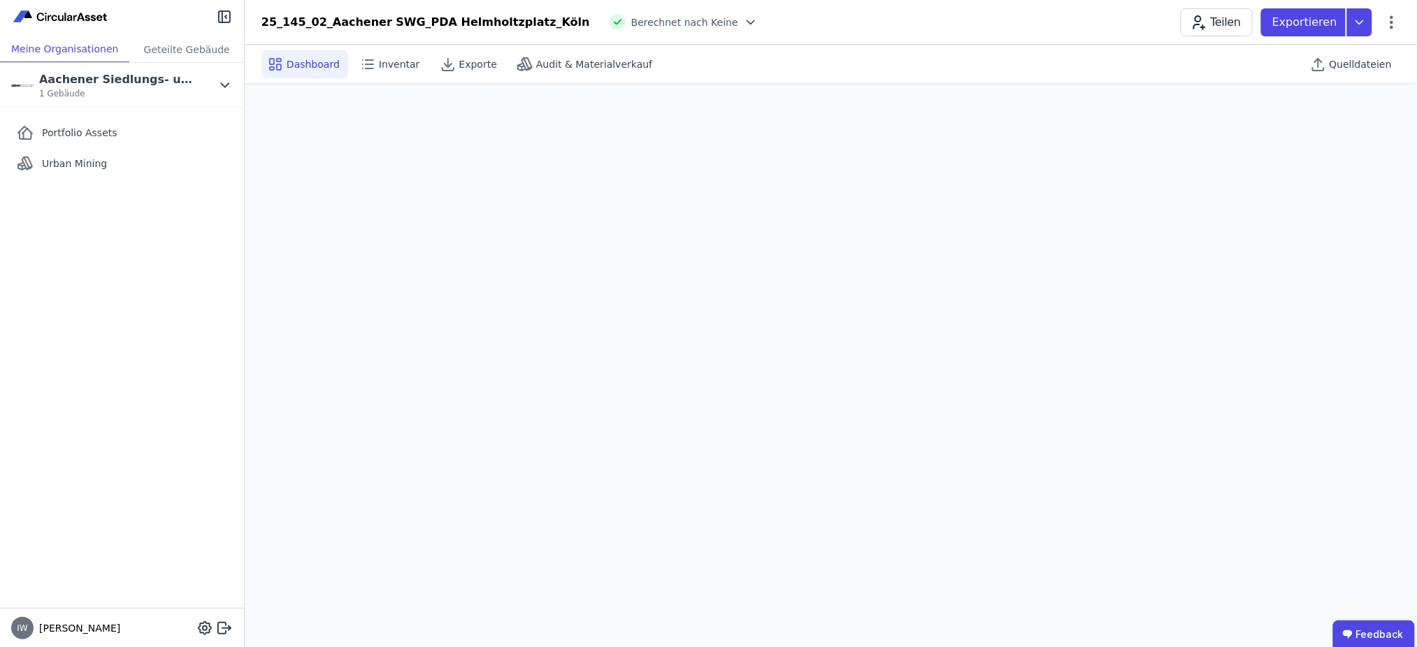
click at [744, 22] on icon at bounding box center [751, 22] width 14 height 14
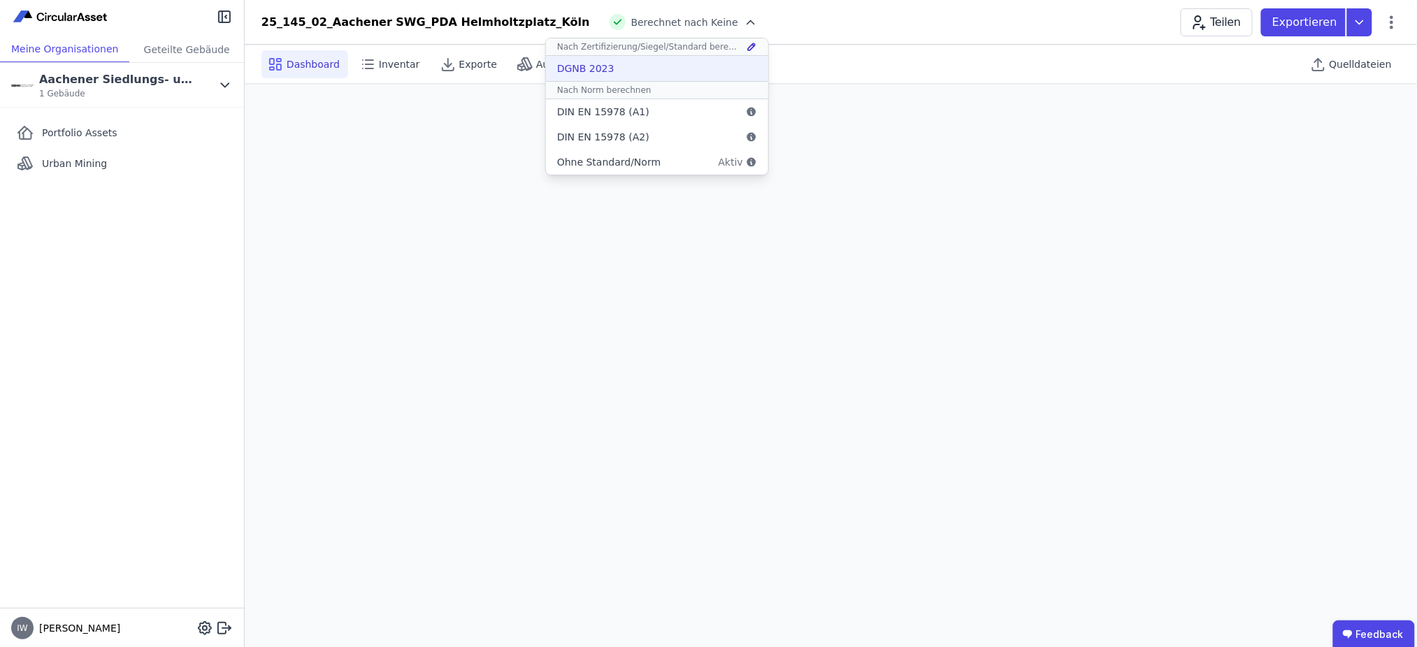
click at [546, 67] on div "DGNB 2023" at bounding box center [657, 68] width 222 height 25
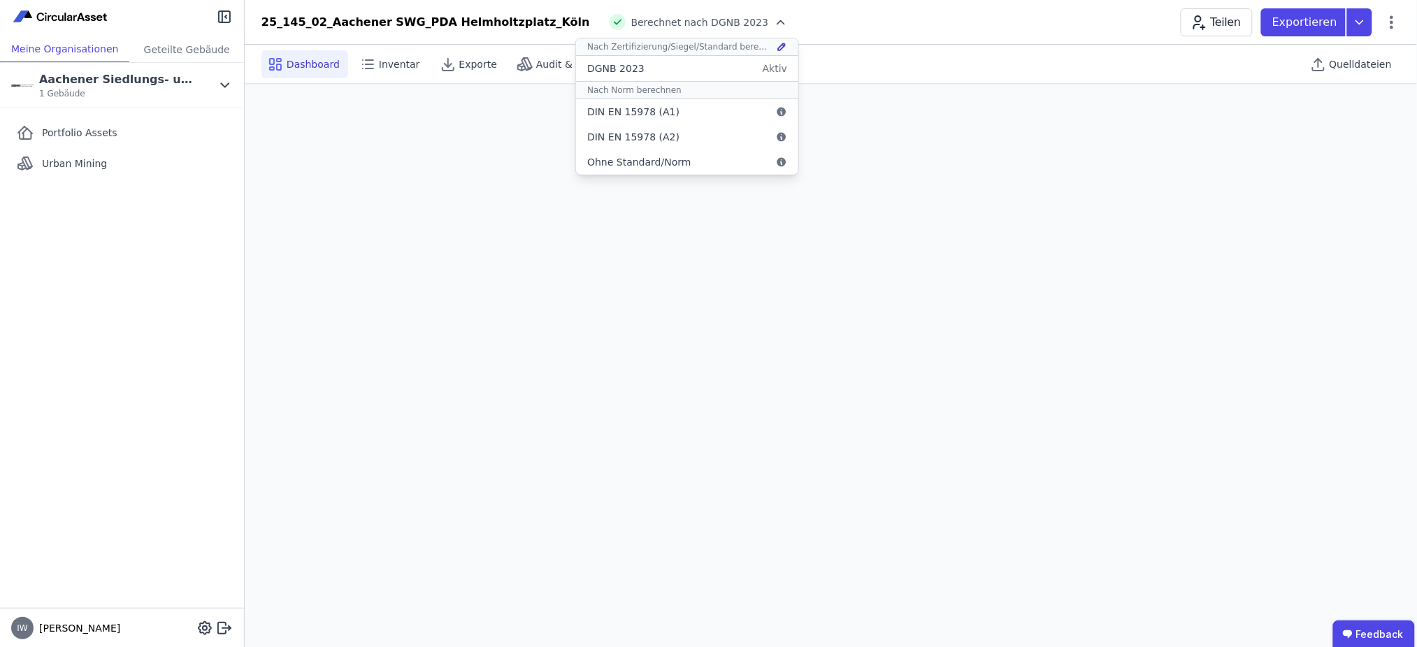
click at [862, 24] on div "25_145_02_Aachener SWG_PDA Helmholtzplatz_Köln Berechnet nach DGNB 2023 Nach Ze…" at bounding box center [831, 22] width 1172 height 28
click at [774, 22] on icon at bounding box center [781, 22] width 14 height 14
click at [817, 10] on div "25_145_02_Aachener SWG_PDA Helmholtzplatz_Köln Berechnet nach DGNB 2023 Nach Ze…" at bounding box center [831, 22] width 1172 height 28
click at [419, 20] on div "25_145_02_Aachener SWG_PDA Helmholtzplatz_Köln" at bounding box center [425, 22] width 328 height 17
drag, startPoint x: 406, startPoint y: 24, endPoint x: 500, endPoint y: 22, distance: 93.7
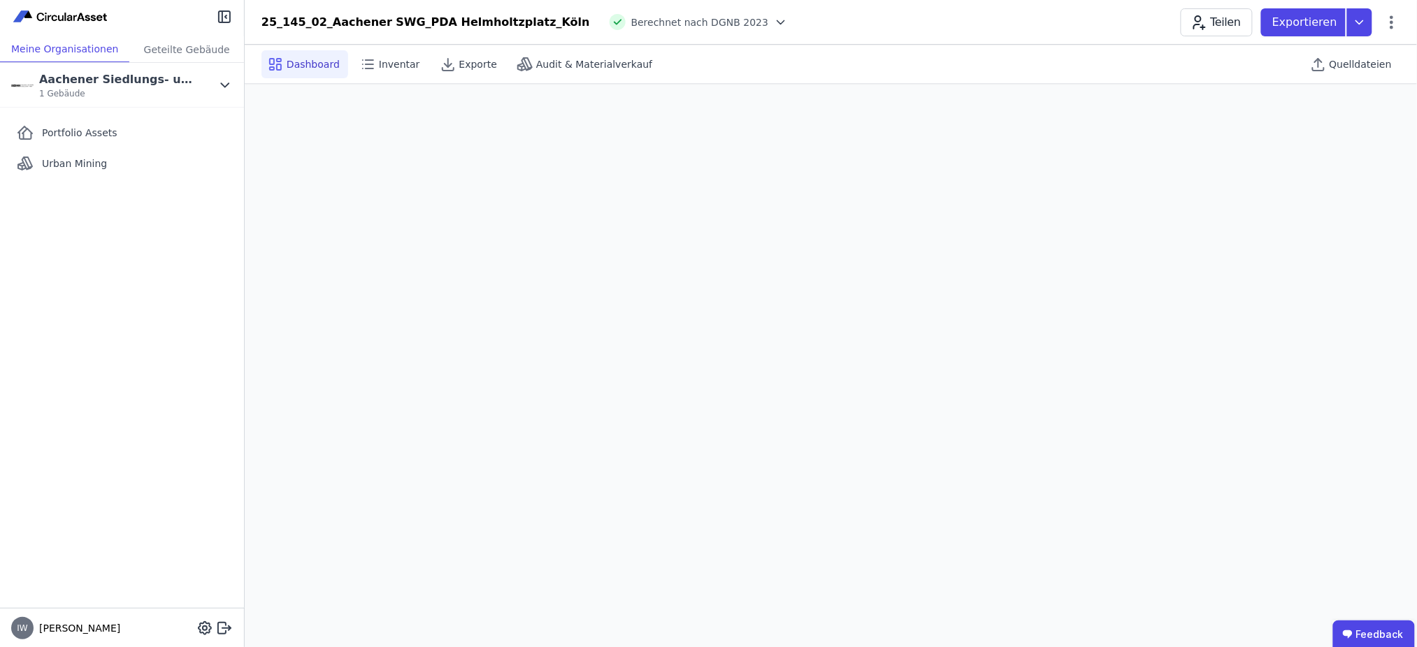
click at [407, 24] on div "25_145_02_Aachener SWG_PDA Helmholtzplatz_Köln" at bounding box center [425, 22] width 328 height 17
click at [488, 20] on div "25_145_02_Aachener SWG_PDA Helmholtzplatz_Köln" at bounding box center [425, 22] width 328 height 17
click at [774, 22] on icon at bounding box center [781, 22] width 14 height 14
click at [790, 60] on div "Dashboard Inventar Exporte Audit & Materialverkauf Quelldateien" at bounding box center [830, 64] width 1138 height 38
click at [551, 62] on span "Audit & Materialverkauf" at bounding box center [594, 64] width 116 height 14
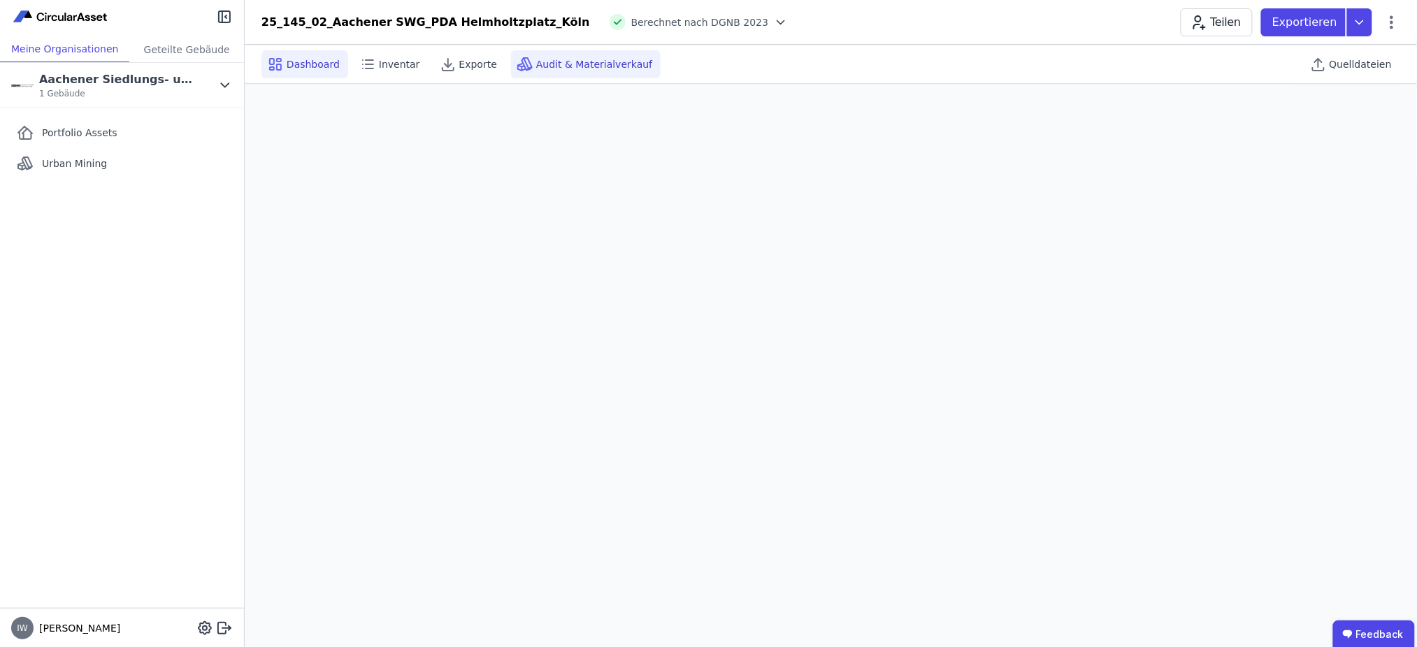
click at [309, 71] on span "Dashboard" at bounding box center [313, 64] width 53 height 14
